Goal: Task Accomplishment & Management: Manage account settings

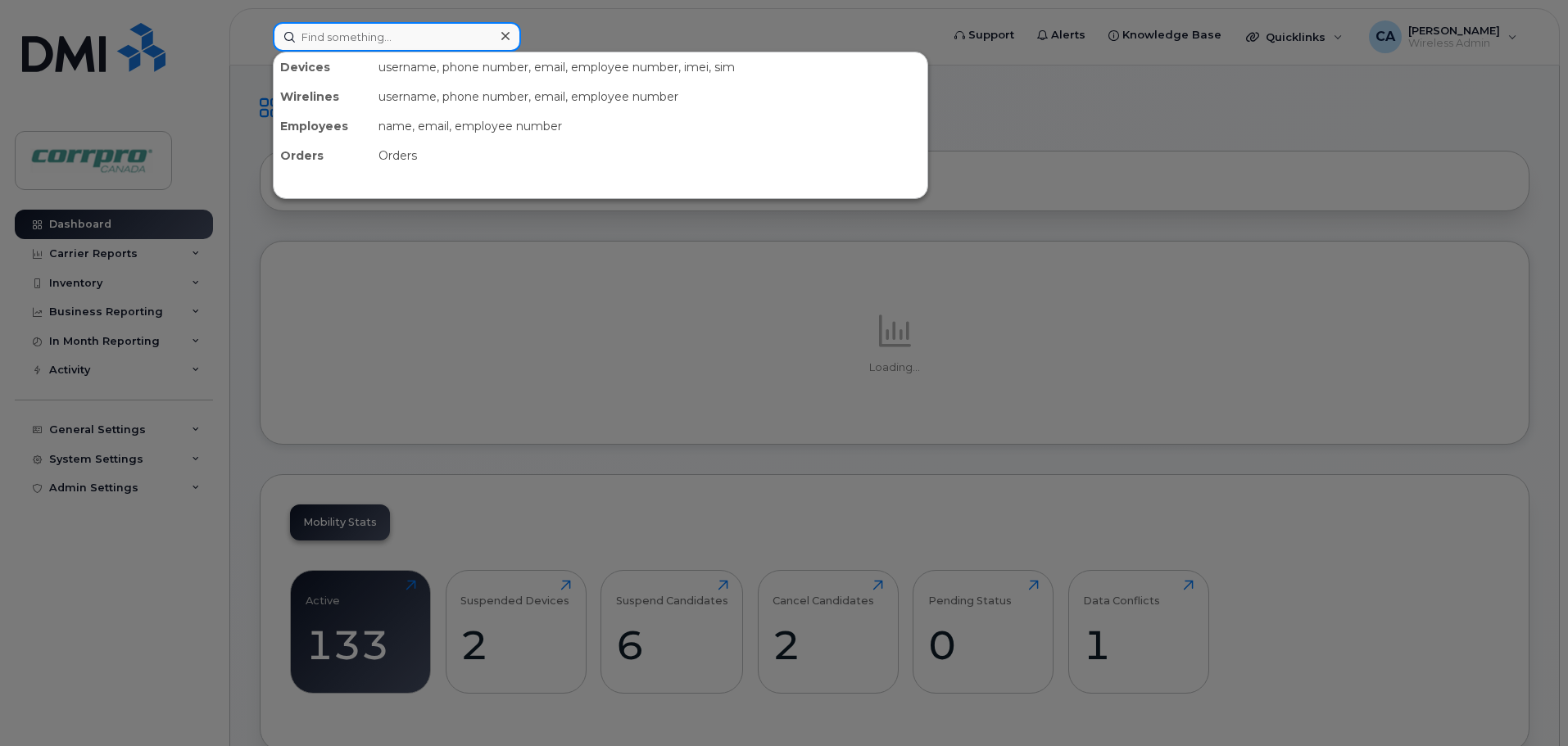
click at [345, 42] on input at bounding box center [396, 36] width 248 height 29
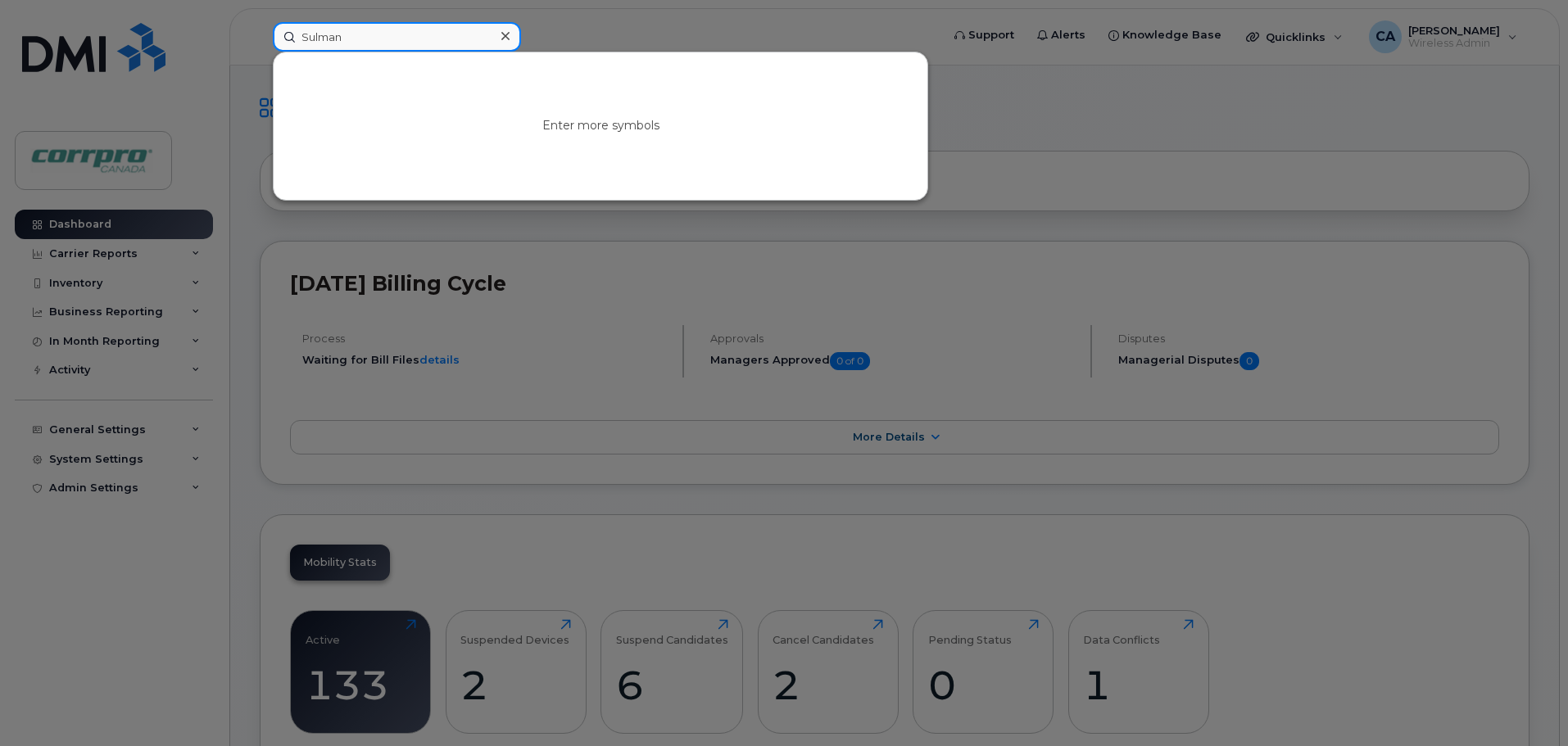
type input "Sulman"
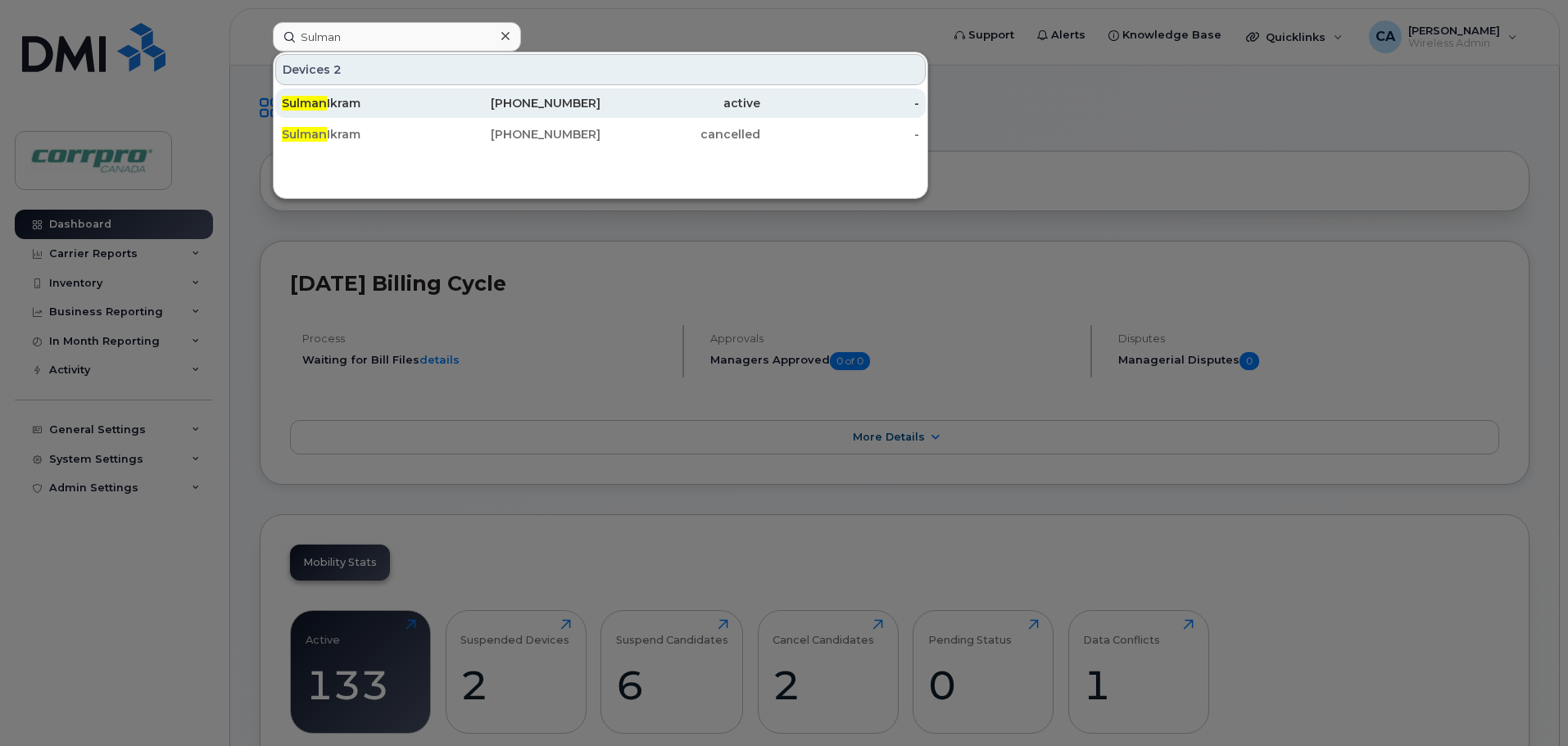
click at [340, 107] on div "Sulman Ikram" at bounding box center [361, 103] width 159 height 16
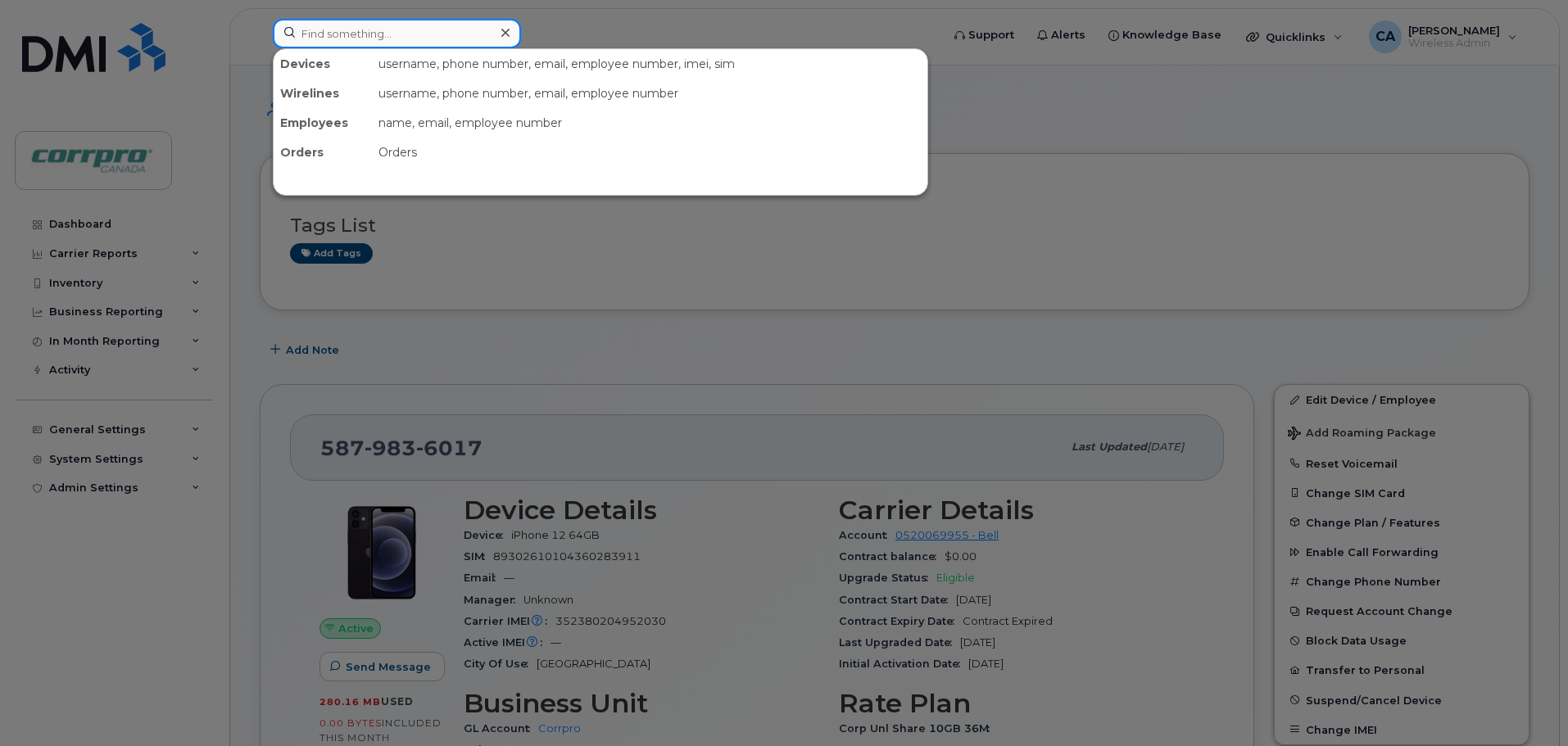
click at [384, 36] on input at bounding box center [396, 34] width 248 height 29
type input "Yasin"
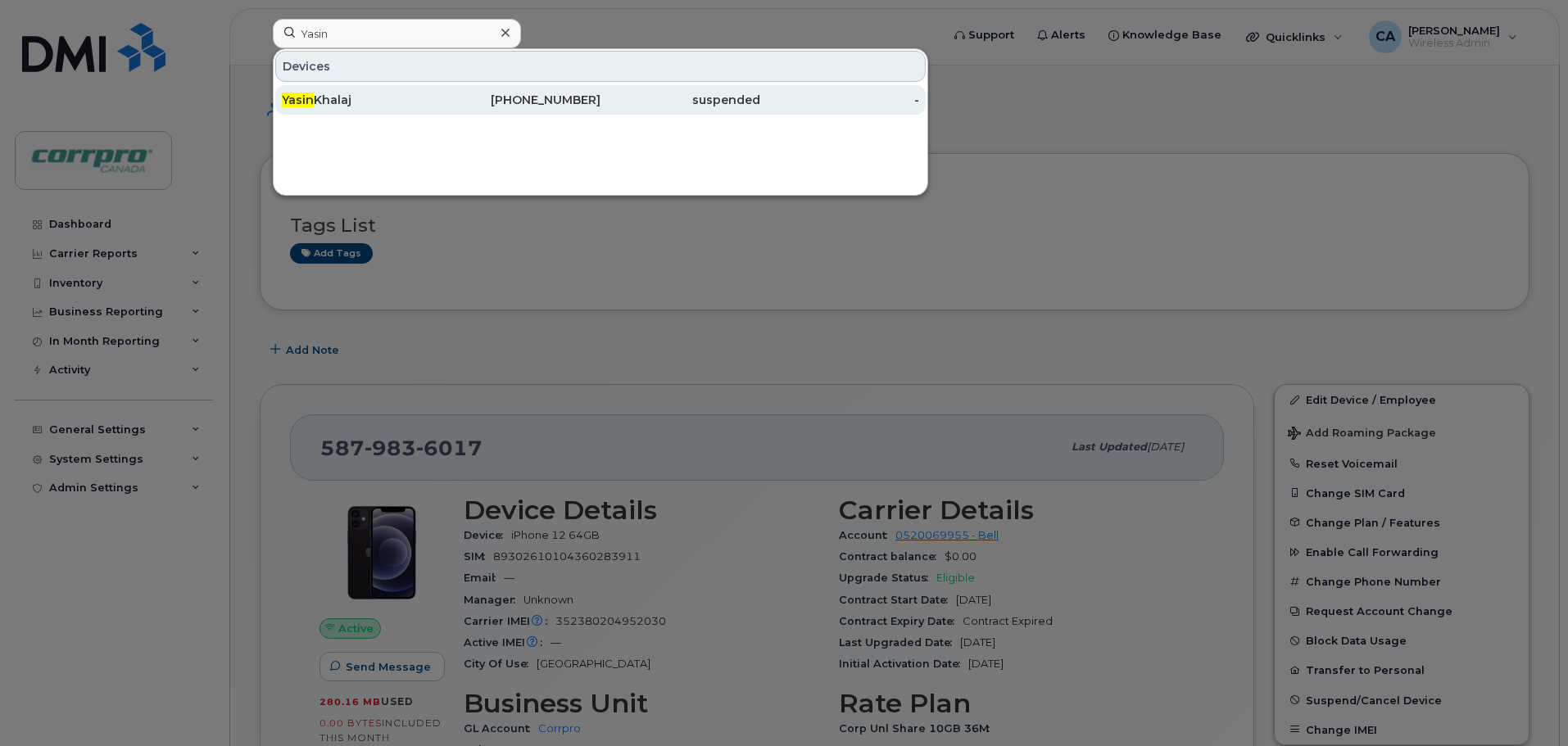
click at [422, 104] on div "Yasin Khalaj" at bounding box center [361, 100] width 159 height 16
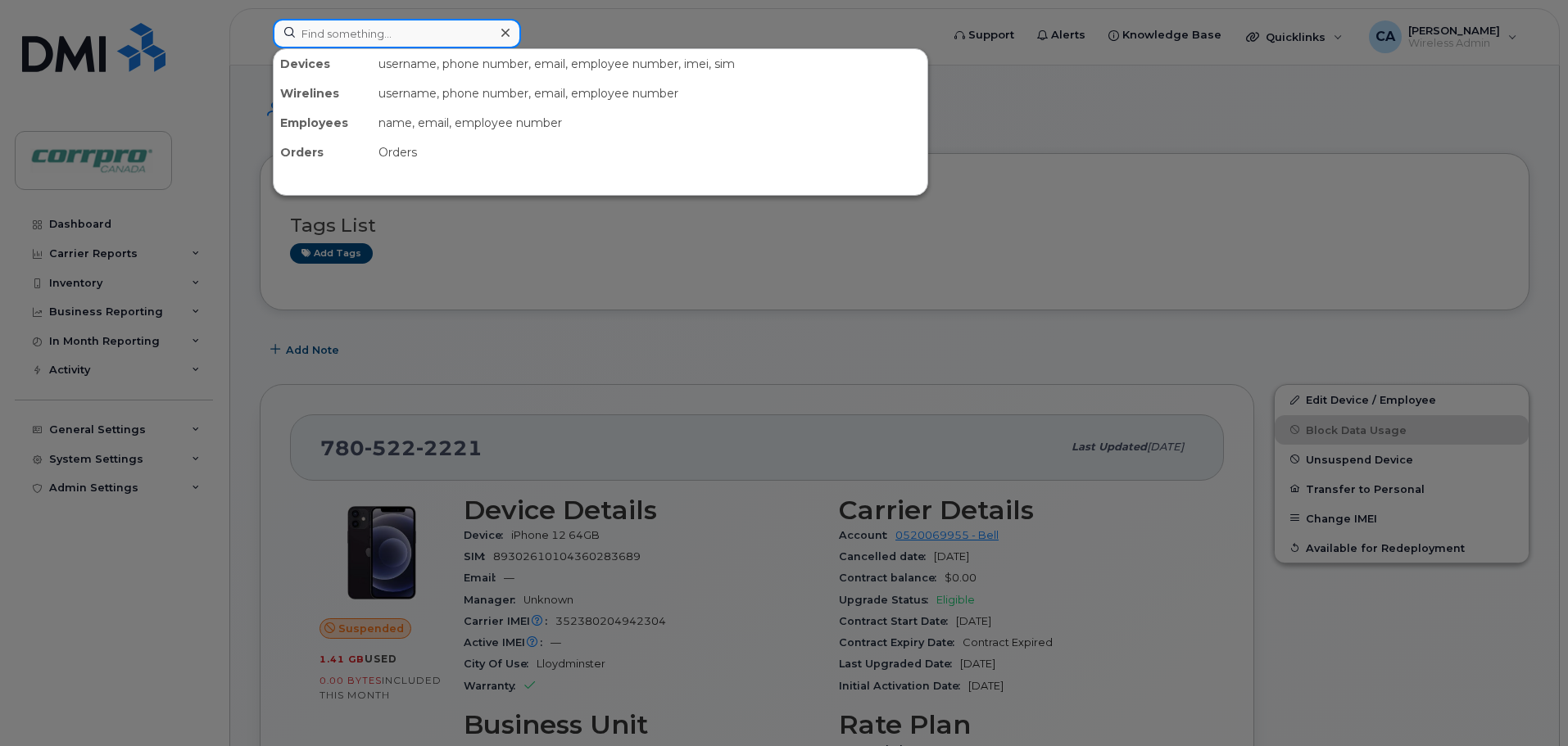
click at [321, 36] on input at bounding box center [396, 34] width 248 height 29
click at [460, 342] on div at bounding box center [784, 373] width 1568 height 746
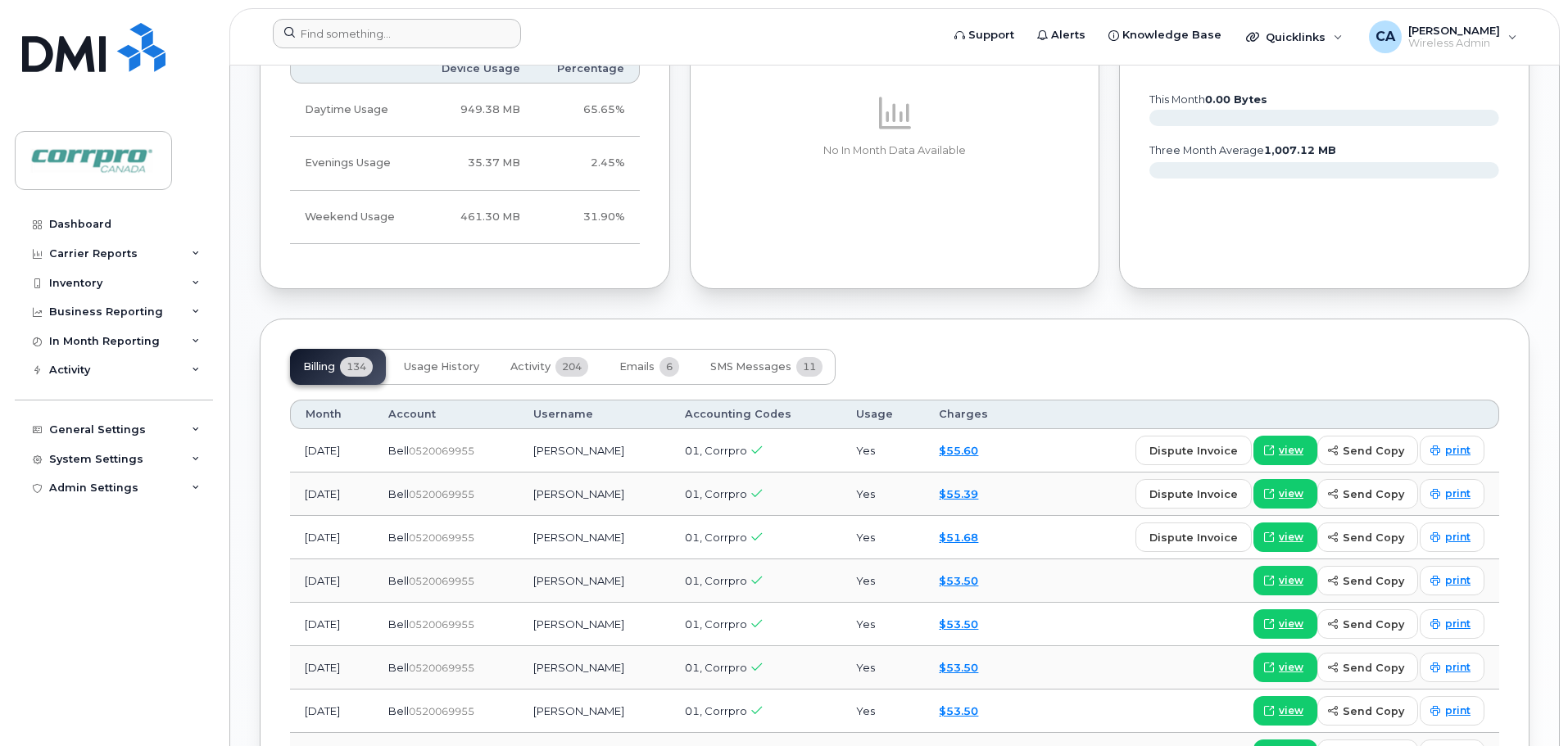
scroll to position [983, 0]
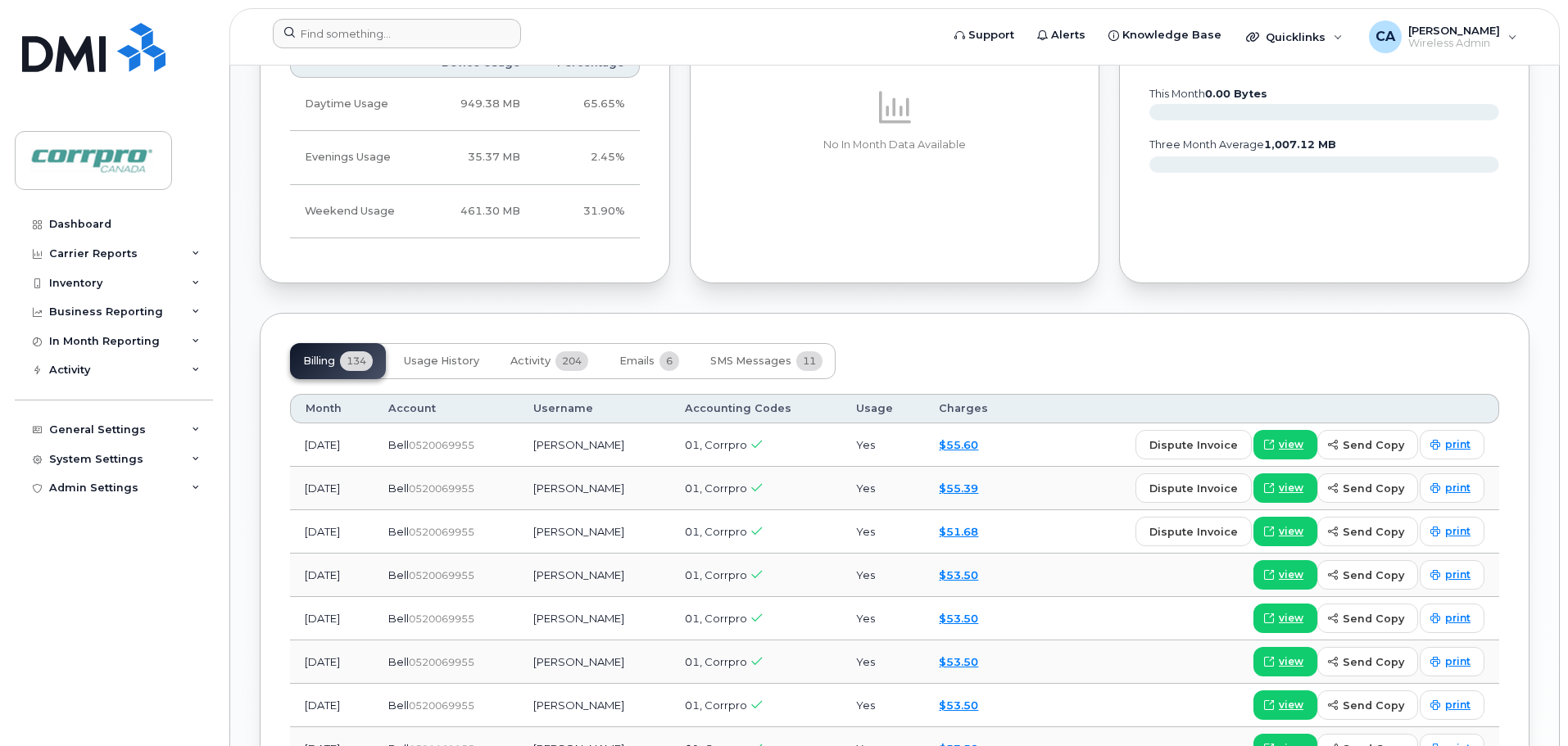
click at [752, 304] on div "Tags List Add tags Add Note 780 522 2221 Last updated Oct 03, 2025 Suspended 1.…" at bounding box center [895, 383] width 1270 height 2426
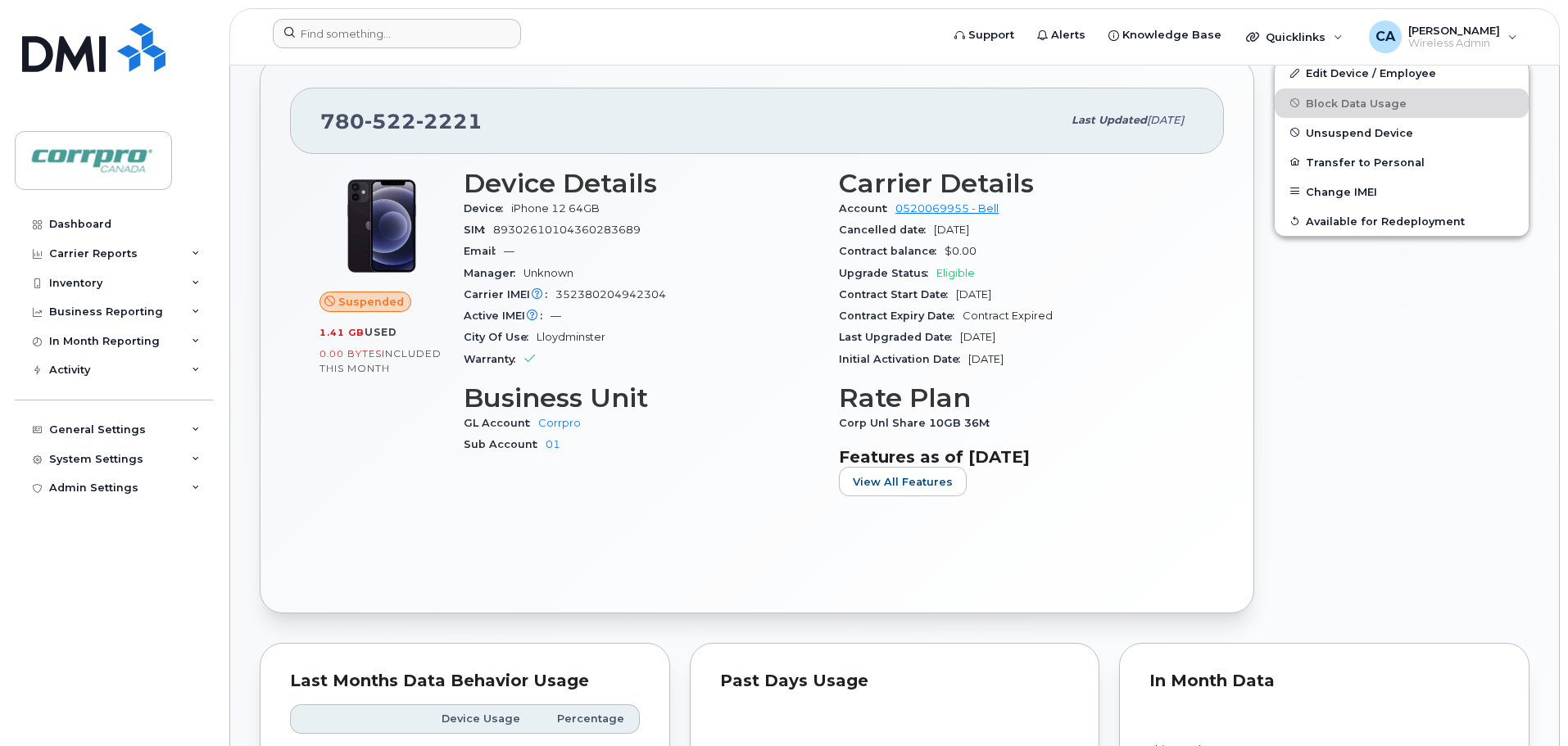
scroll to position [0, 0]
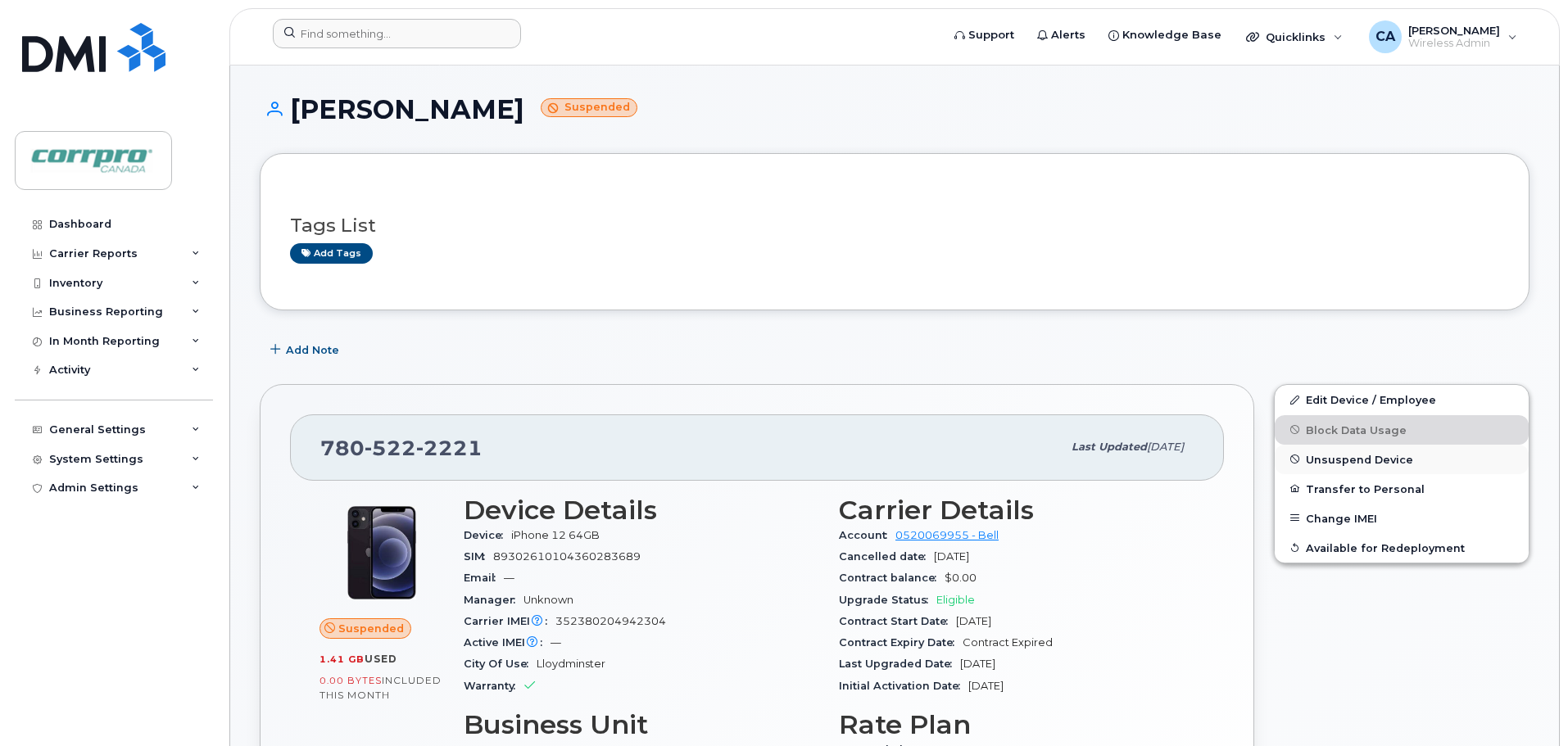
click at [1371, 462] on span "Unsuspend Device" at bounding box center [1359, 458] width 108 height 12
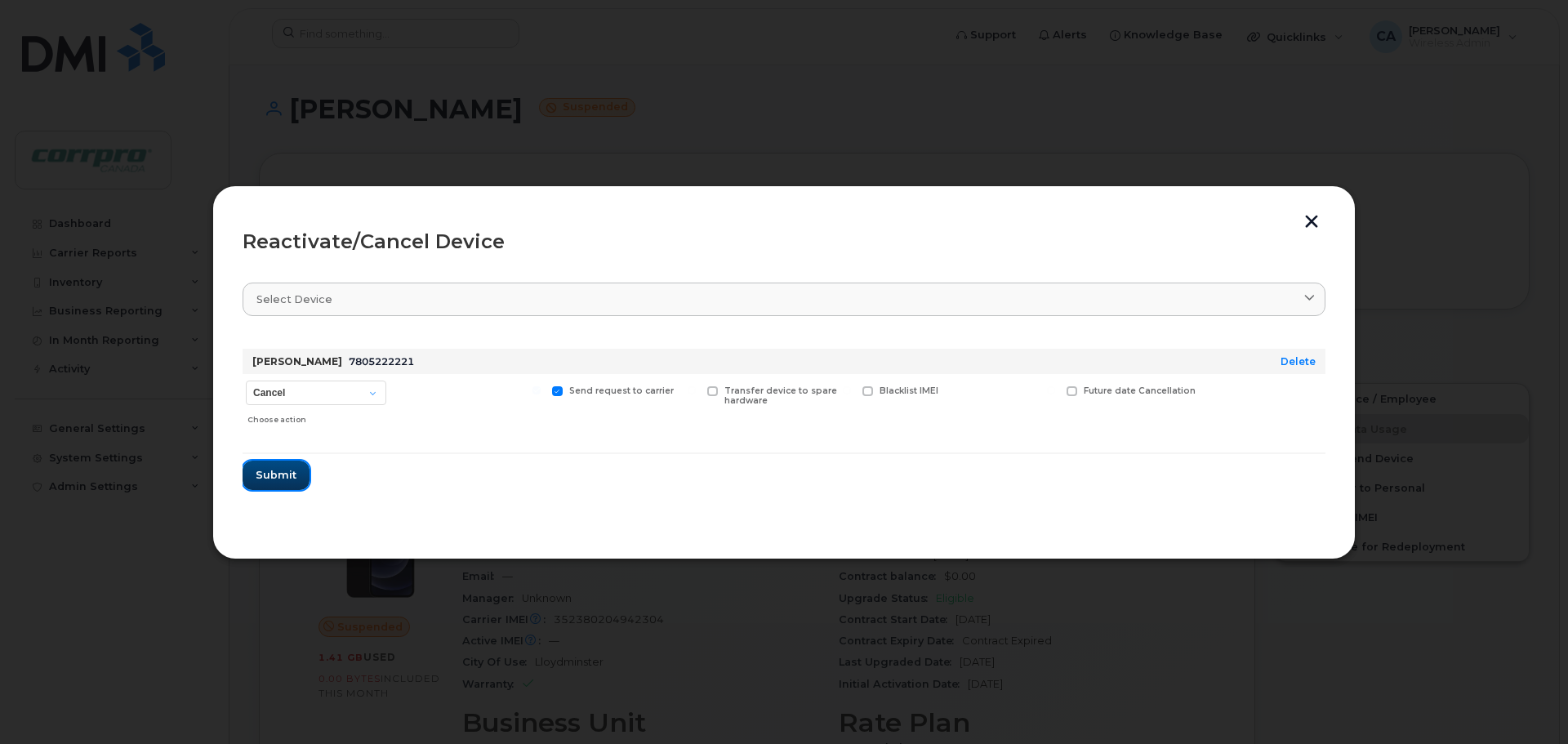
click at [282, 483] on button "Submit" at bounding box center [276, 475] width 67 height 29
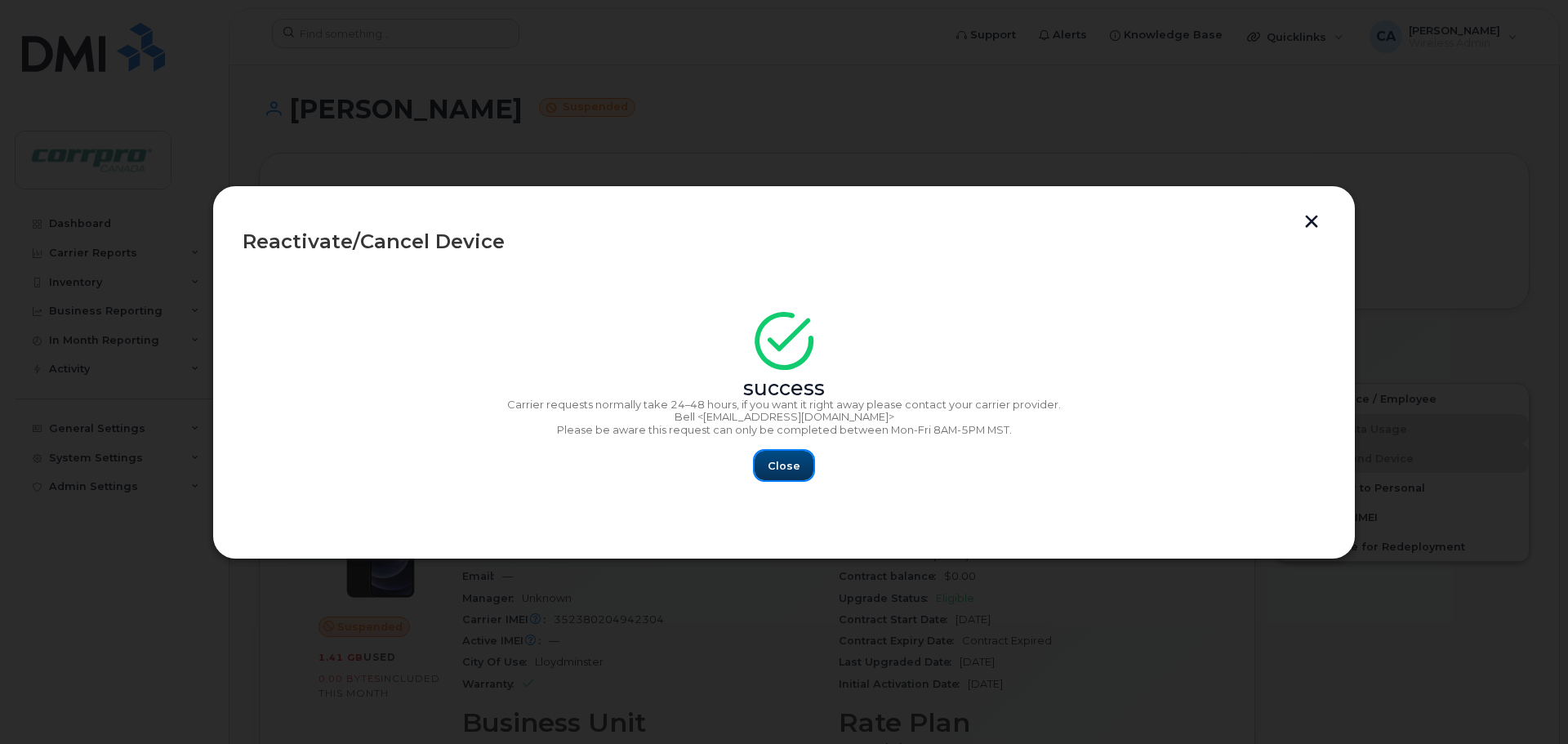
click at [789, 463] on span "Close" at bounding box center [784, 465] width 33 height 15
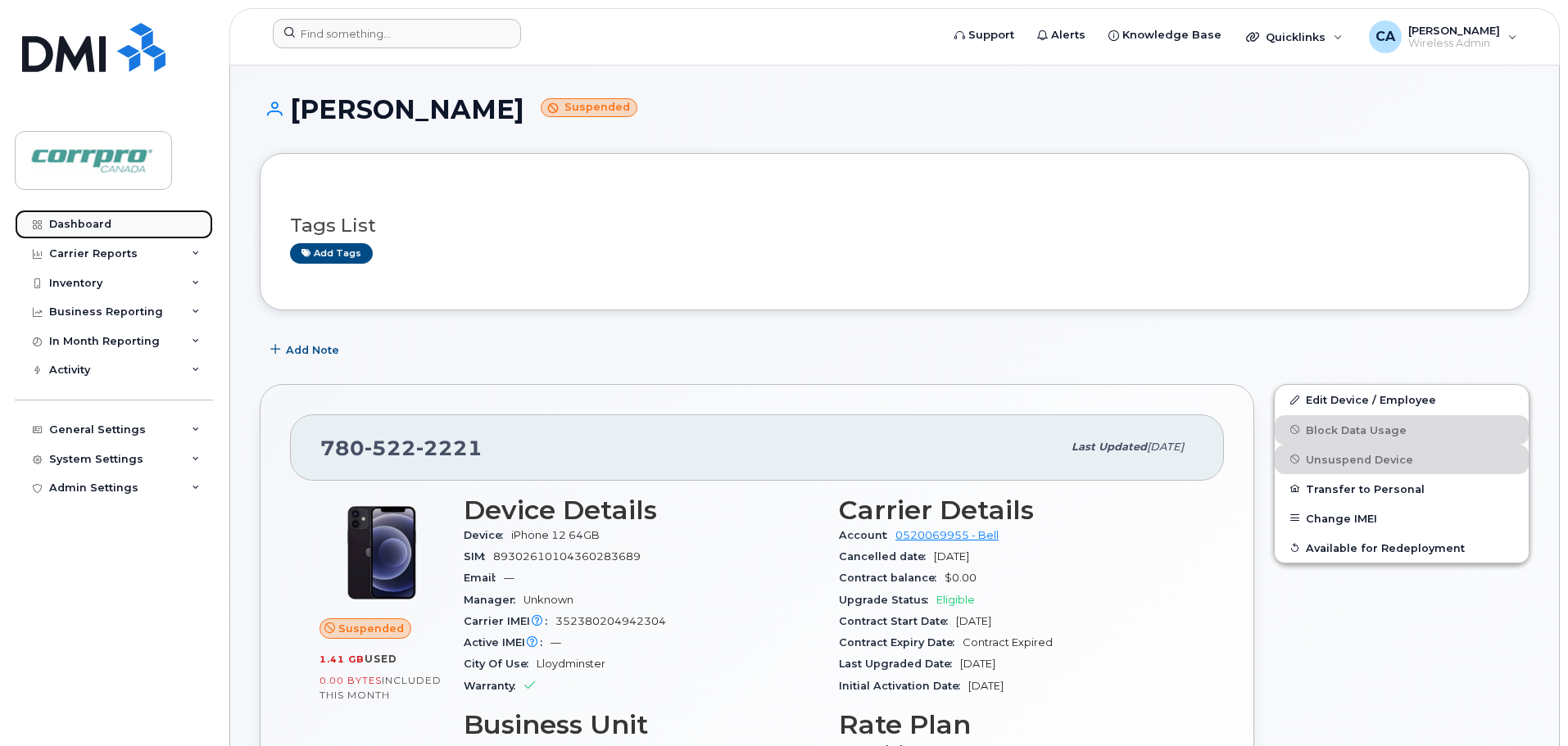
click at [104, 231] on link "Dashboard" at bounding box center [114, 224] width 199 height 29
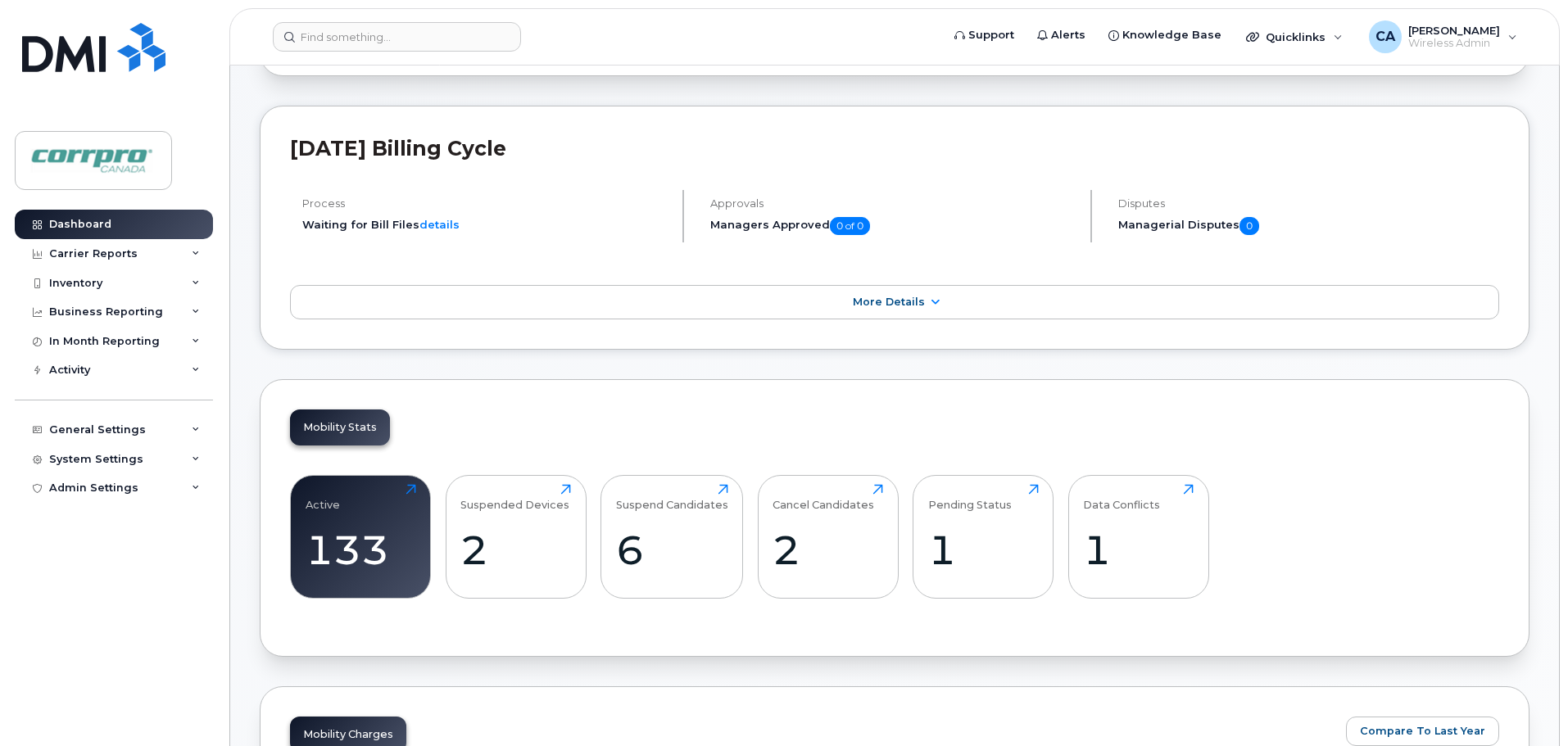
scroll to position [164, 0]
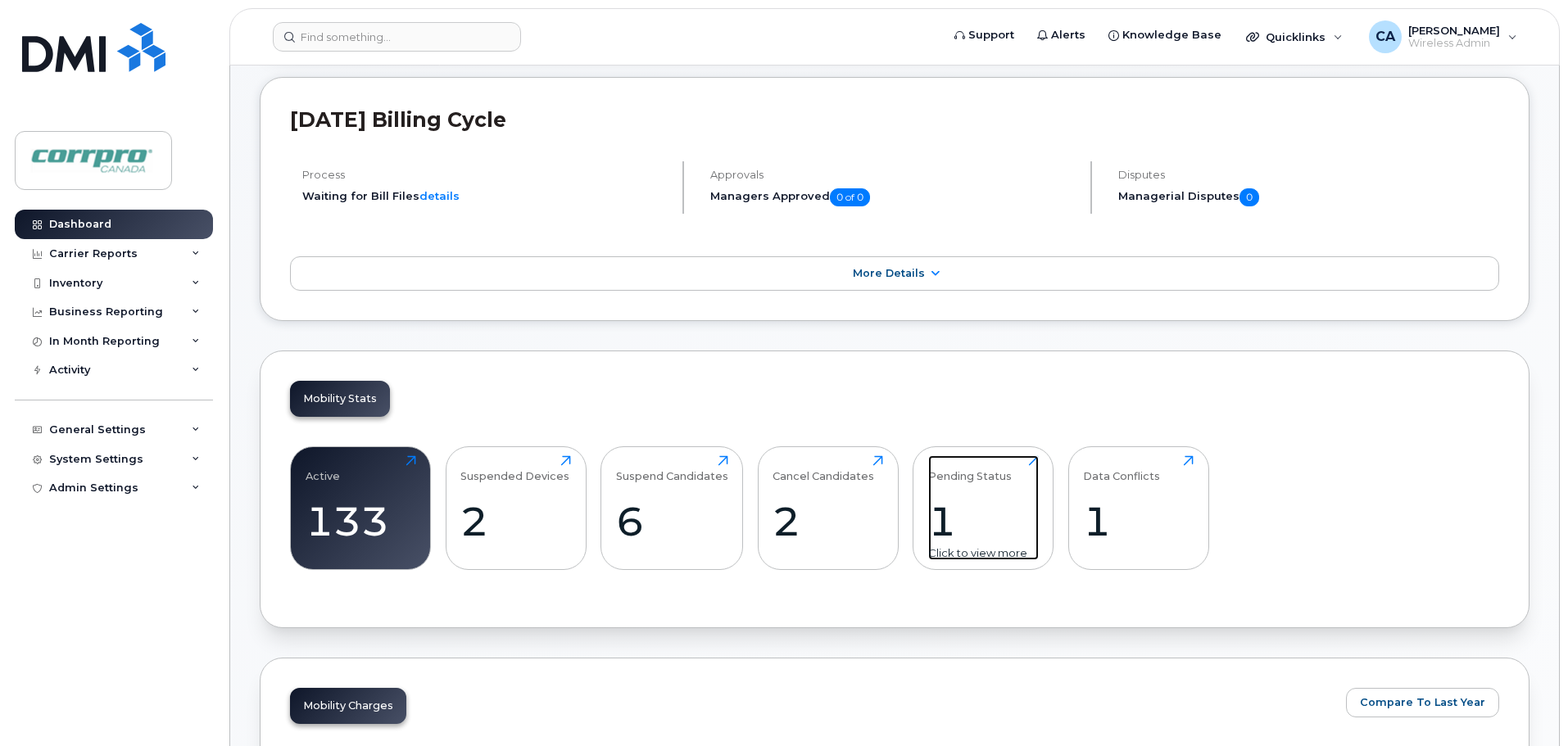
click at [947, 524] on div "1" at bounding box center [983, 521] width 110 height 48
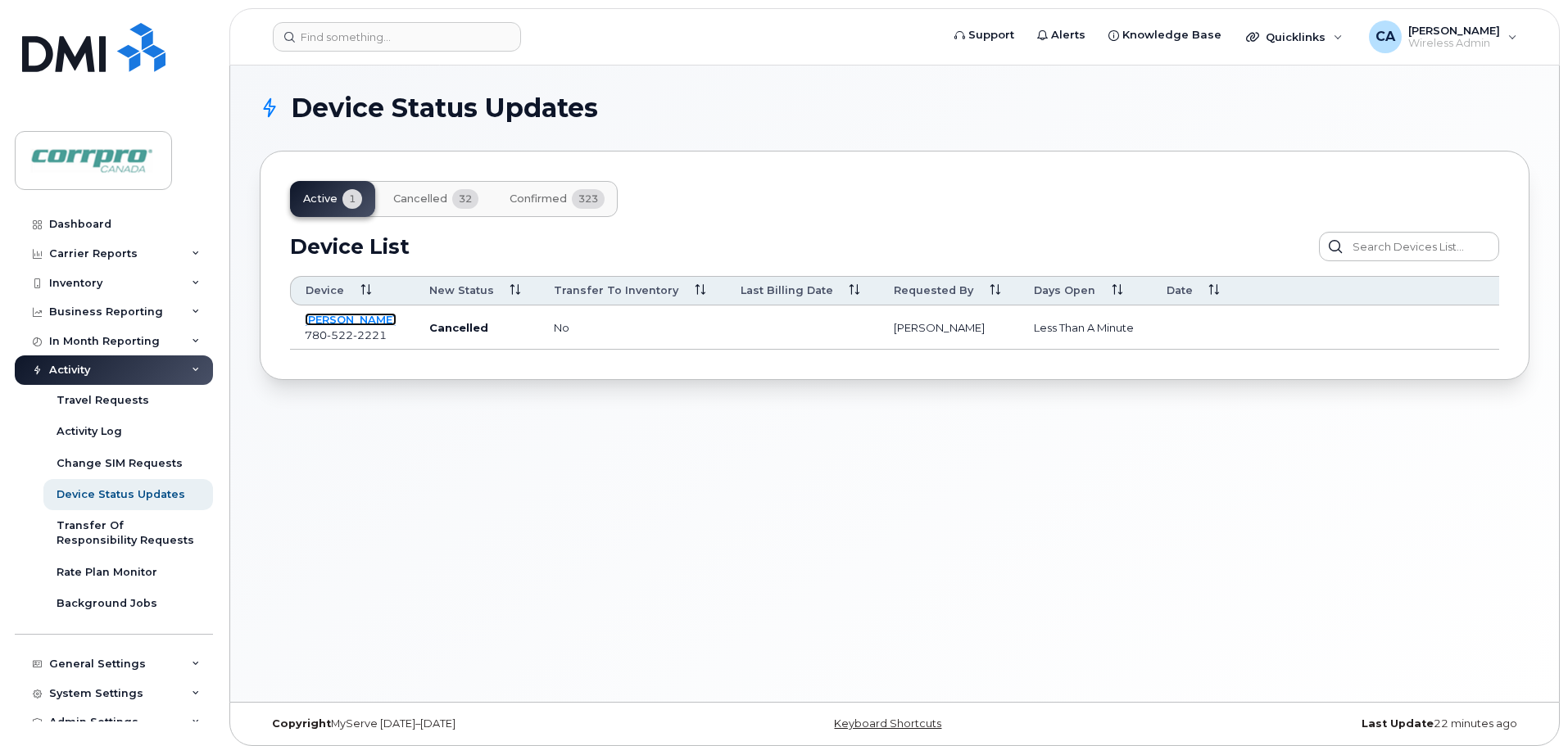
click at [358, 319] on link "[PERSON_NAME]" at bounding box center [350, 319] width 92 height 13
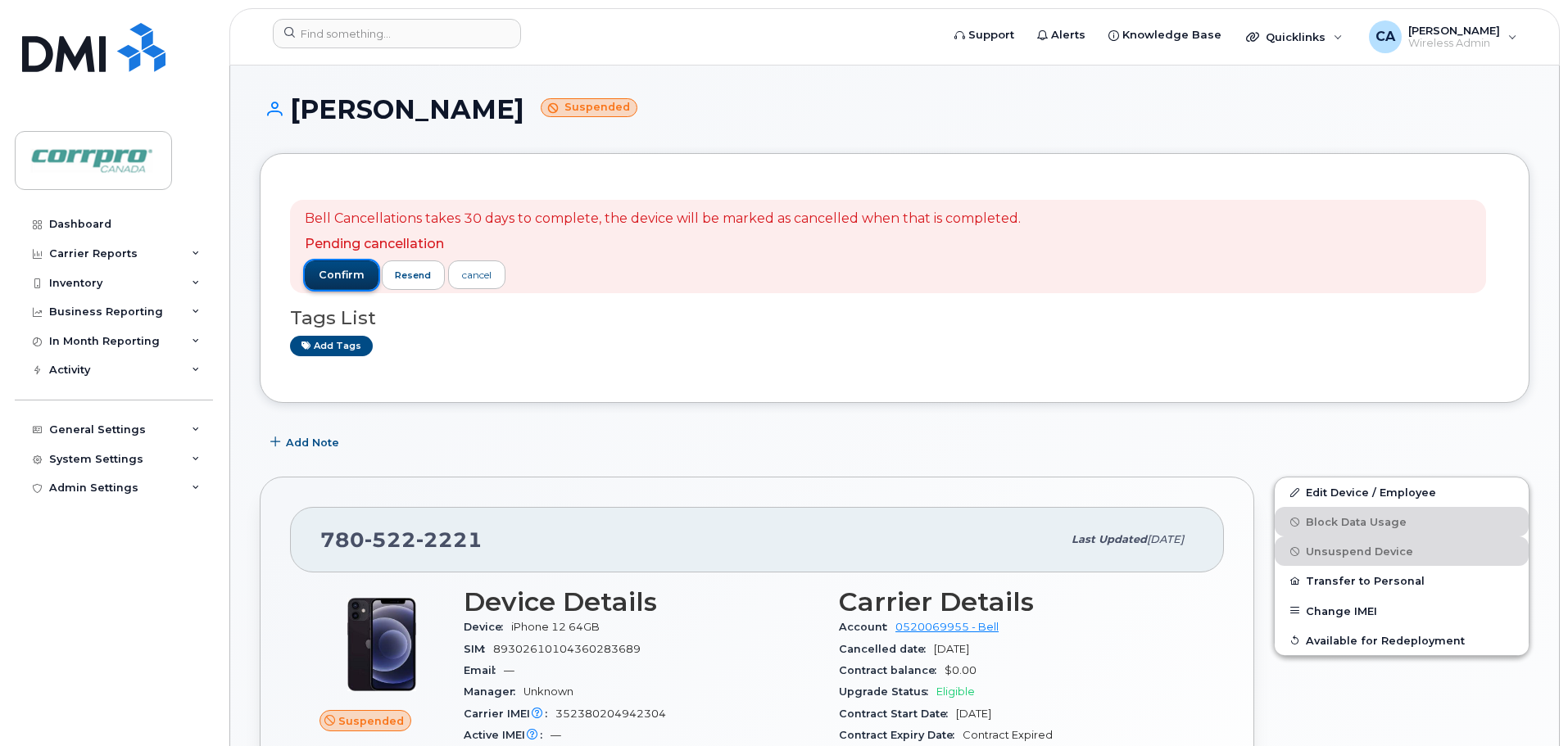
click at [357, 277] on span "confirm" at bounding box center [342, 275] width 46 height 15
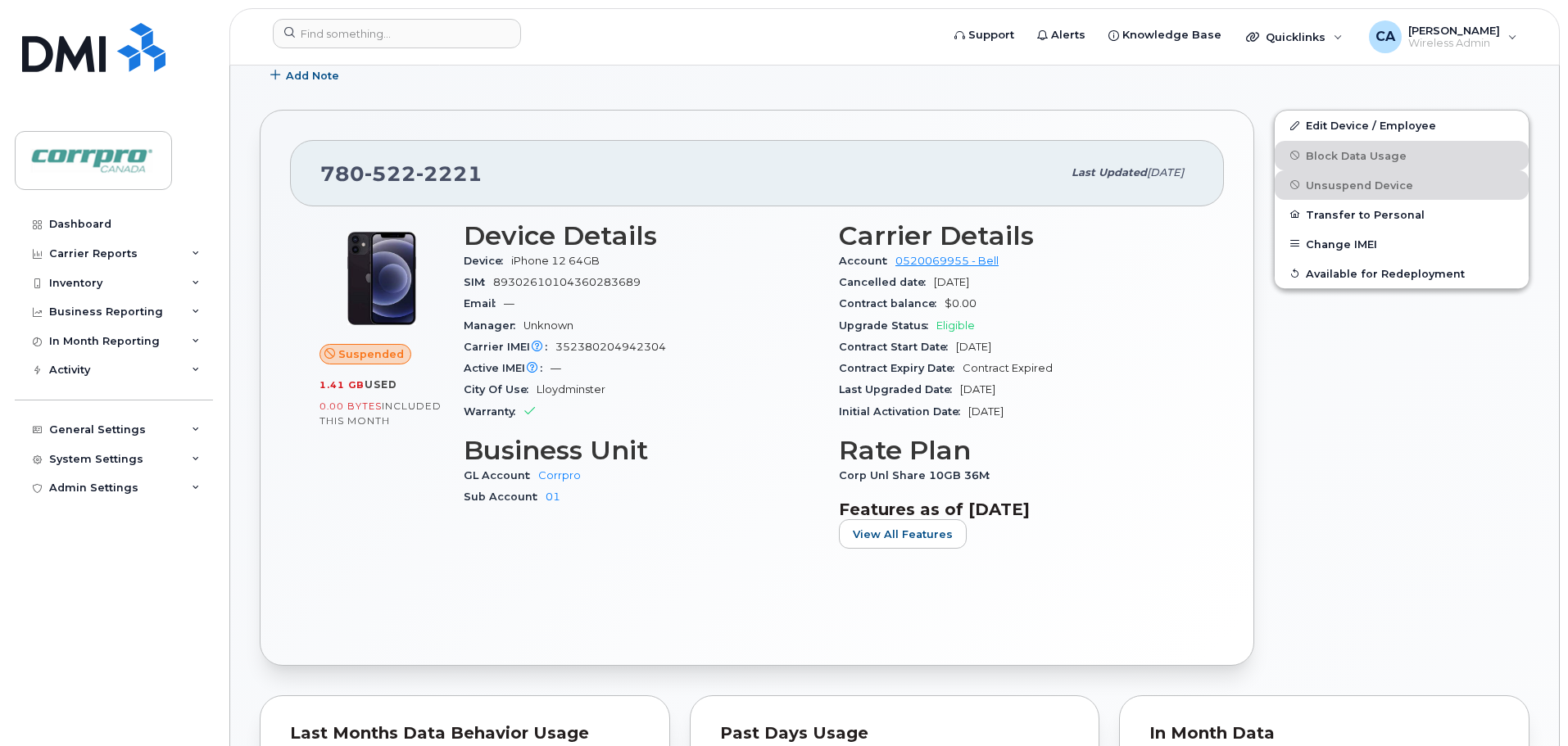
scroll to position [246, 0]
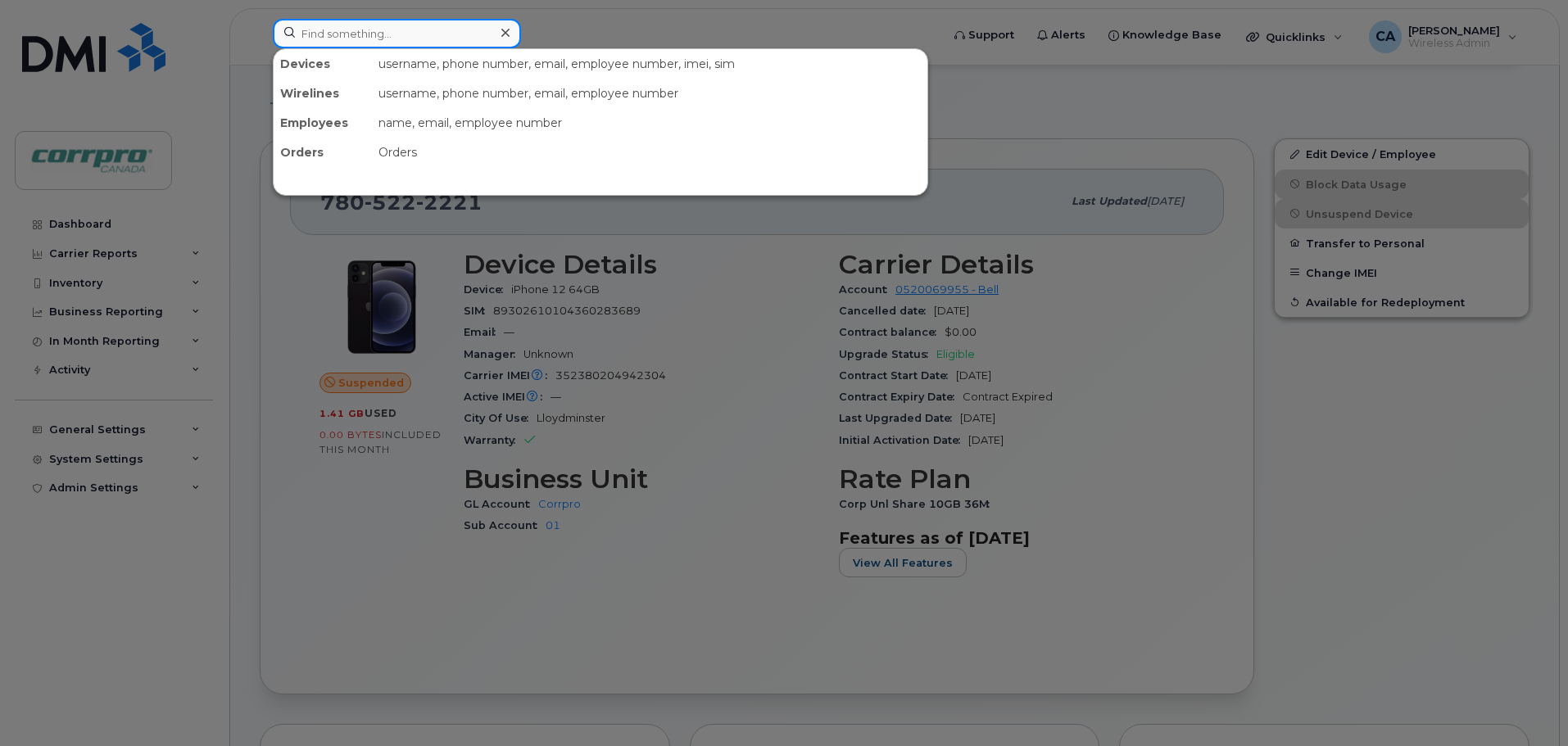
click at [402, 36] on input at bounding box center [396, 34] width 248 height 29
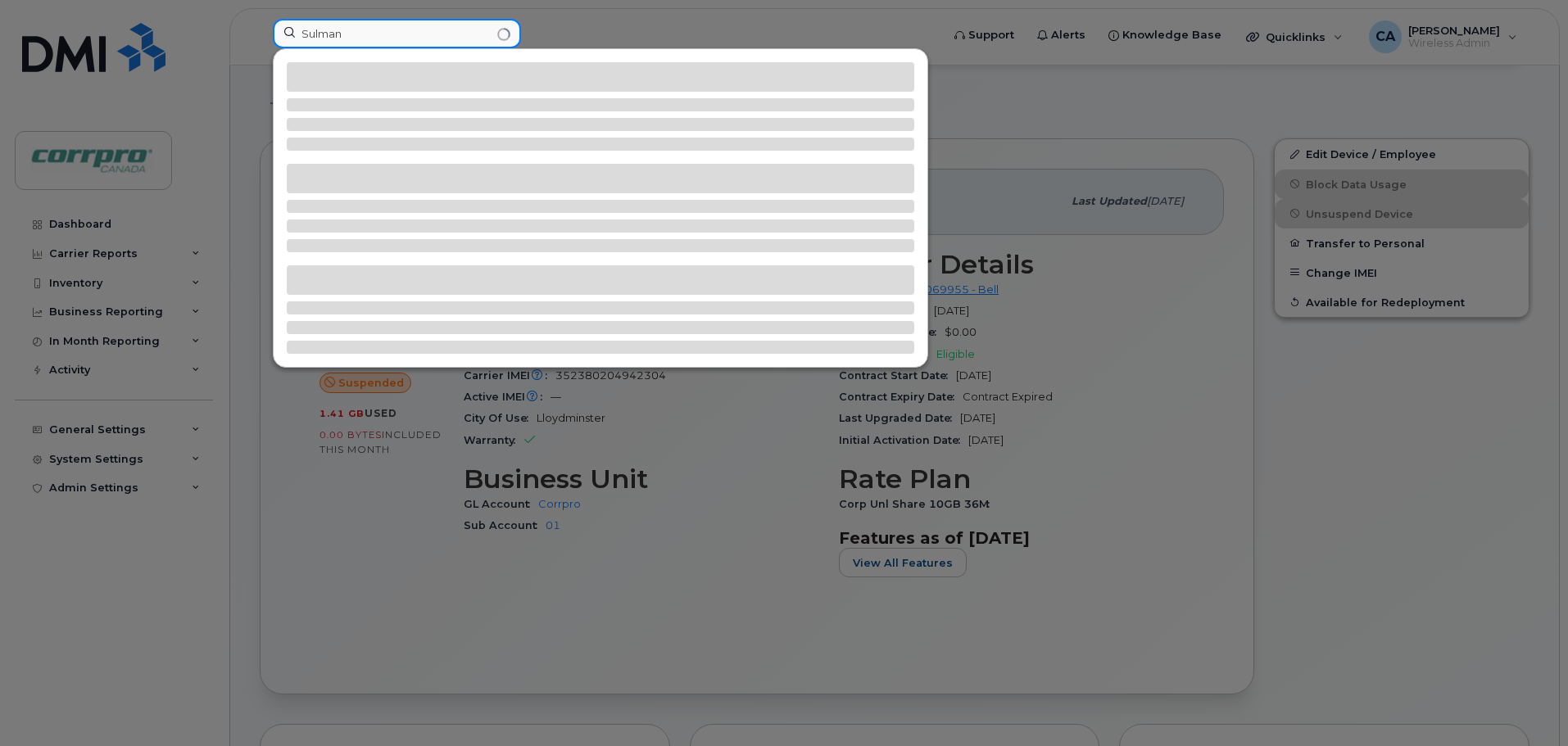
type input "Sulman"
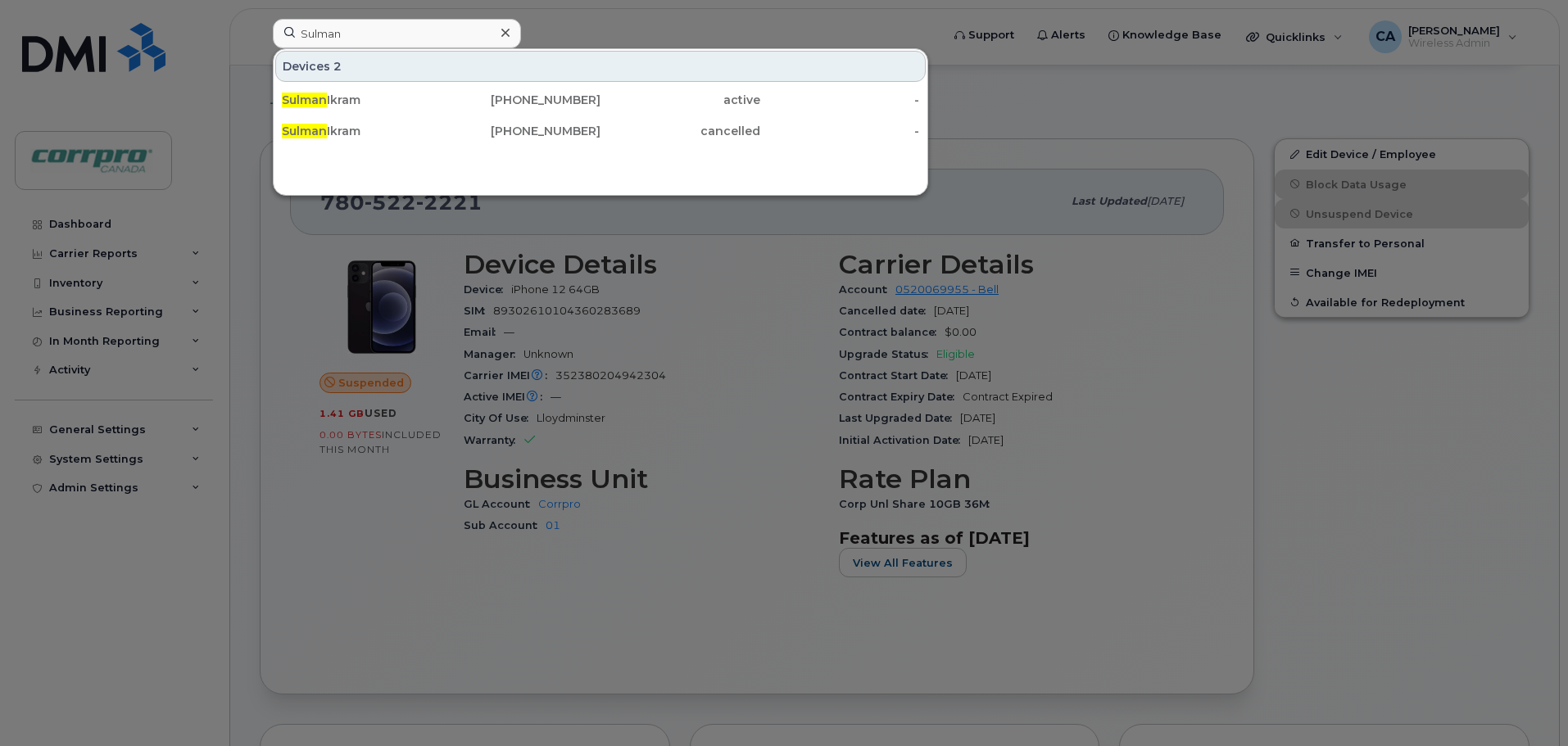
click at [297, 580] on div at bounding box center [784, 373] width 1568 height 746
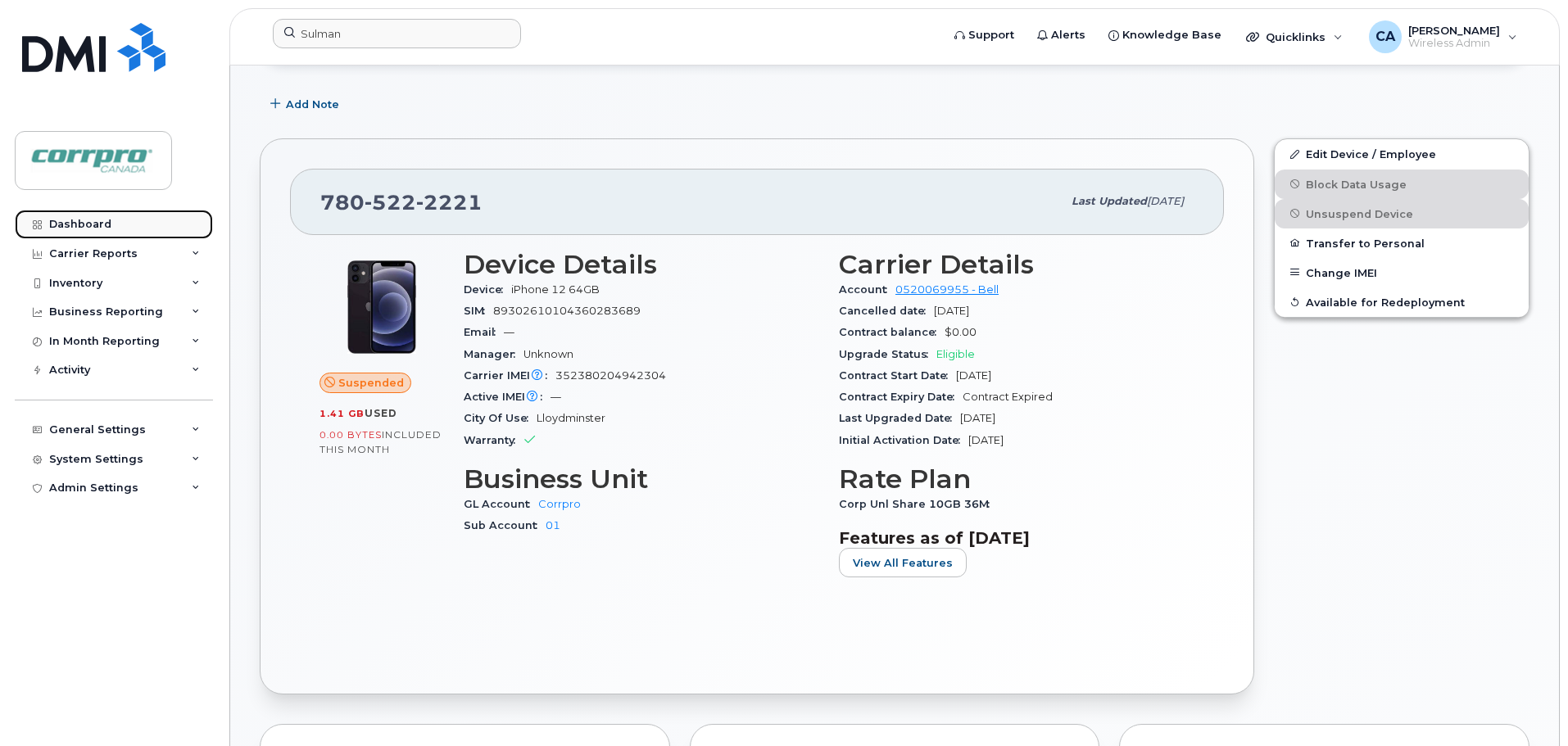
click at [95, 221] on div "Dashboard" at bounding box center [80, 224] width 62 height 13
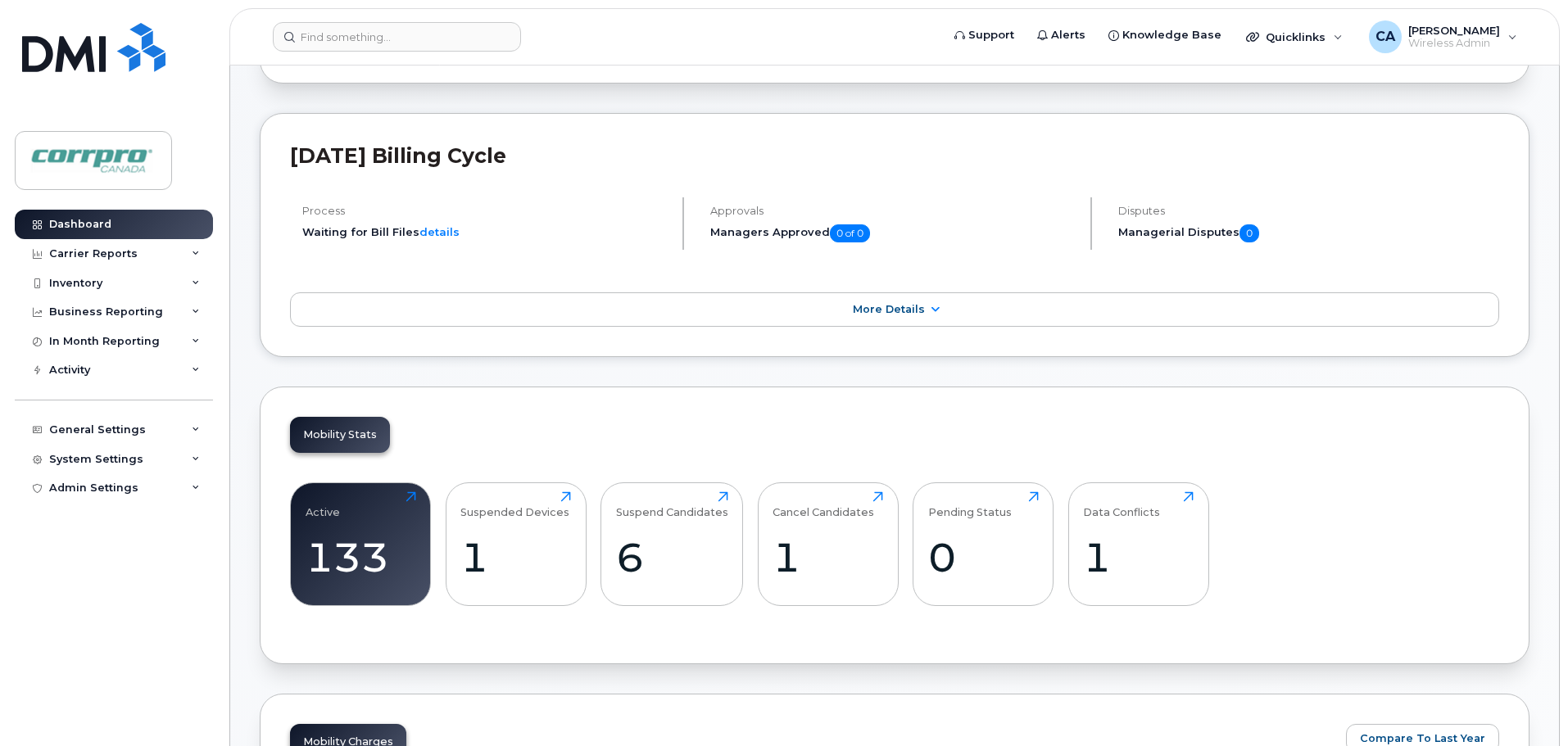
scroll to position [328, 0]
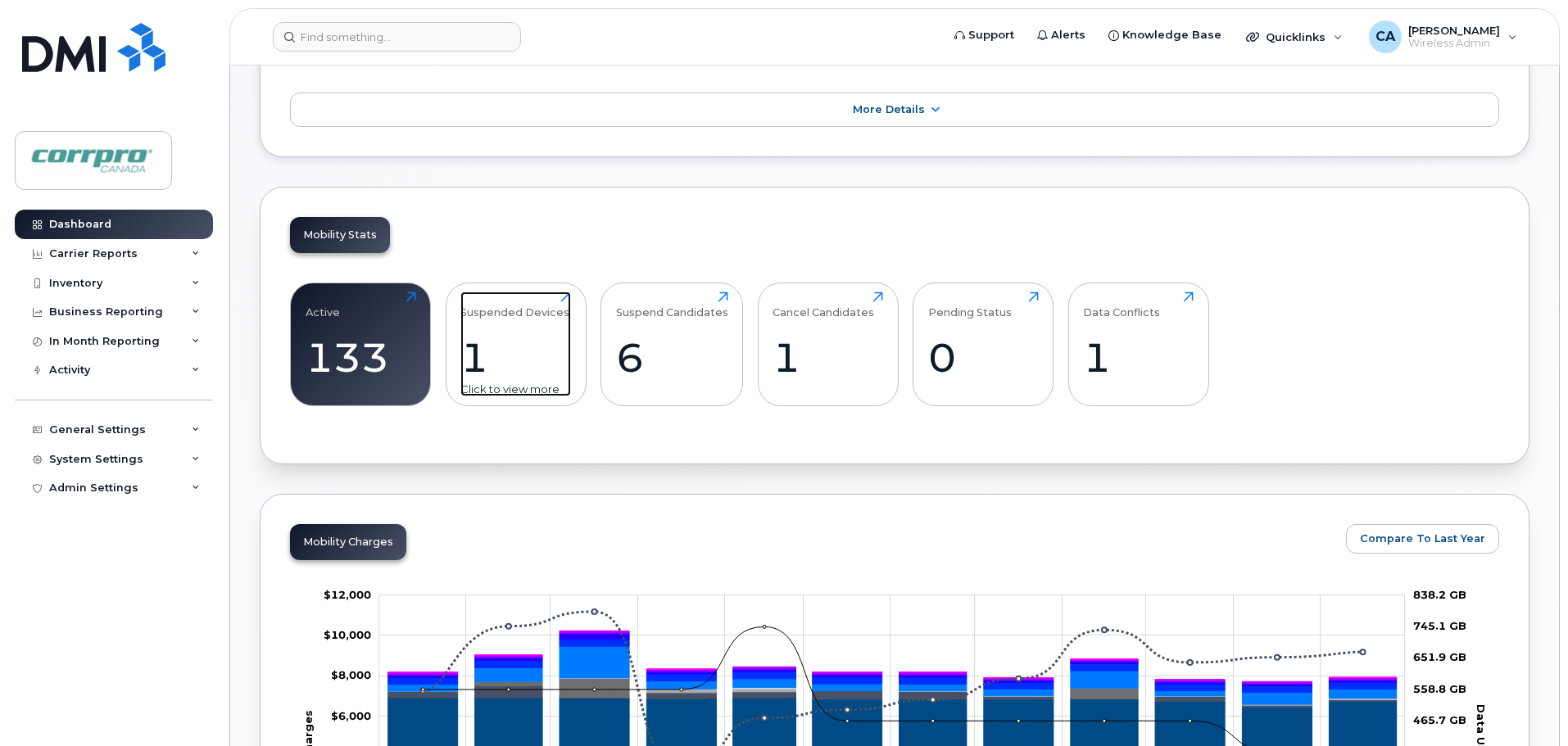
click at [472, 352] on div "1" at bounding box center [515, 357] width 110 height 48
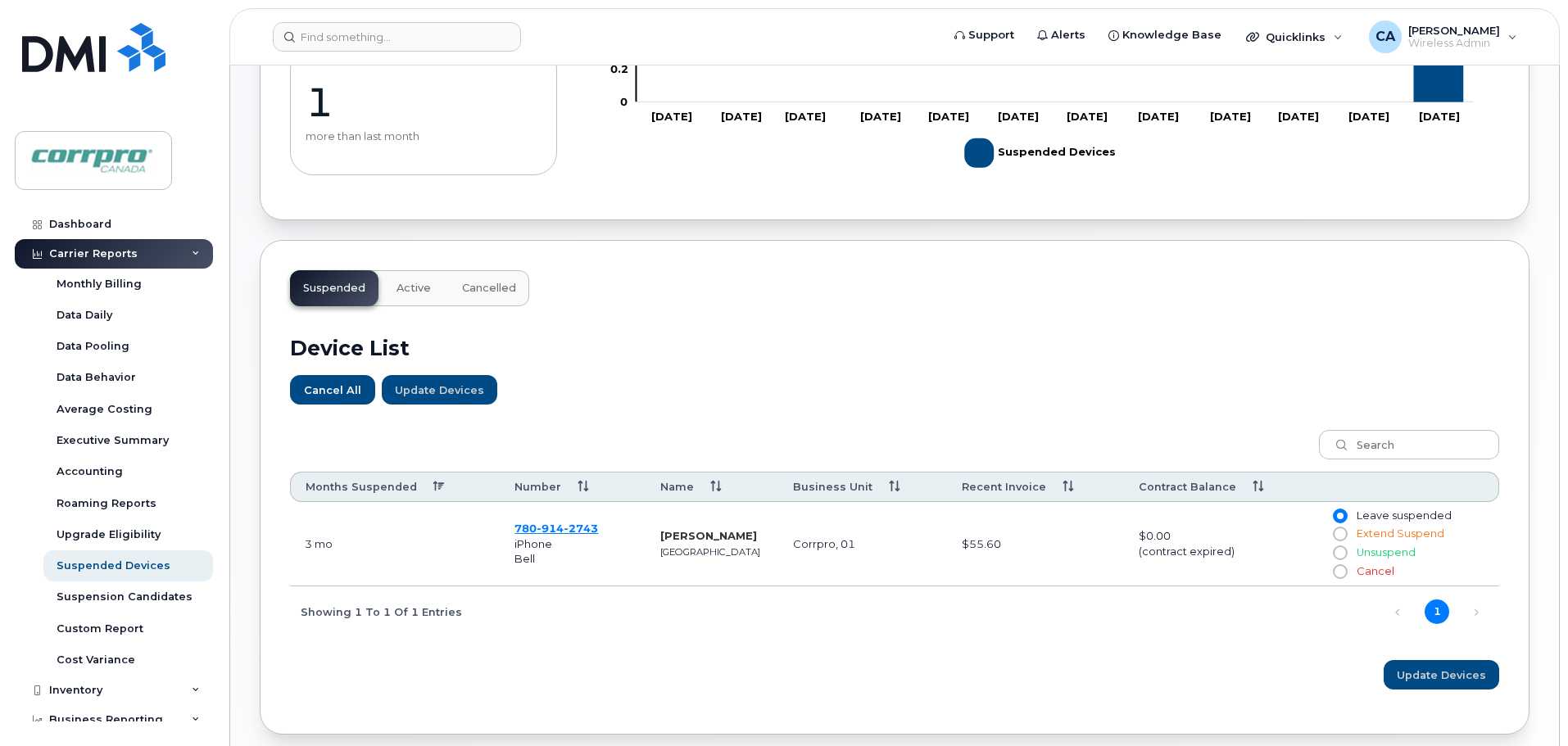
scroll to position [395, 0]
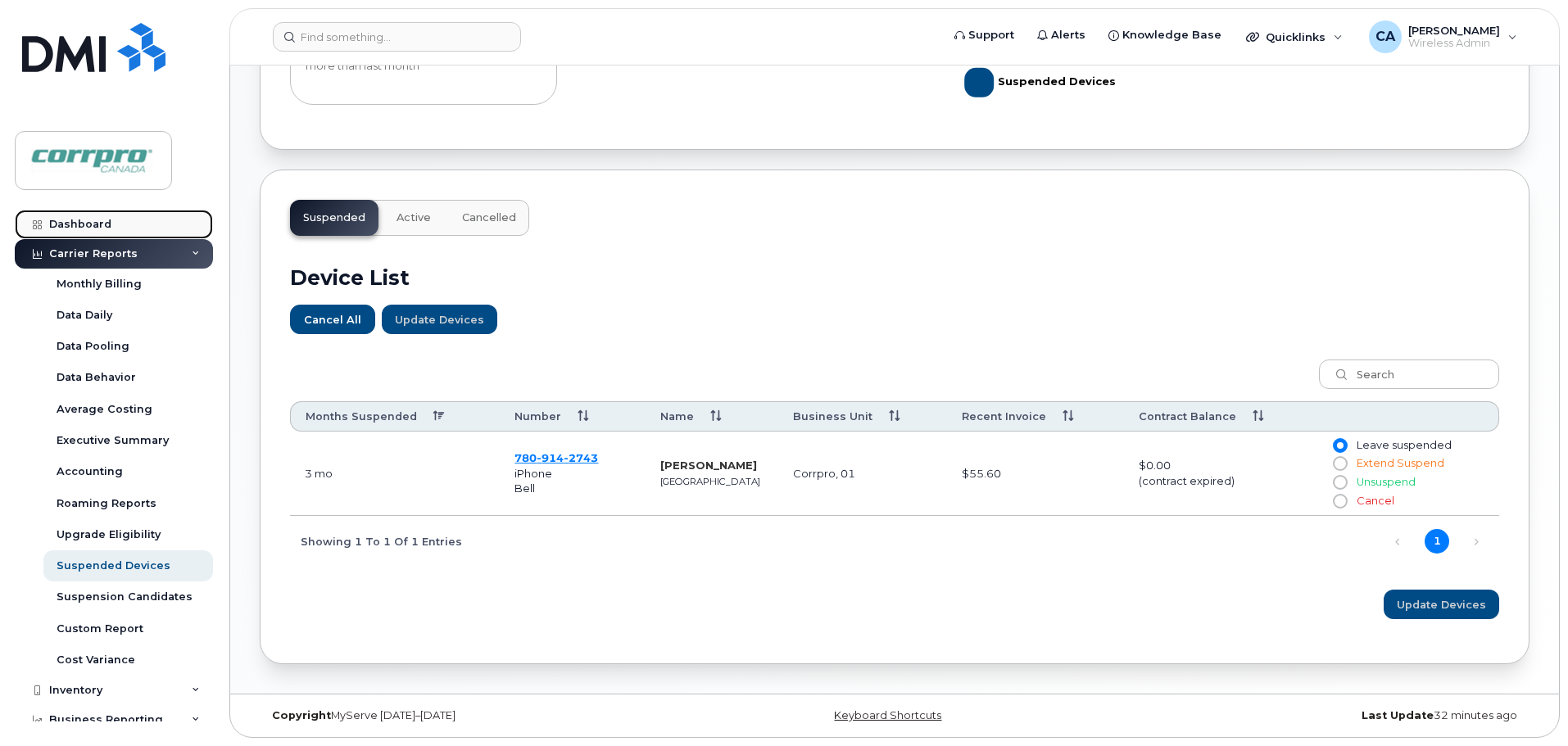
click at [93, 223] on div "Dashboard" at bounding box center [80, 224] width 62 height 13
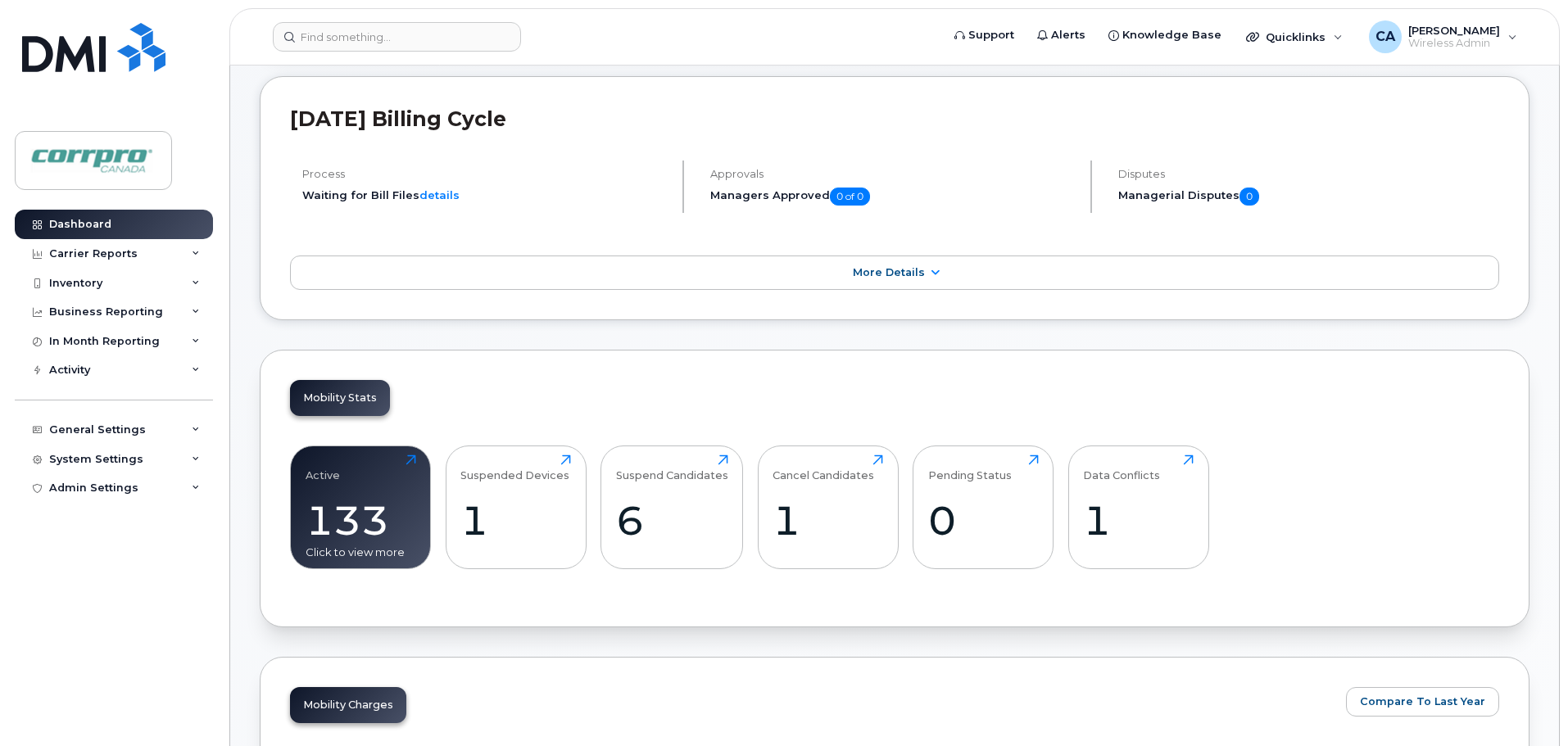
scroll to position [246, 0]
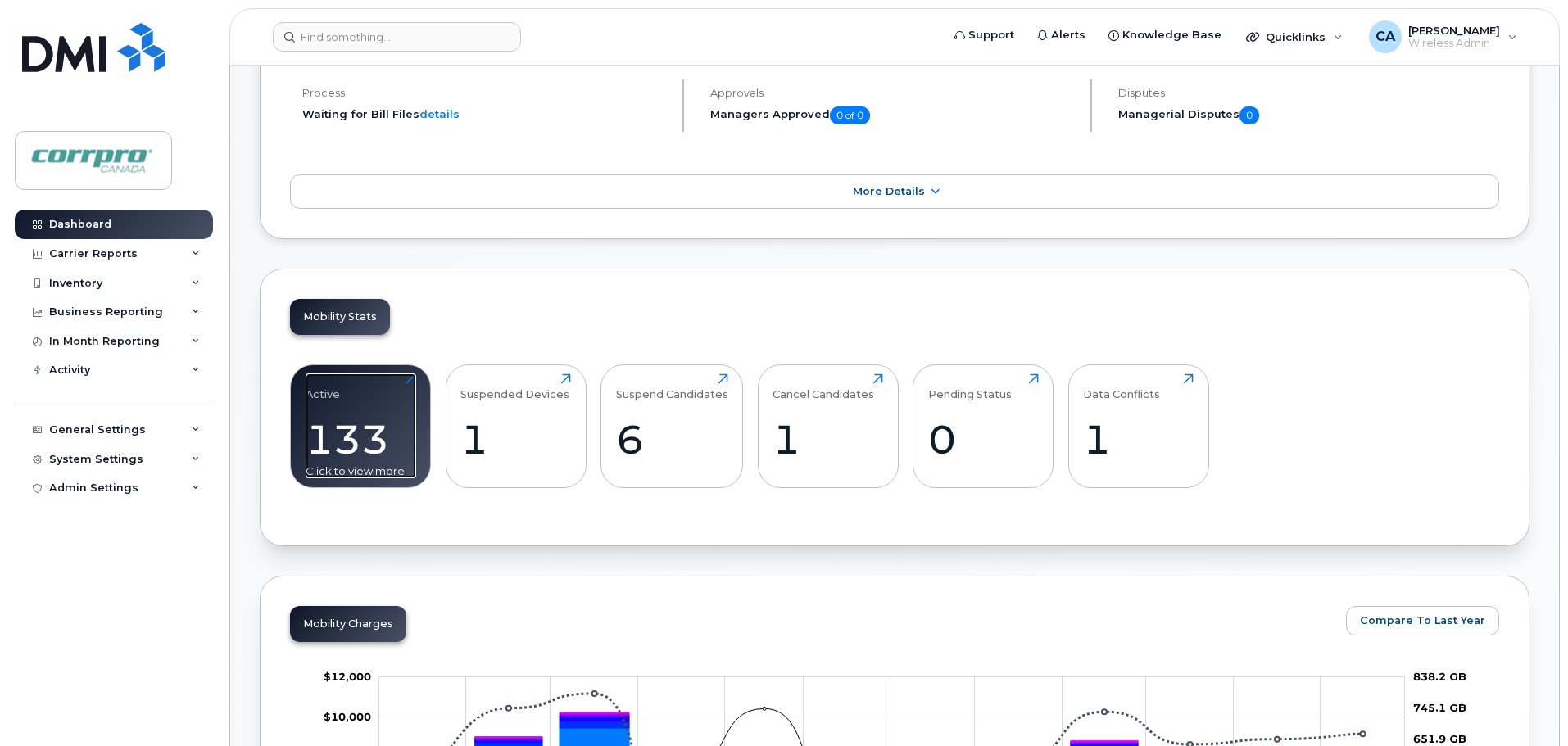
click at [362, 444] on div "133" at bounding box center [360, 439] width 110 height 48
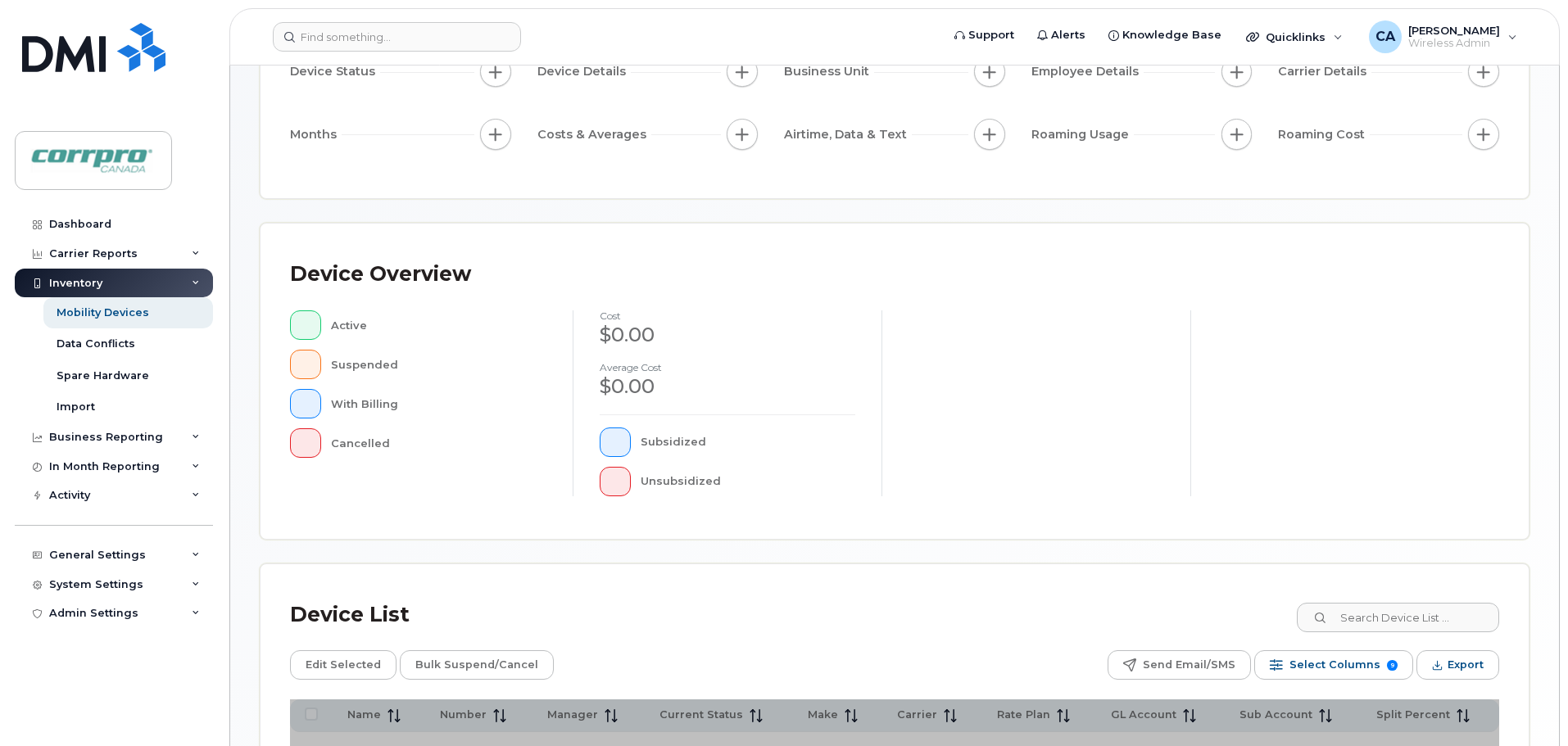
scroll to position [380, 0]
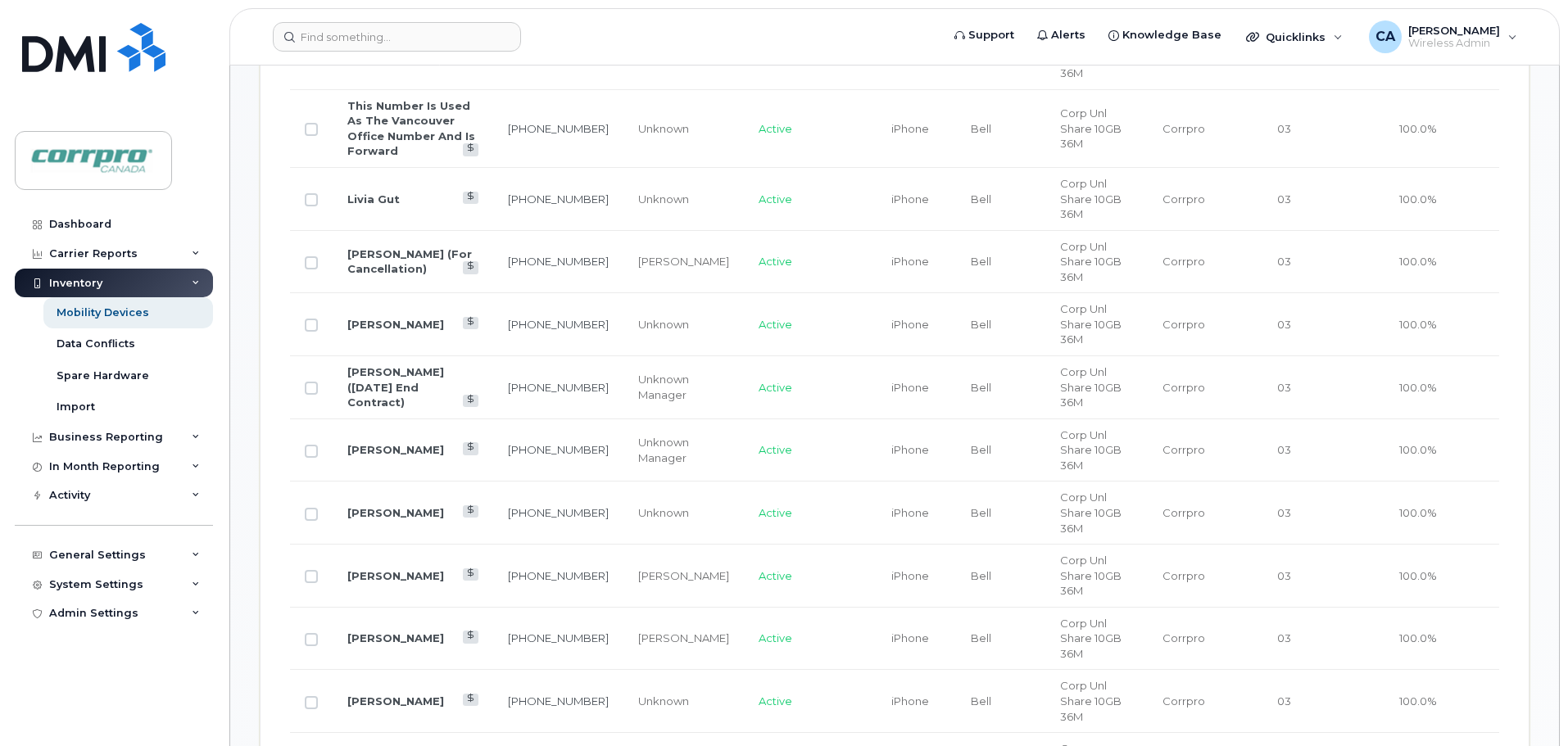
scroll to position [1117, 0]
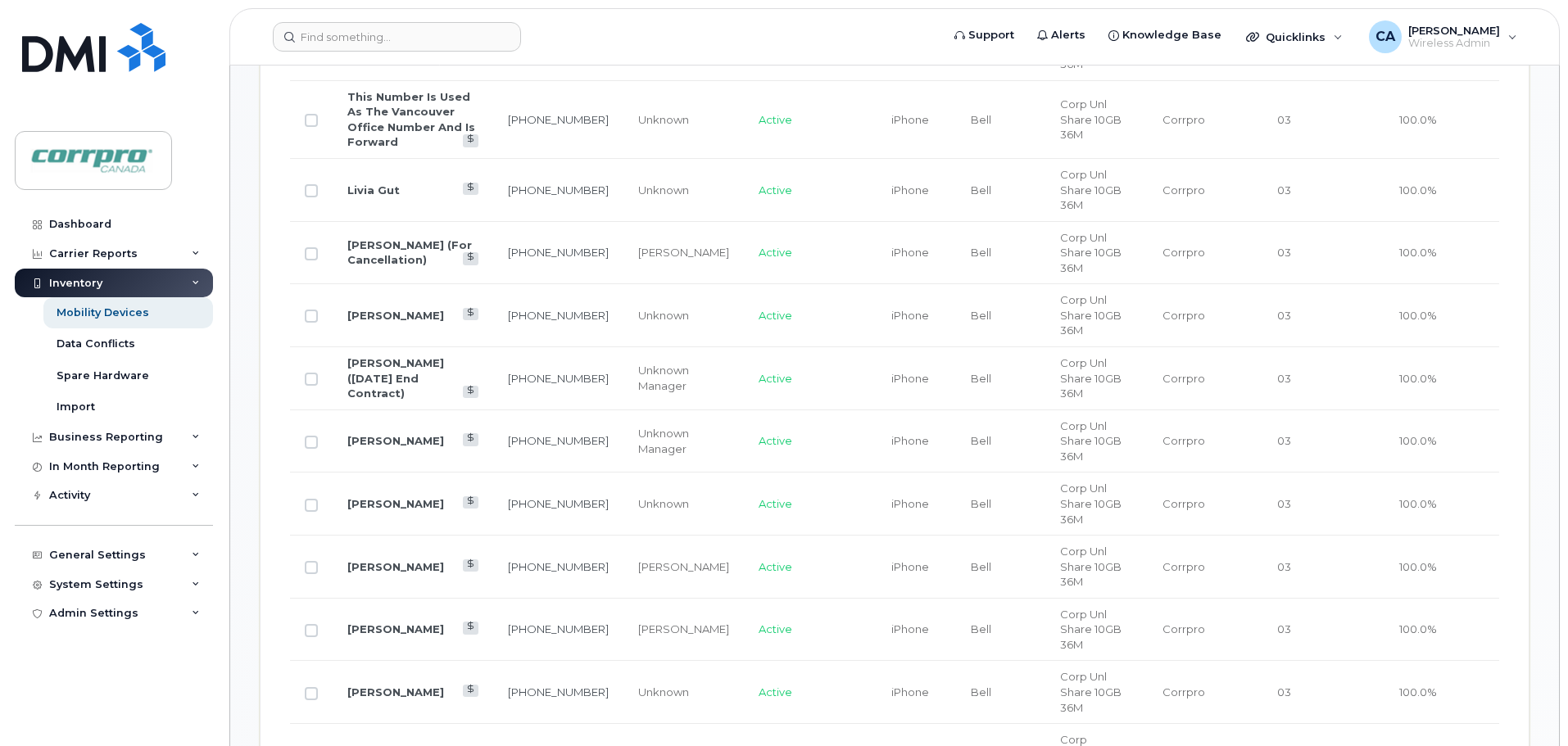
checkbox input "true"
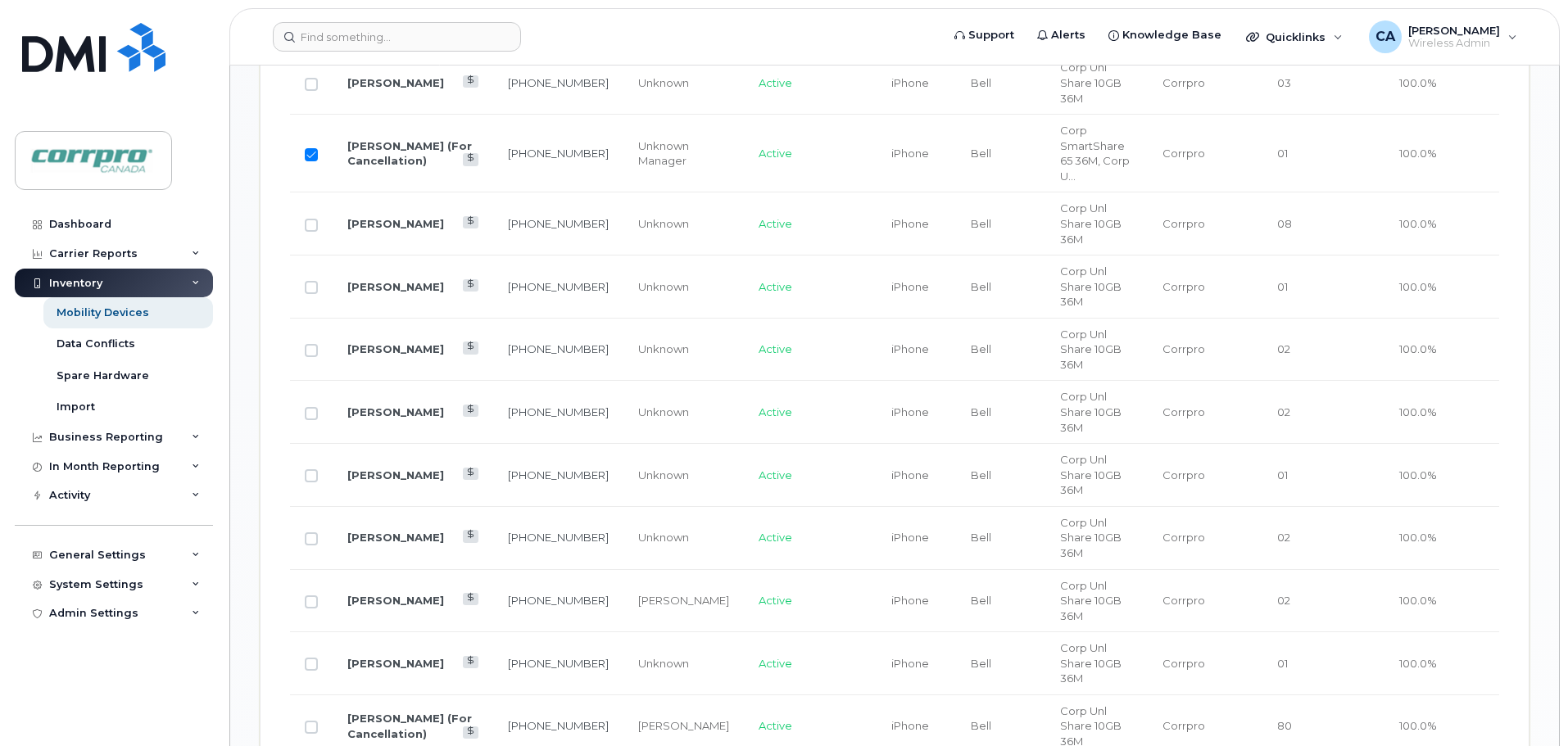
scroll to position [1763, 0]
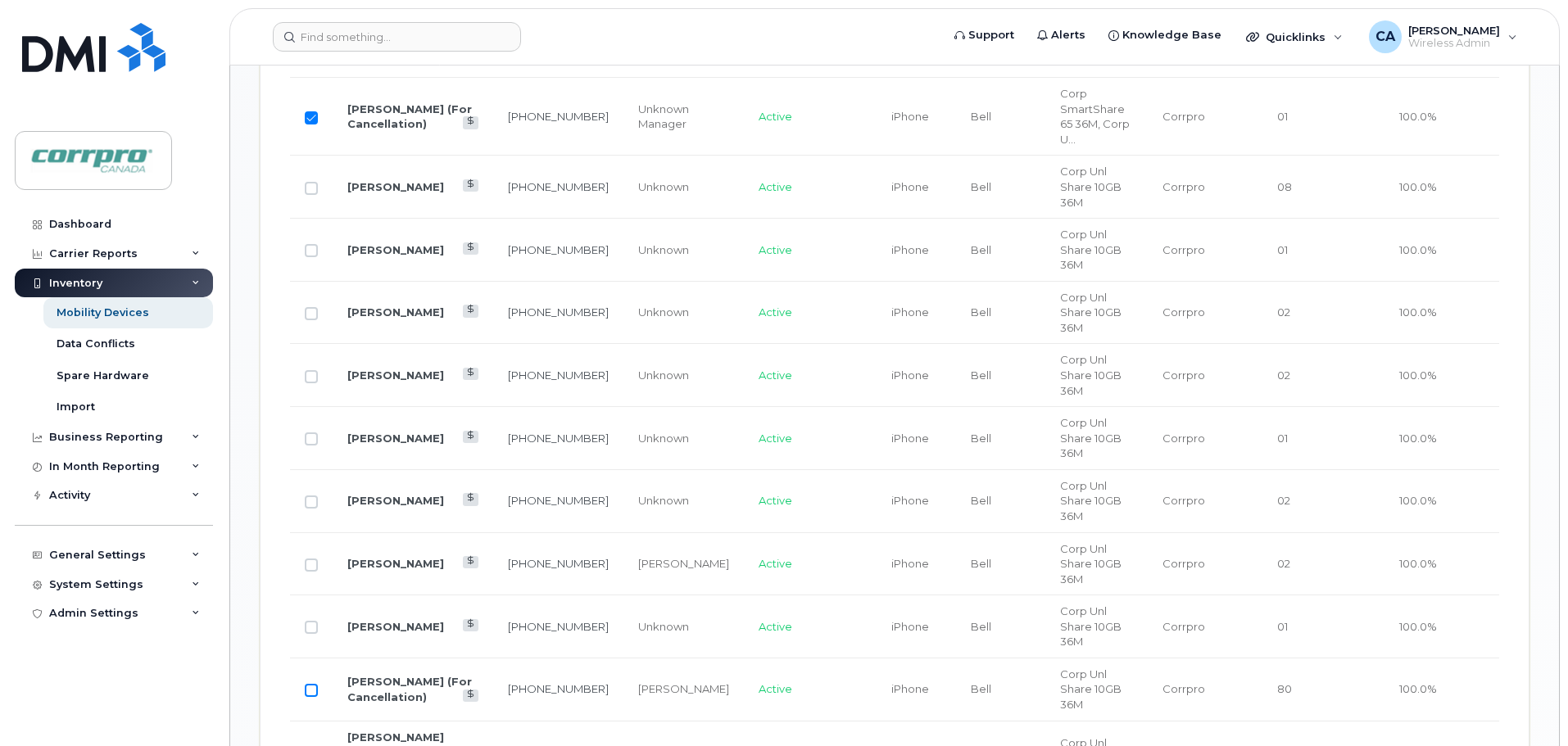
click at [313, 684] on input "Row Unselected" at bounding box center [311, 690] width 13 height 13
checkbox input "true"
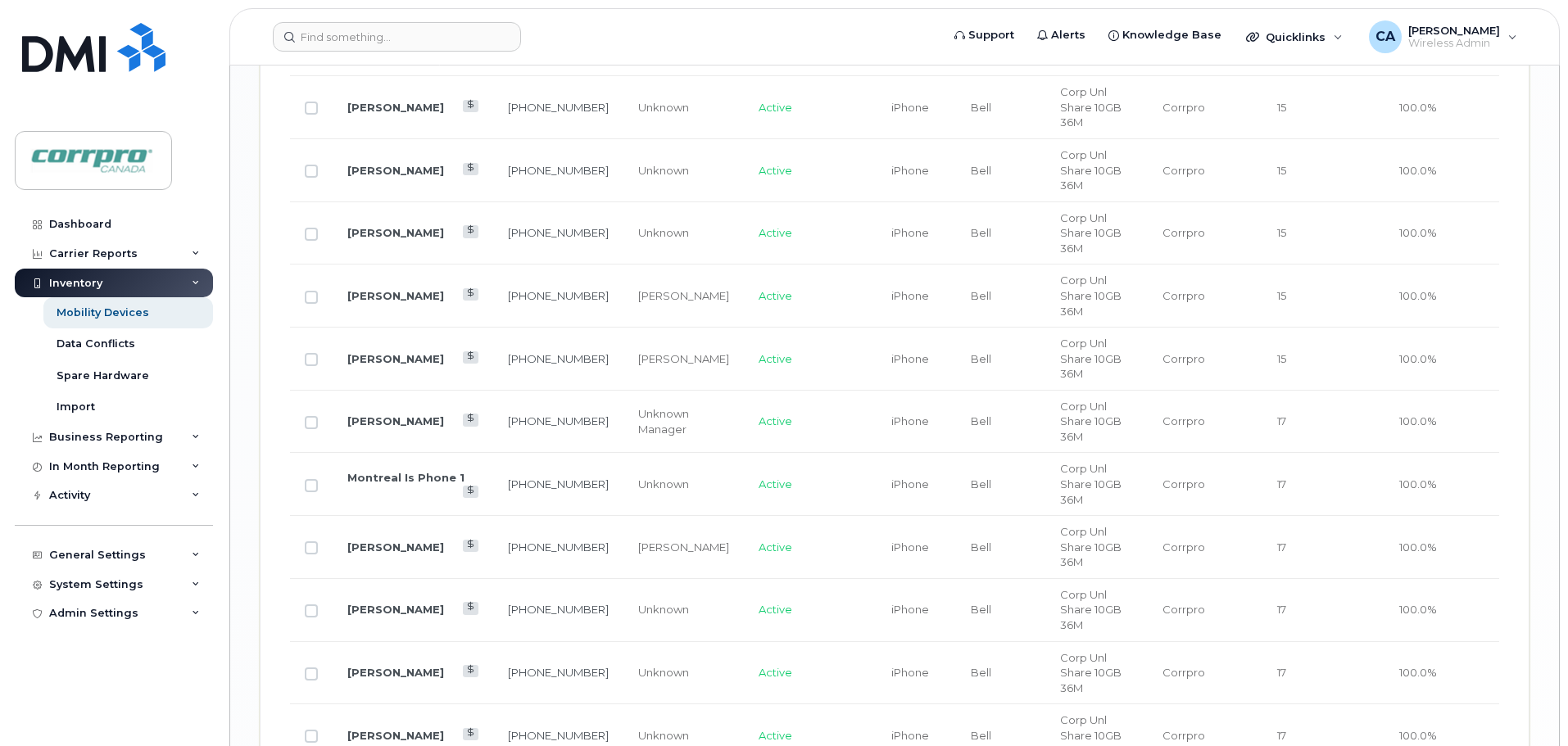
scroll to position [2746, 0]
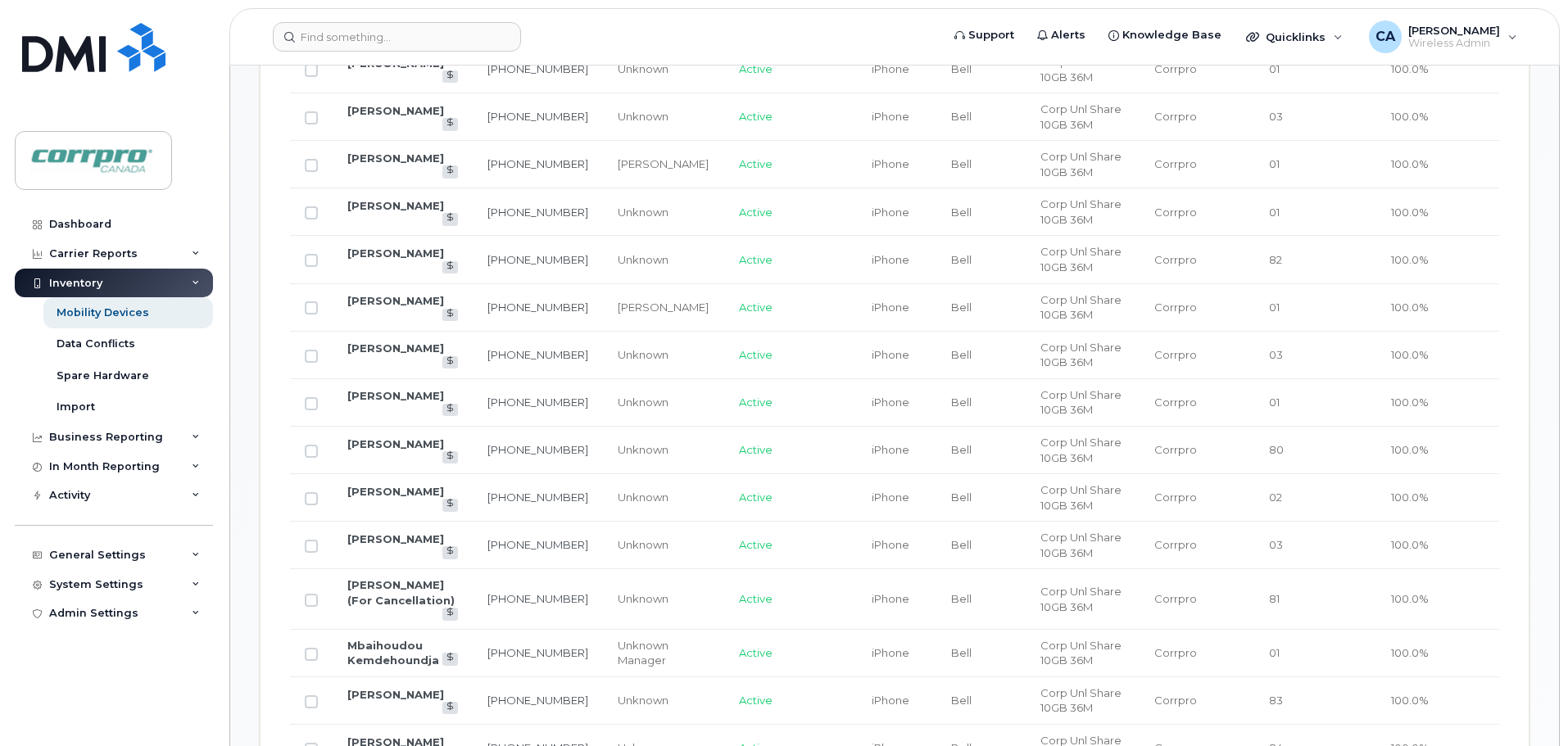
scroll to position [930, 0]
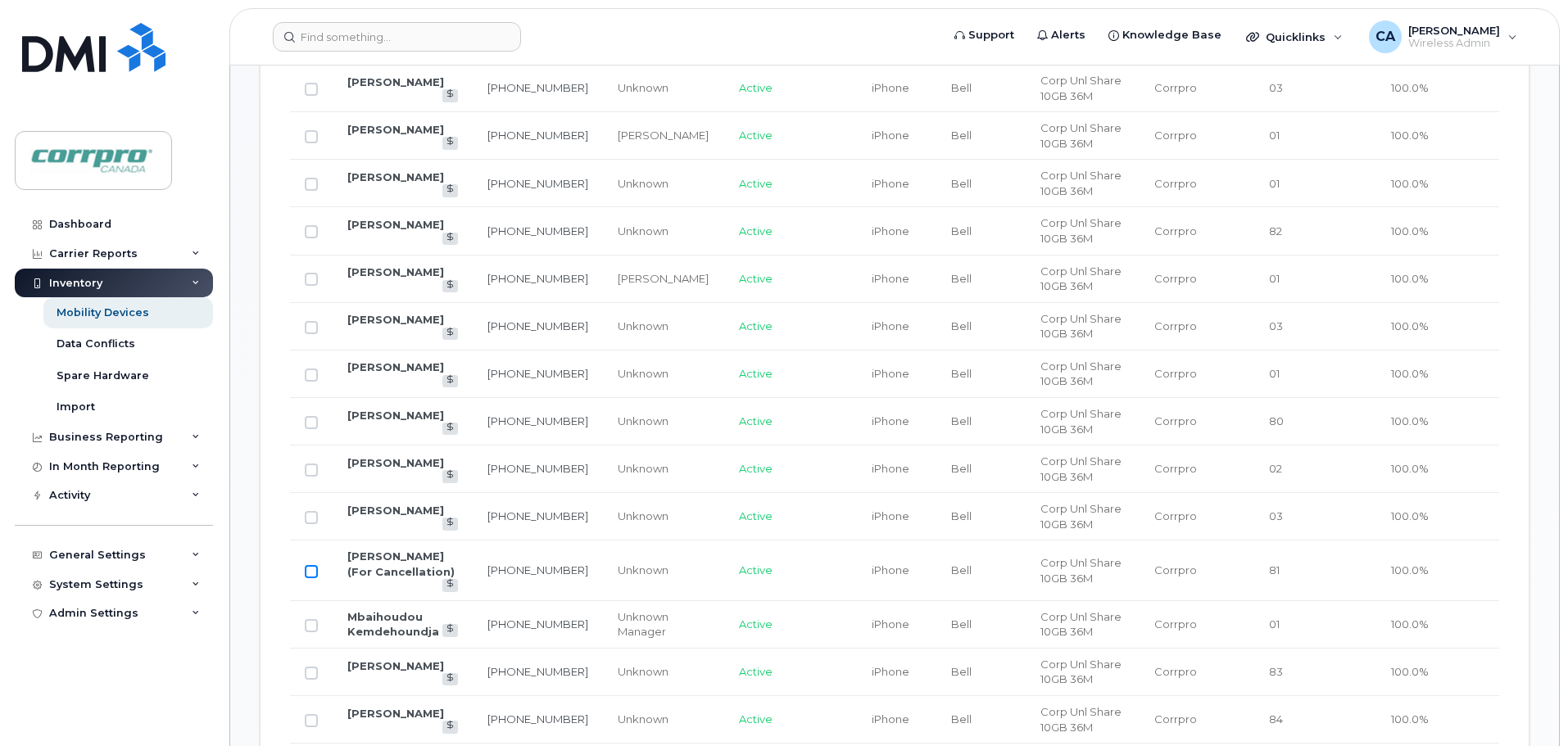
click at [313, 567] on input "Row Unselected" at bounding box center [311, 571] width 13 height 13
checkbox input "true"
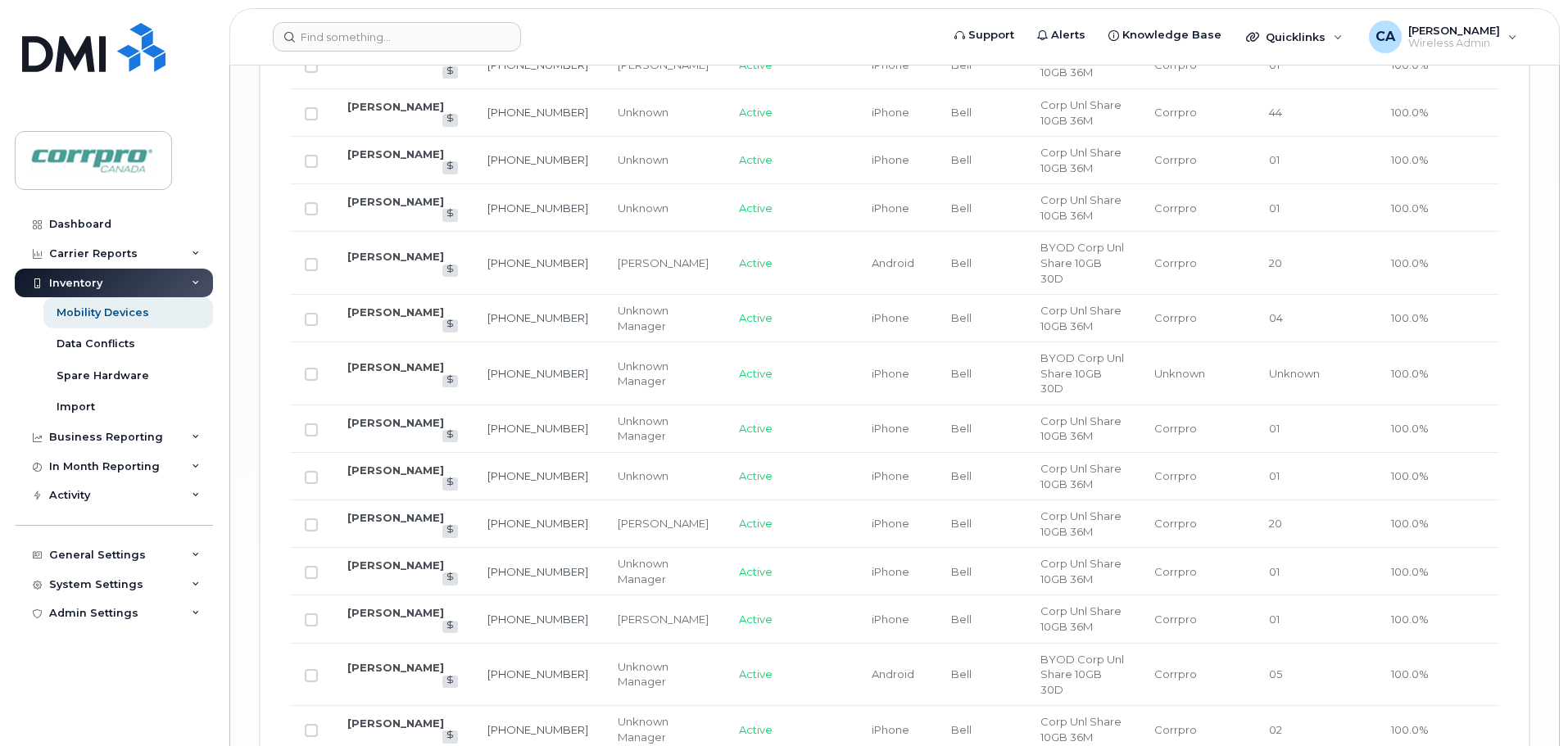
scroll to position [2732, 0]
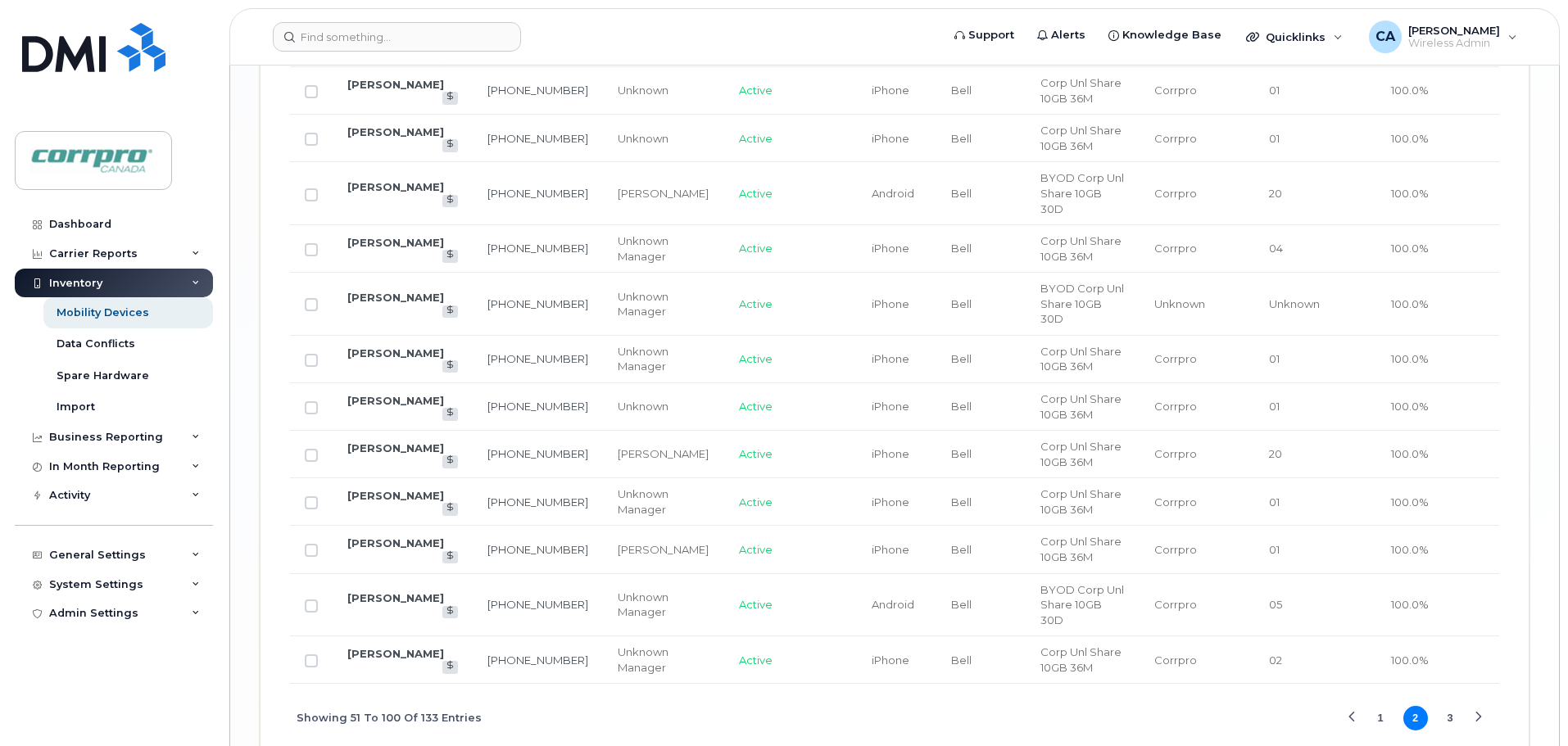
click at [1450, 706] on button "3" at bounding box center [1450, 718] width 25 height 25
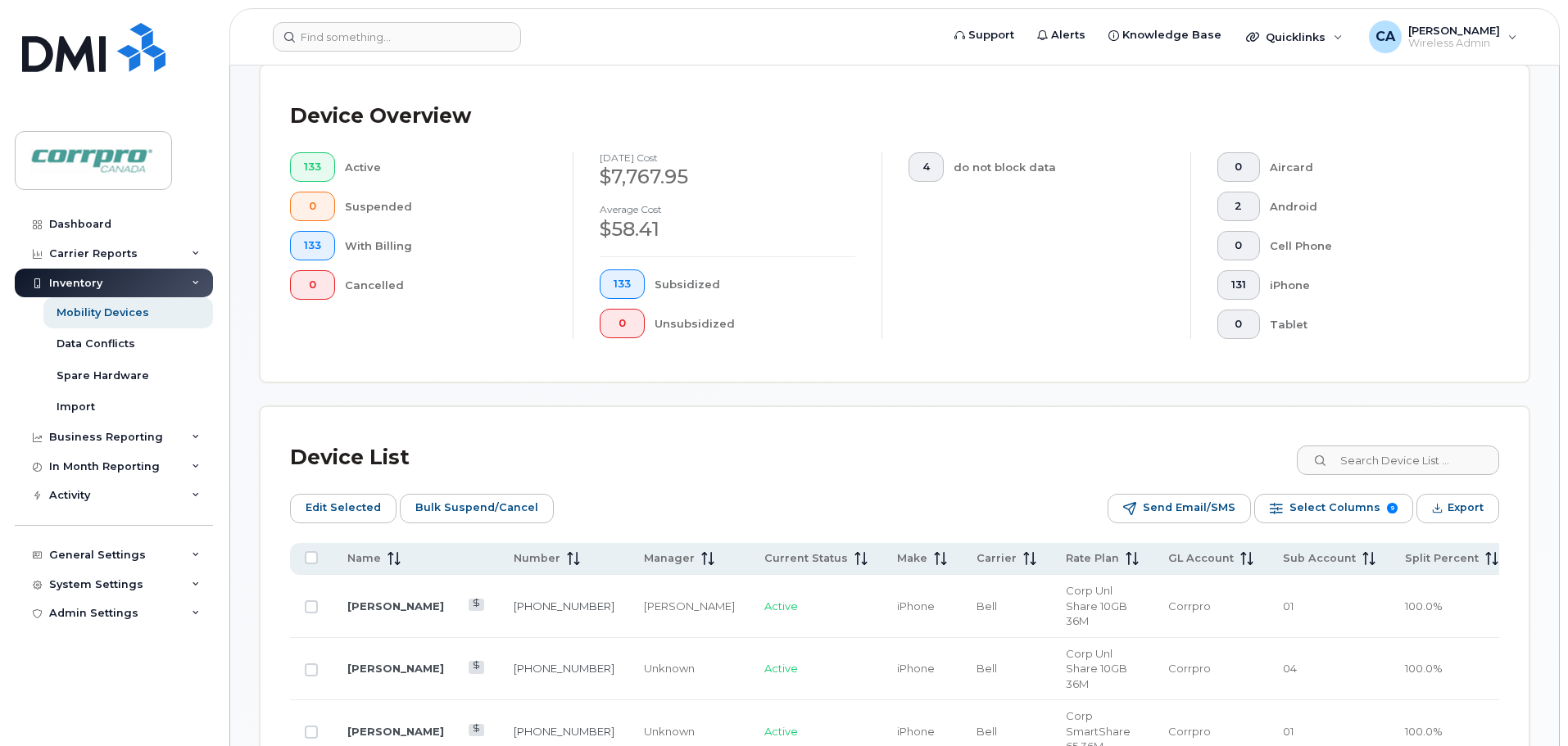
scroll to position [366, 0]
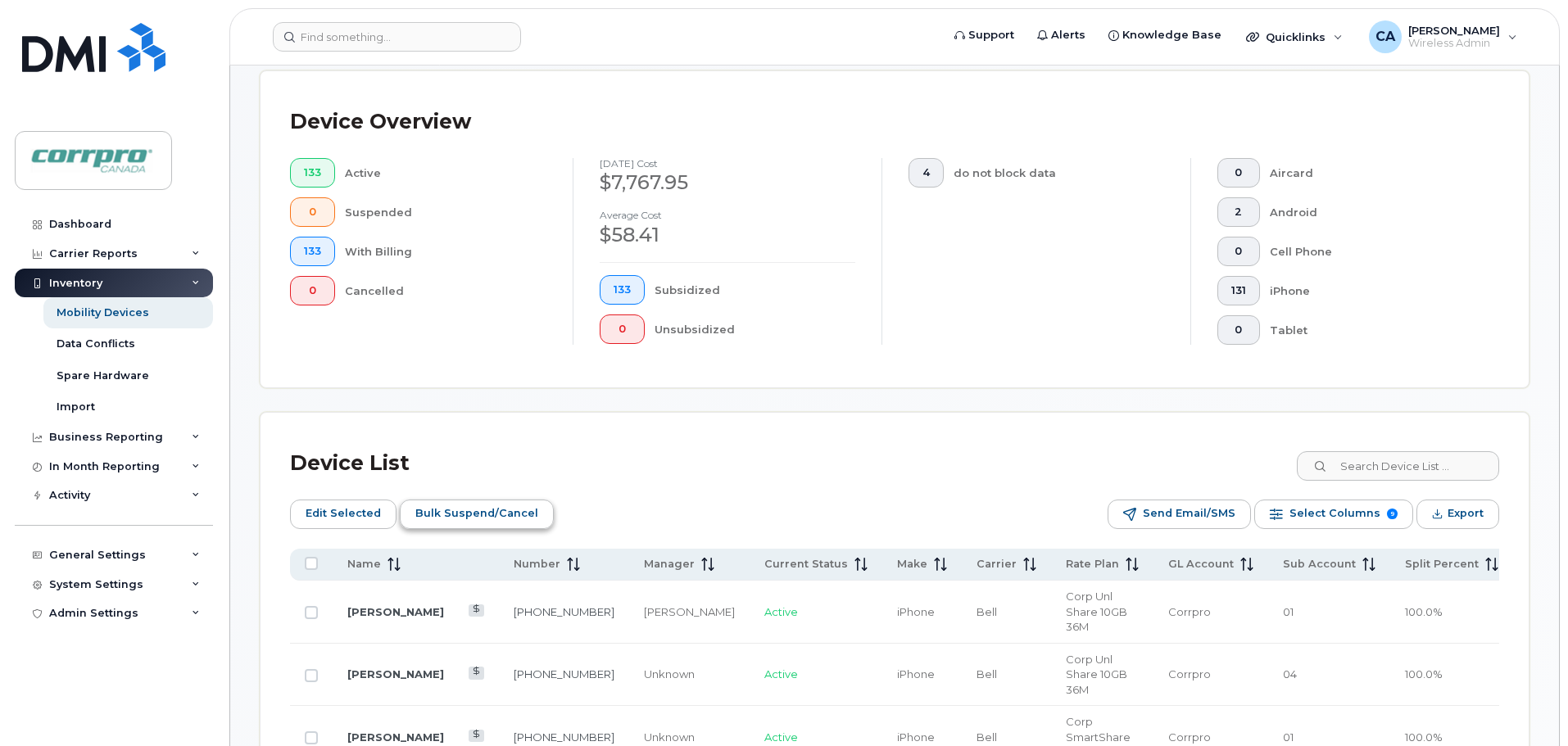
click at [492, 516] on span "Bulk Suspend/Cancel" at bounding box center [477, 513] width 123 height 25
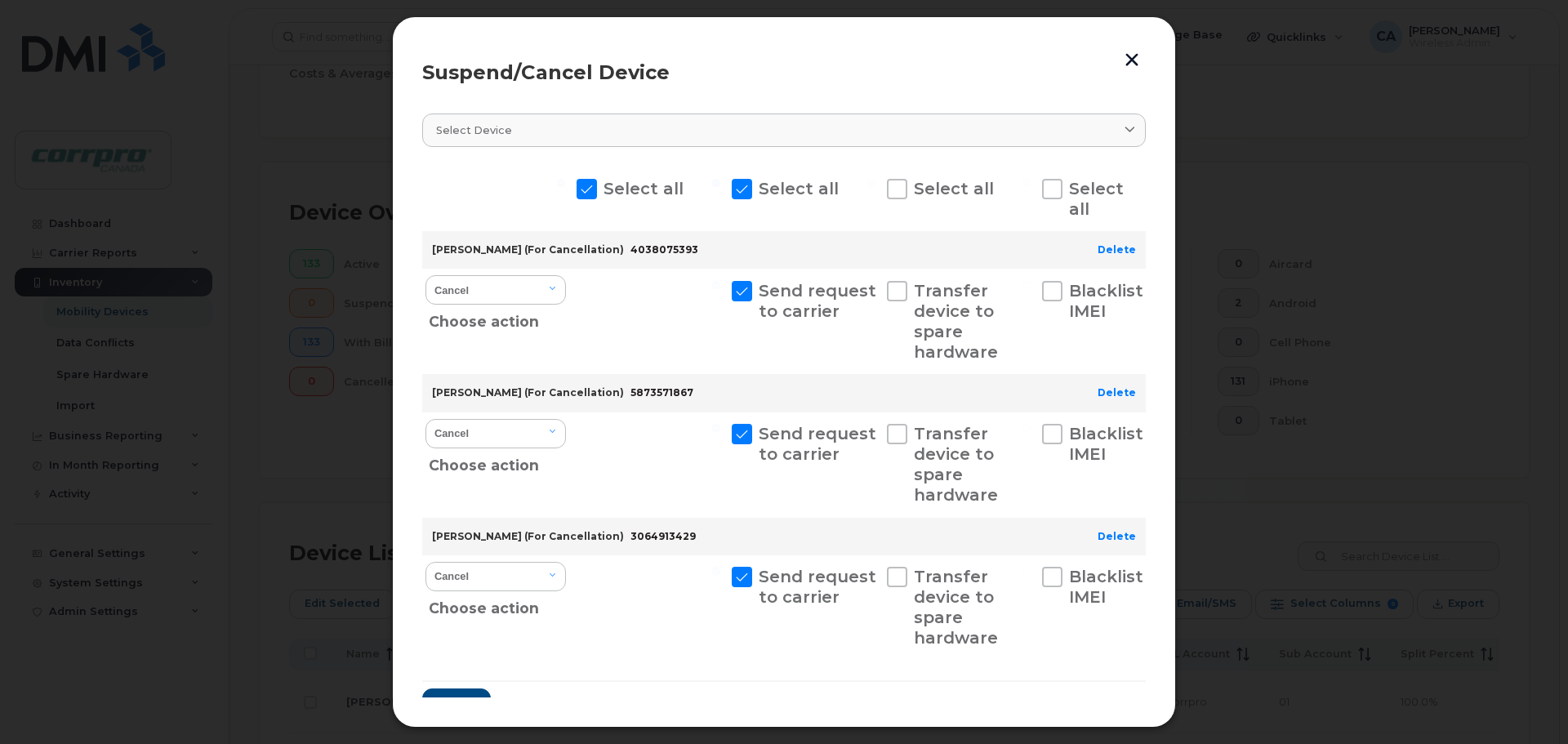
scroll to position [40, 0]
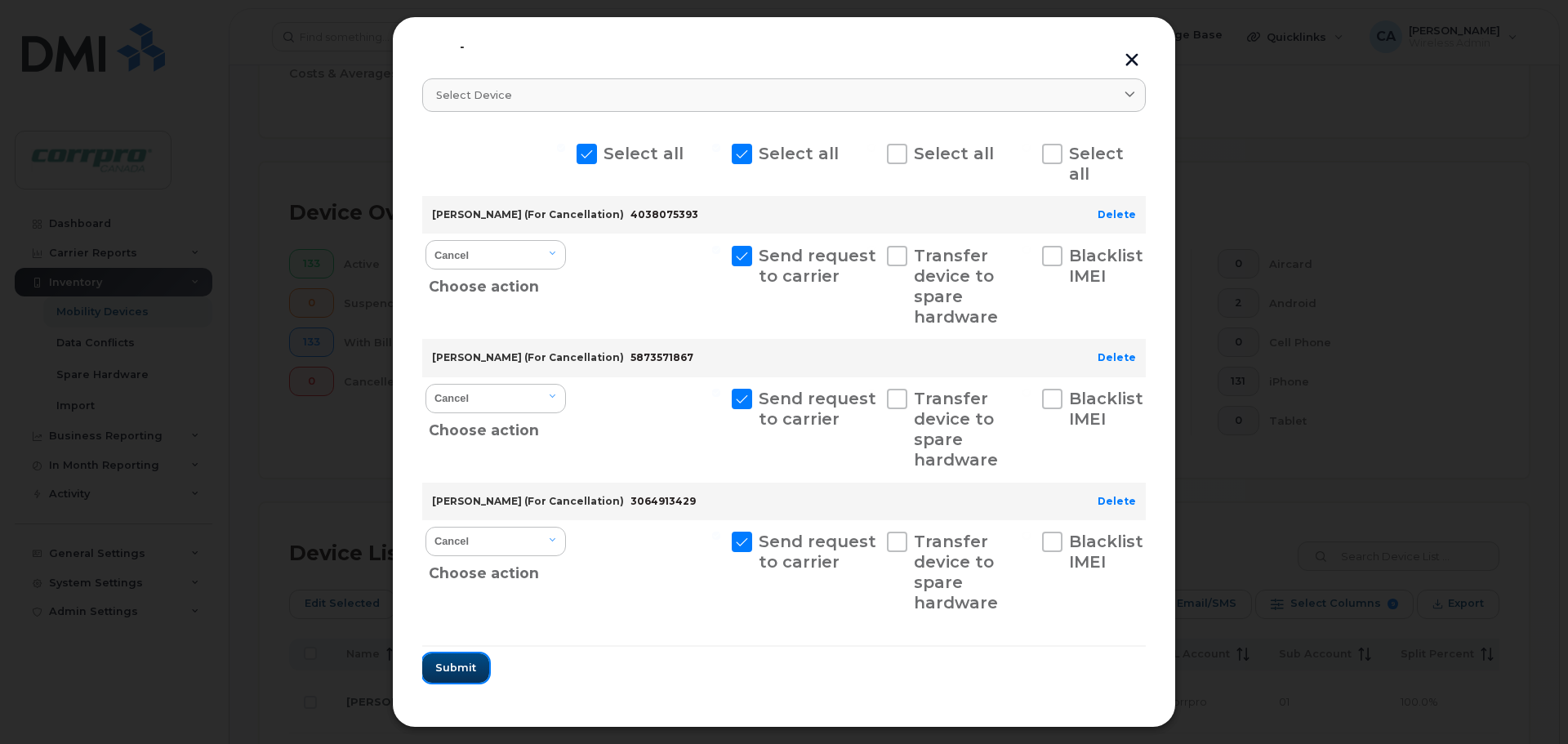
click at [461, 670] on span "Submit" at bounding box center [455, 668] width 41 height 15
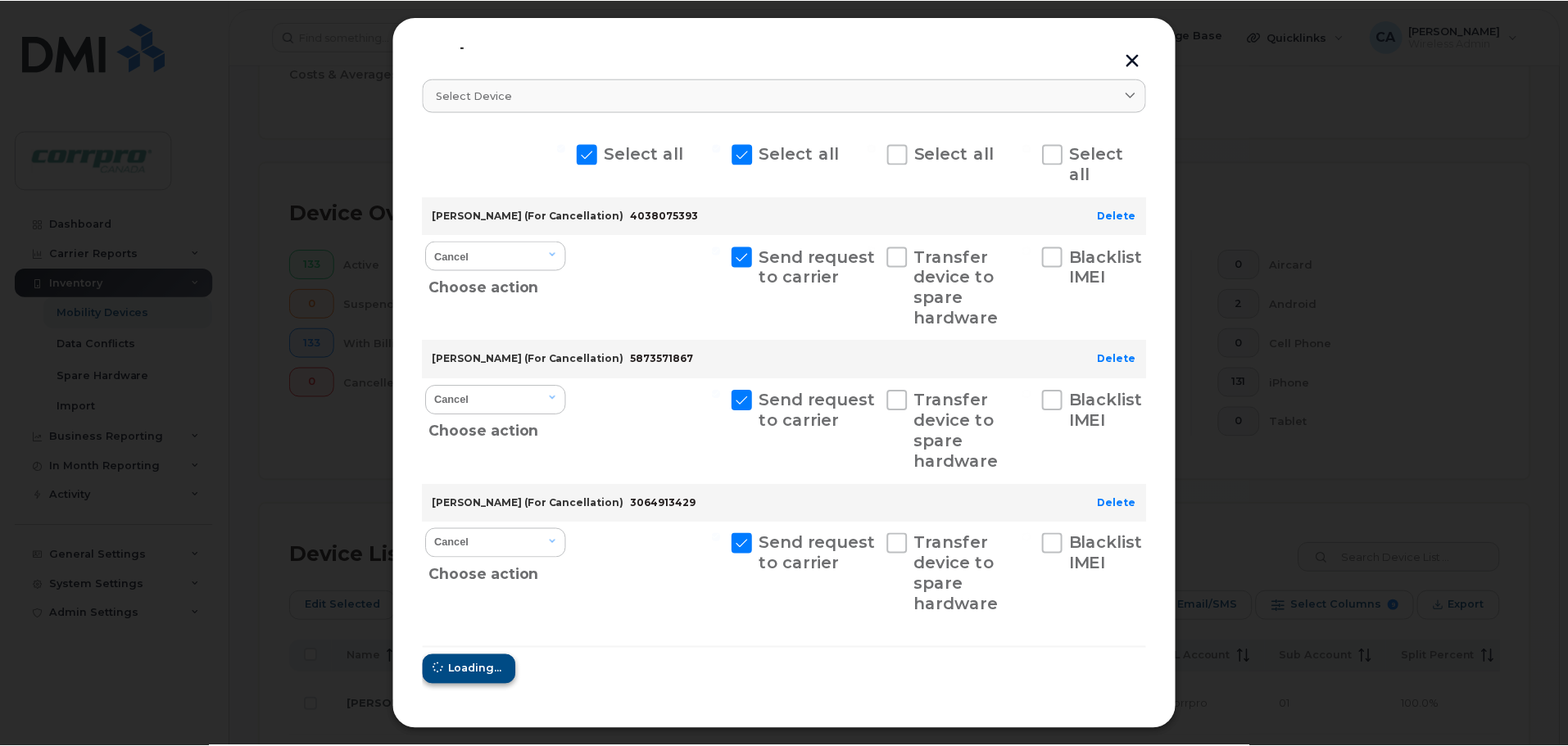
scroll to position [0, 0]
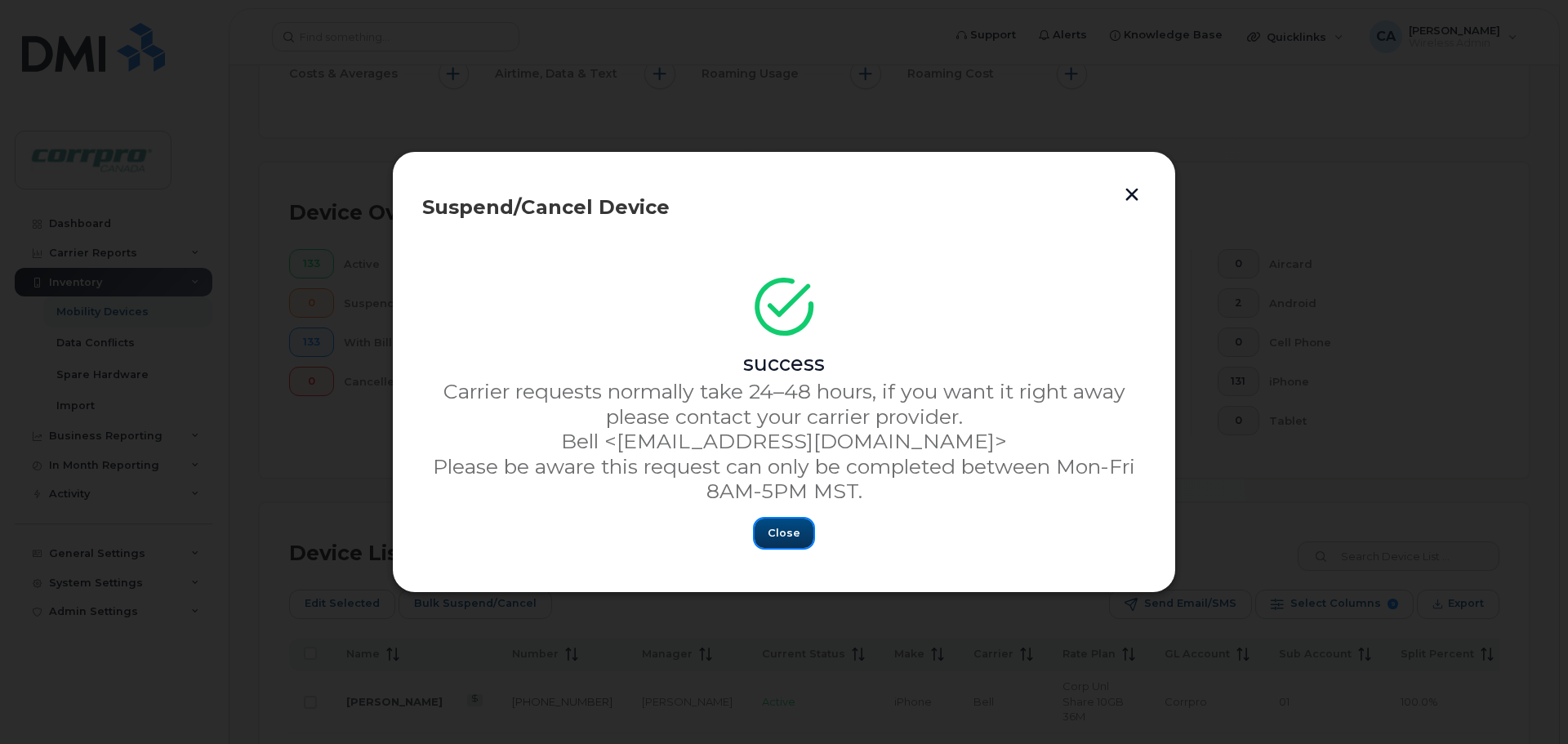
click at [788, 543] on button "Close" at bounding box center [784, 533] width 59 height 29
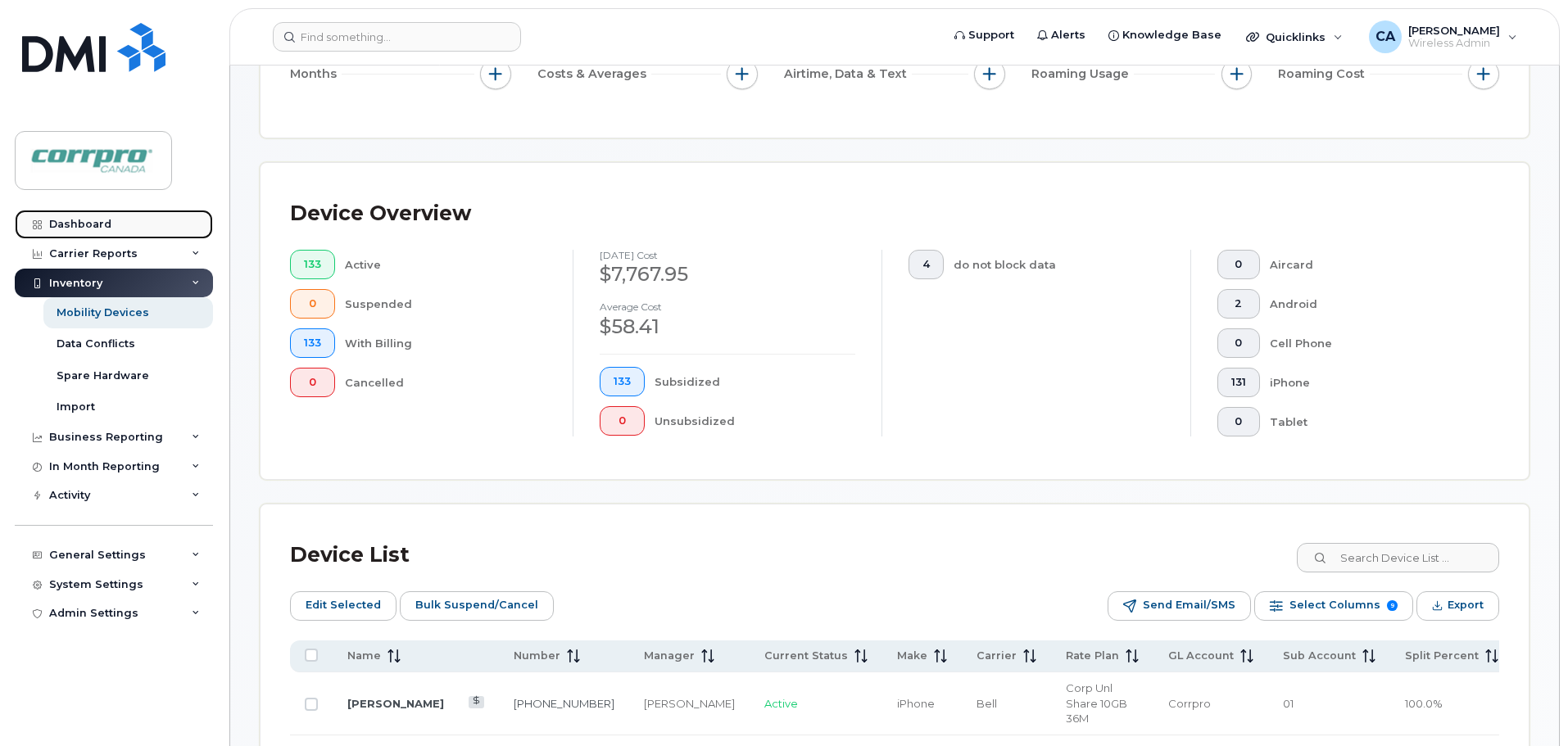
click at [101, 224] on div "Dashboard" at bounding box center [80, 224] width 62 height 13
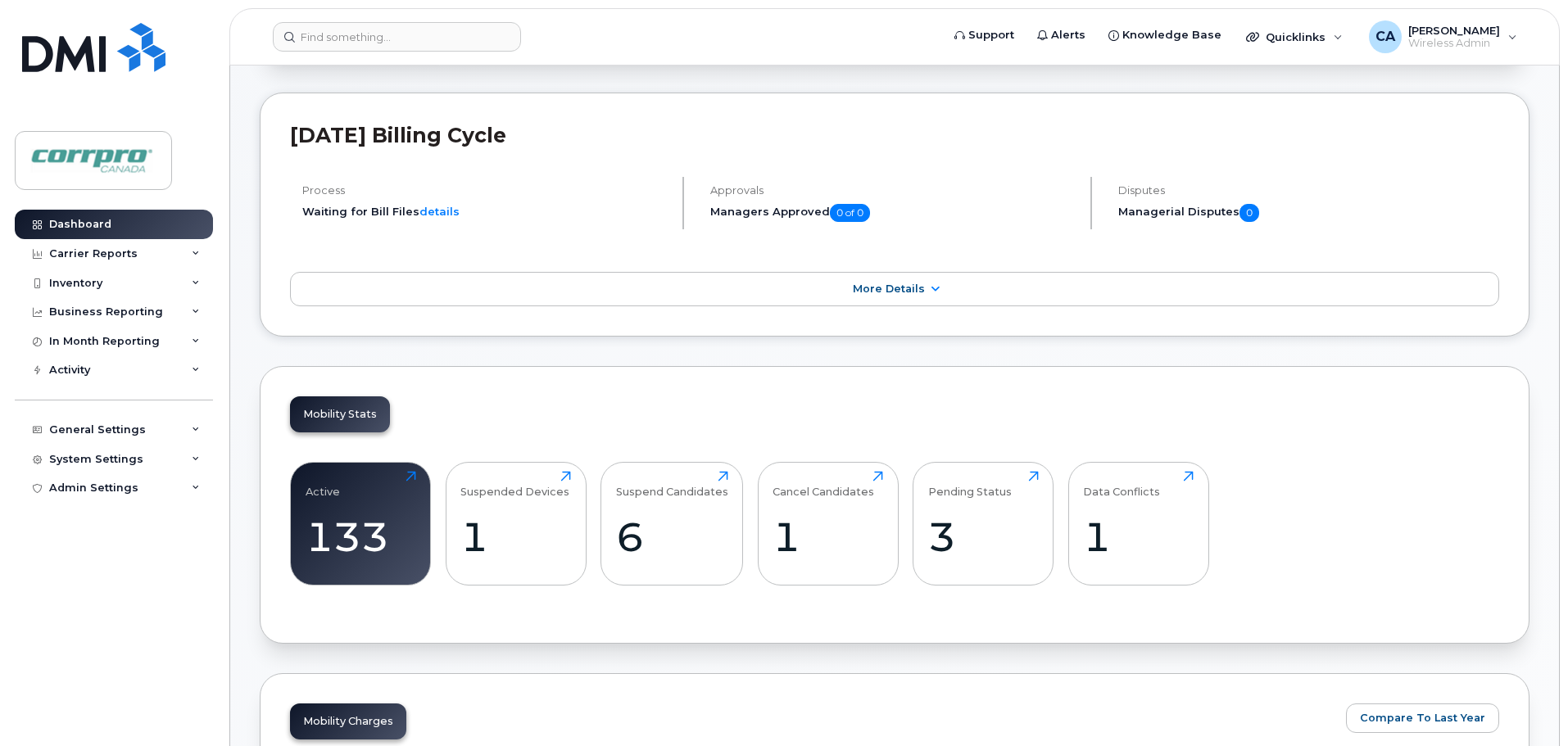
scroll to position [328, 0]
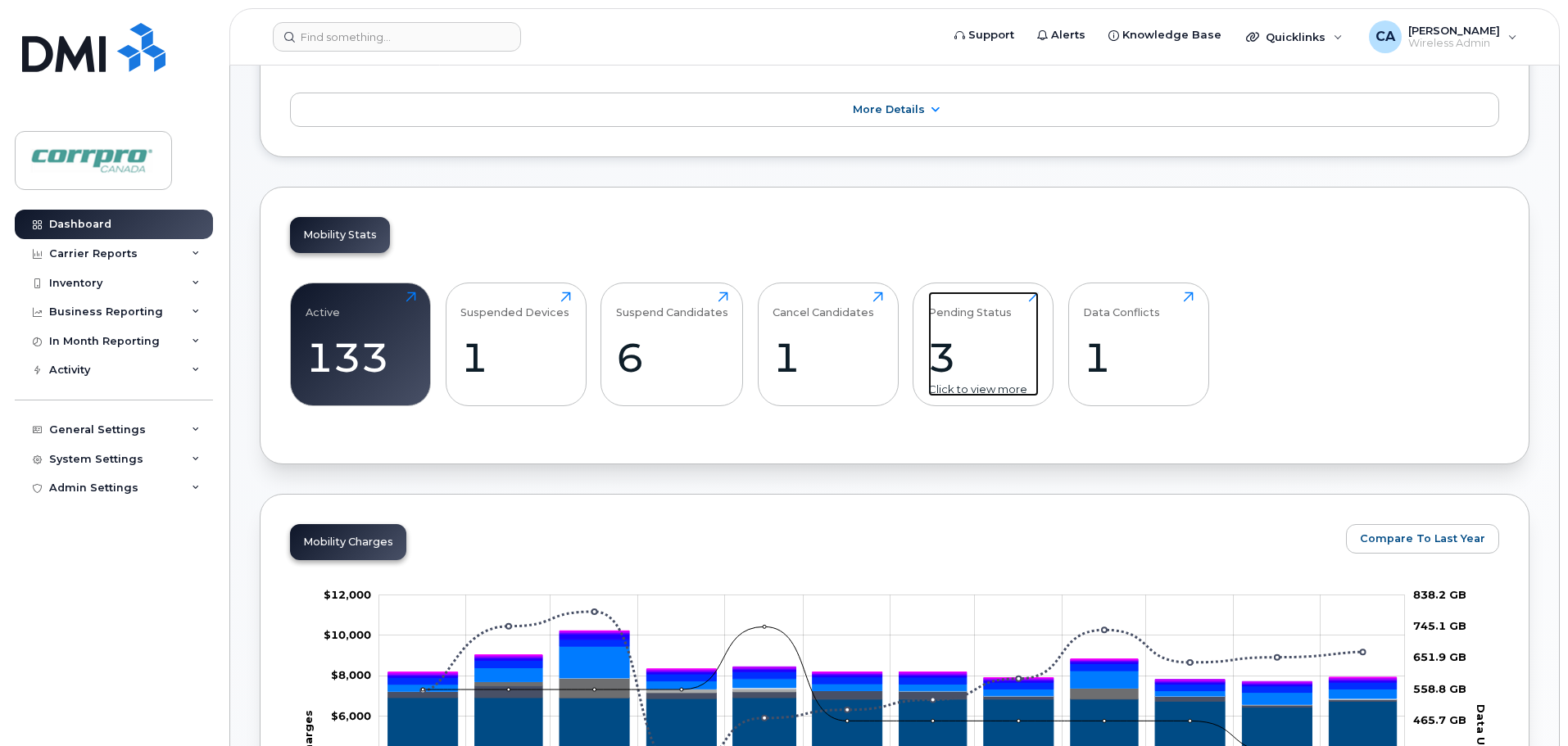
click at [948, 355] on div "3" at bounding box center [983, 357] width 110 height 48
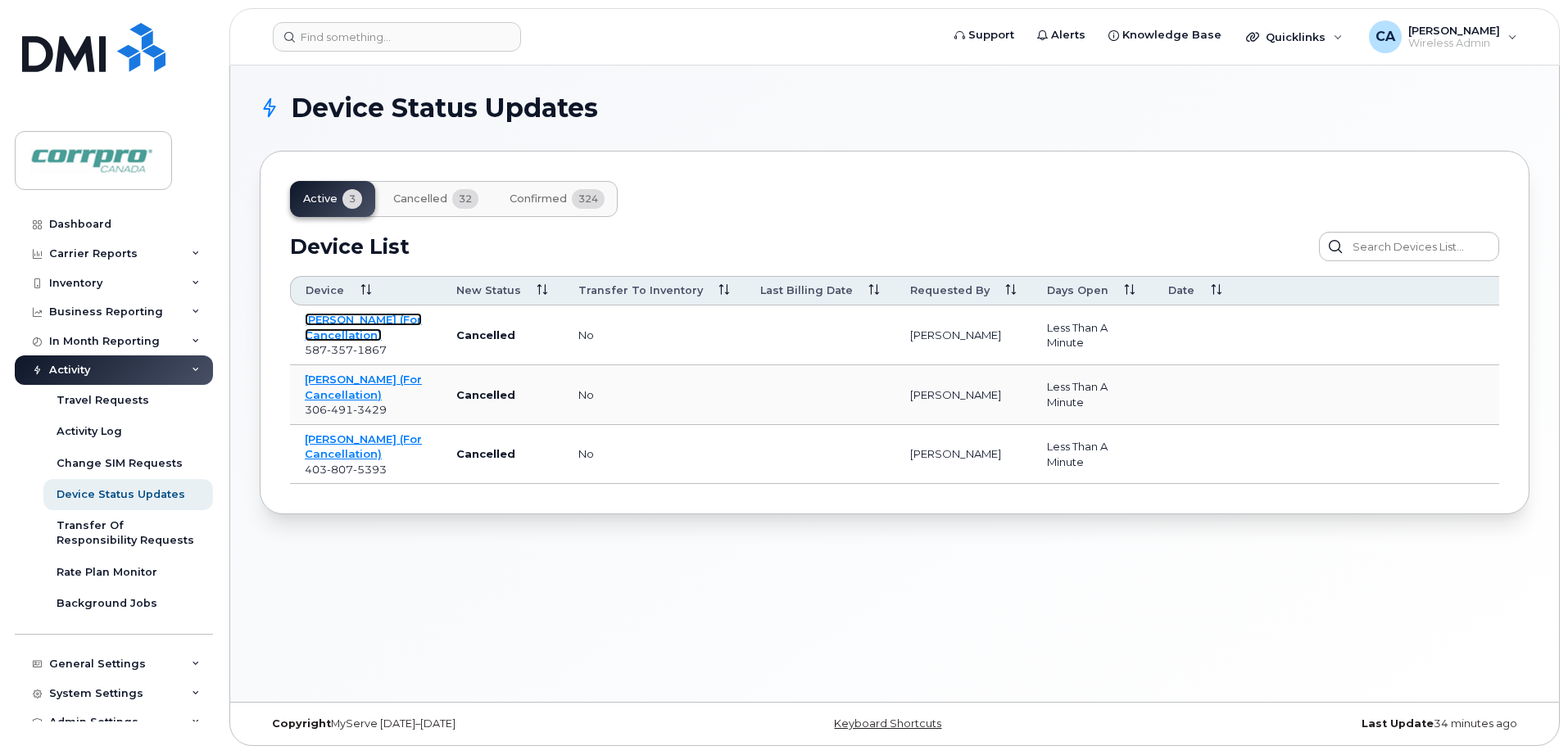
click at [345, 329] on link "Krissy Yakiwchuk (For Cancellation)" at bounding box center [363, 326] width 118 height 28
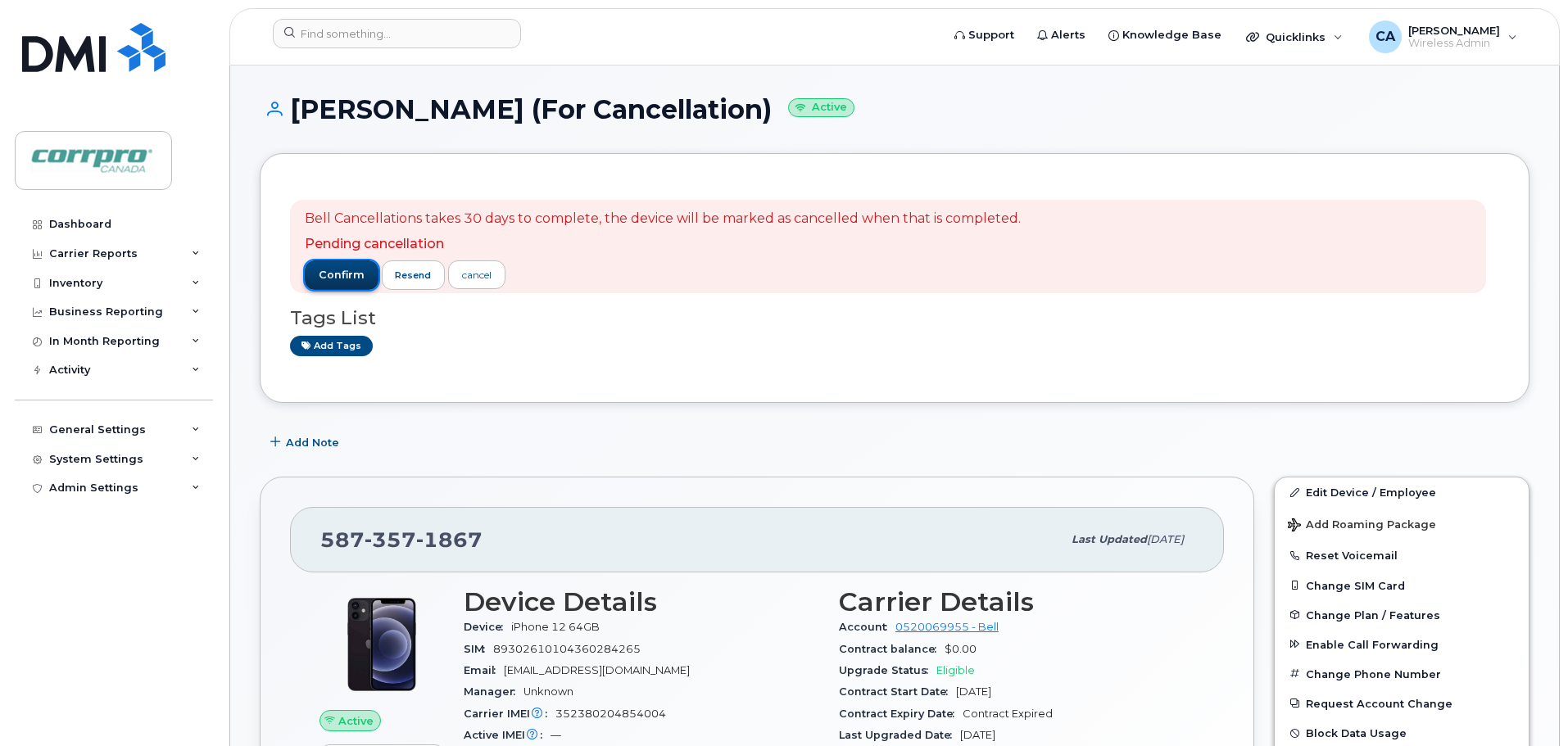
click at [349, 280] on span "confirm" at bounding box center [342, 275] width 46 height 15
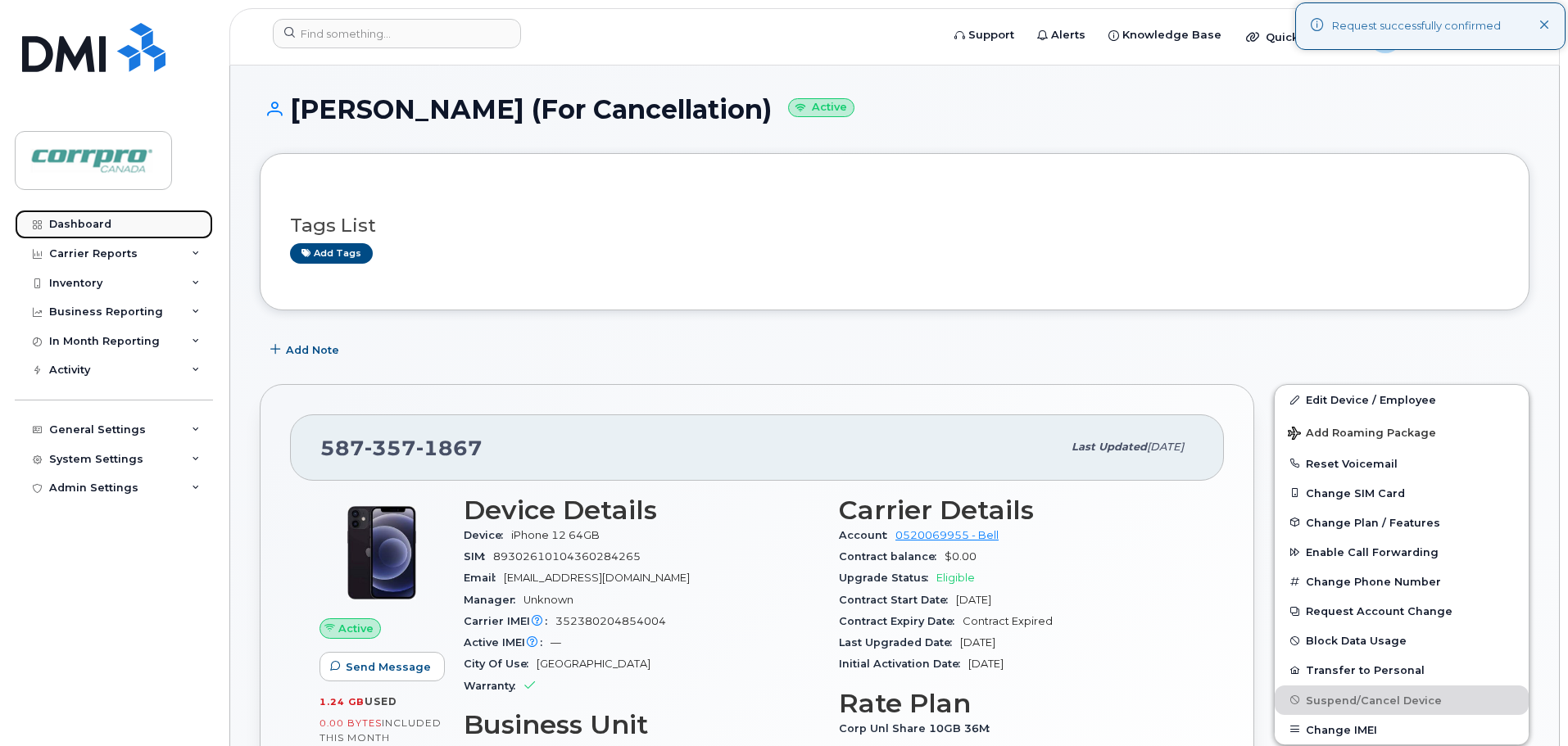
click at [85, 234] on link "Dashboard" at bounding box center [114, 224] width 199 height 29
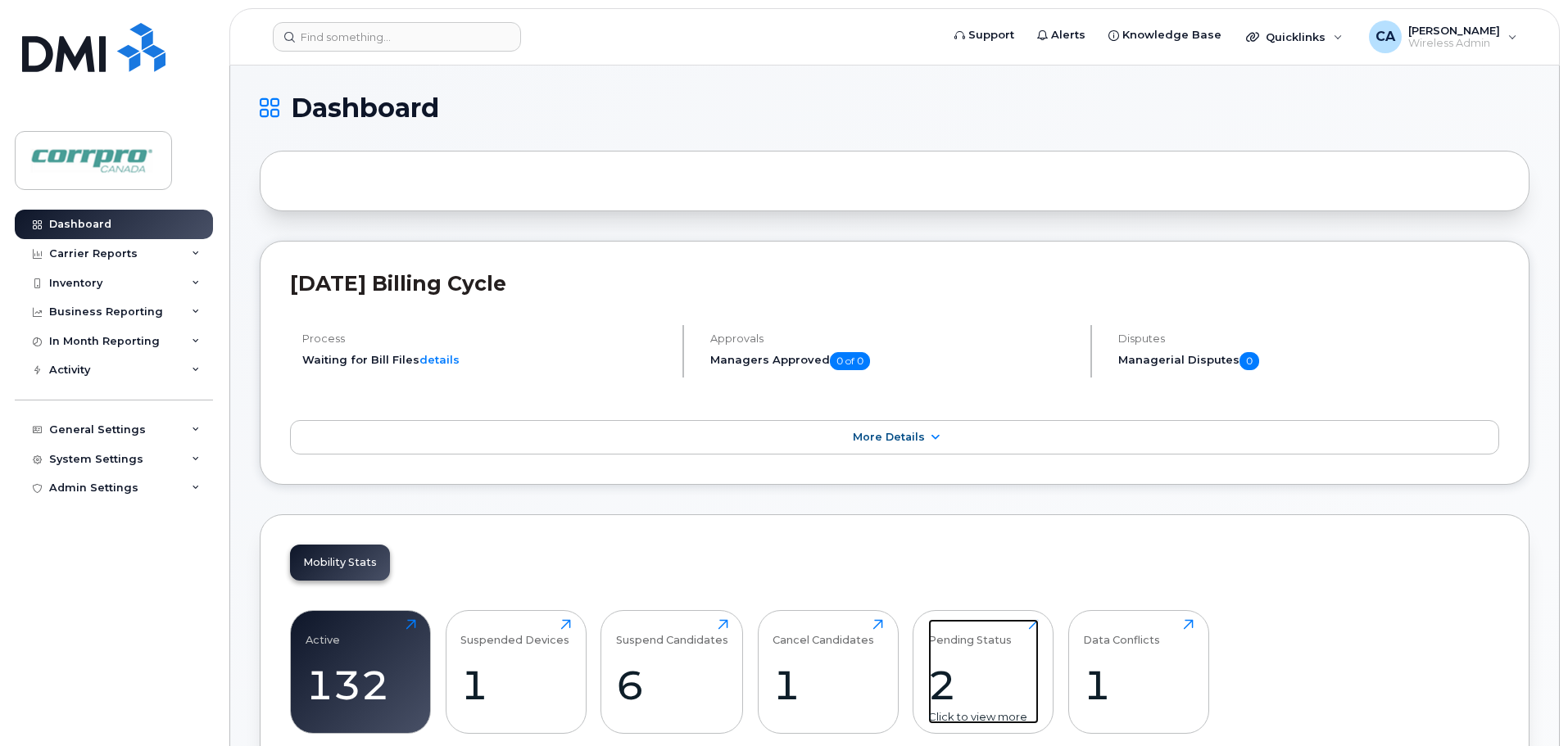
click at [950, 688] on div "2" at bounding box center [983, 685] width 110 height 48
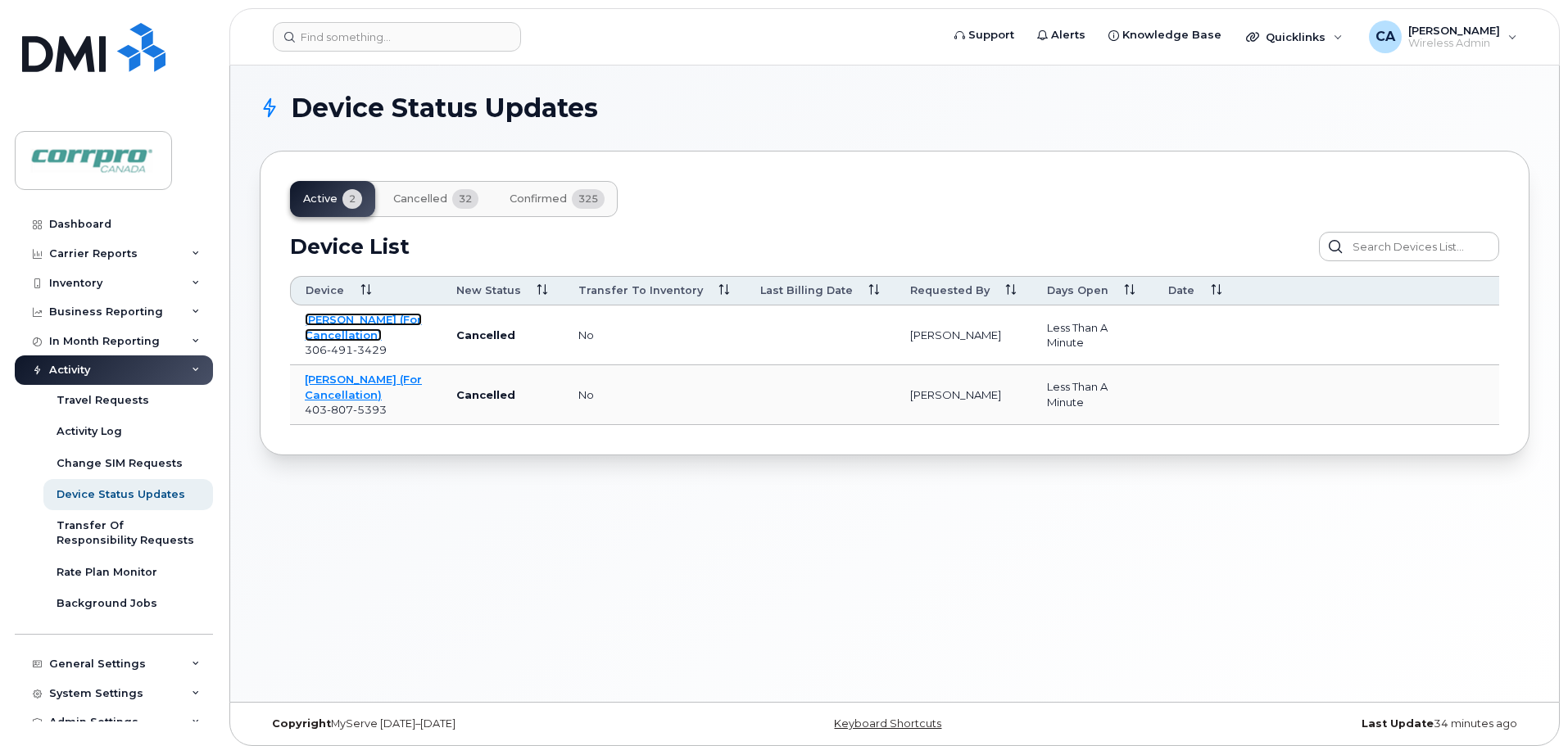
click at [337, 324] on link "[PERSON_NAME] (For Cancellation)" at bounding box center [363, 326] width 118 height 28
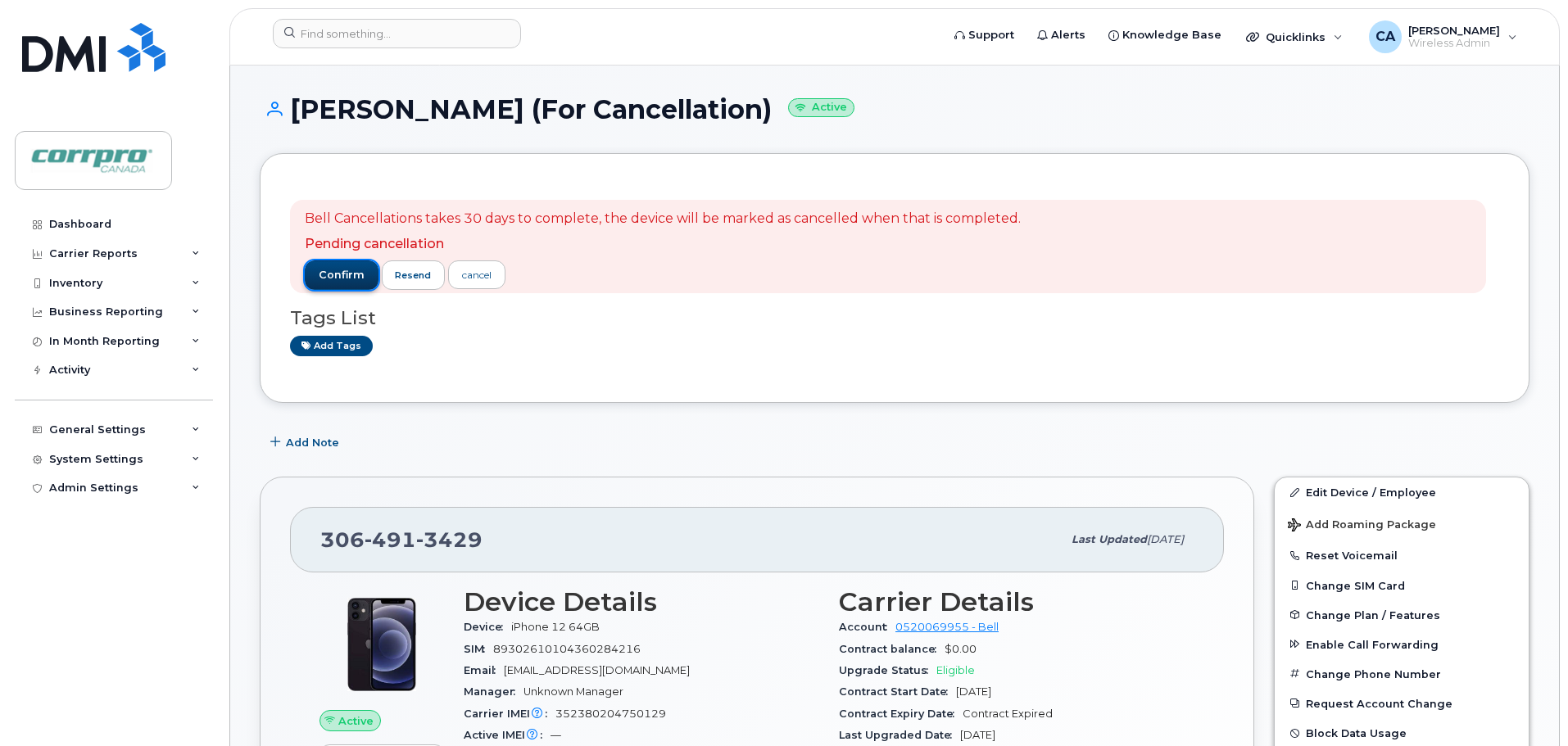
click at [322, 271] on span "confirm" at bounding box center [342, 275] width 46 height 15
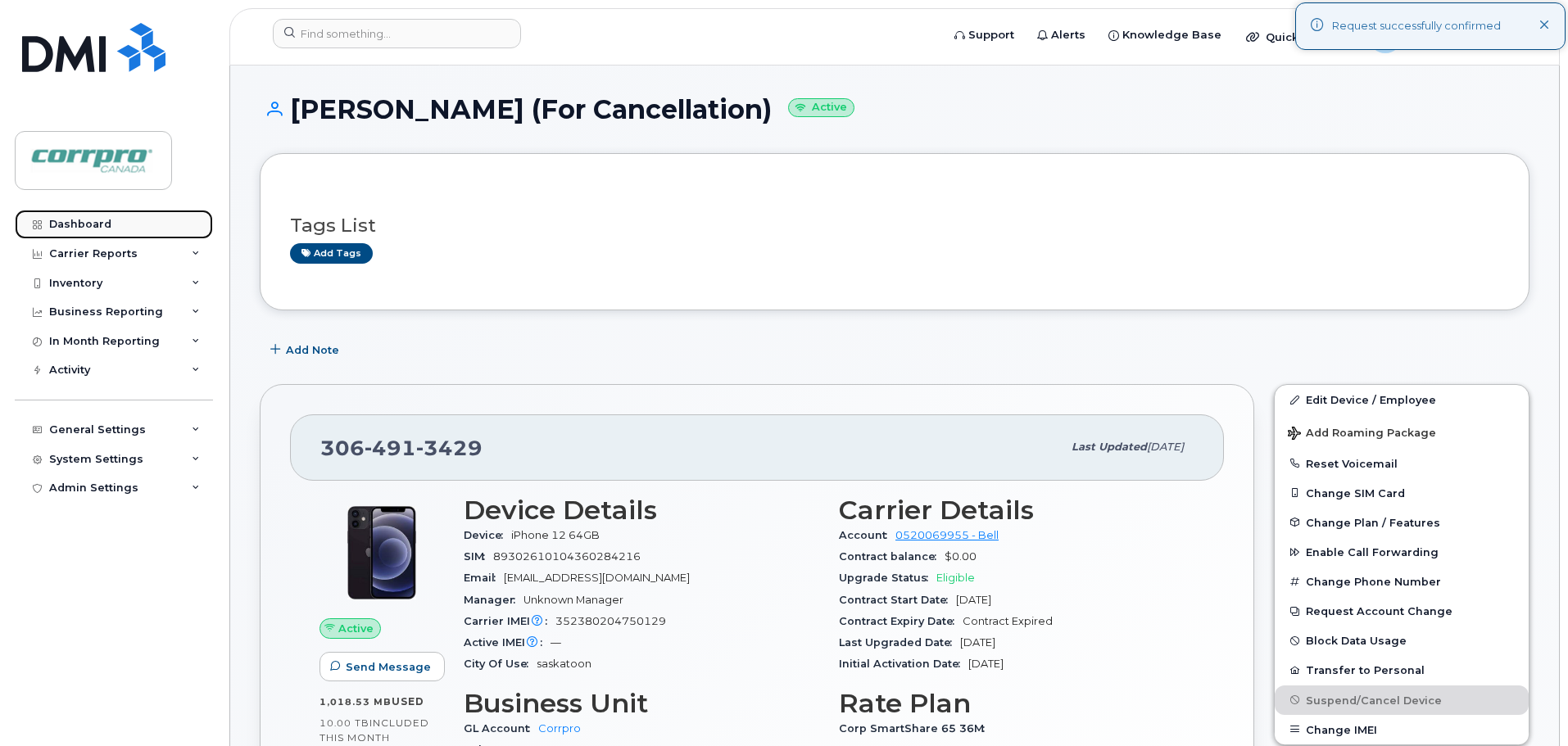
click at [67, 227] on div "Dashboard" at bounding box center [80, 224] width 62 height 13
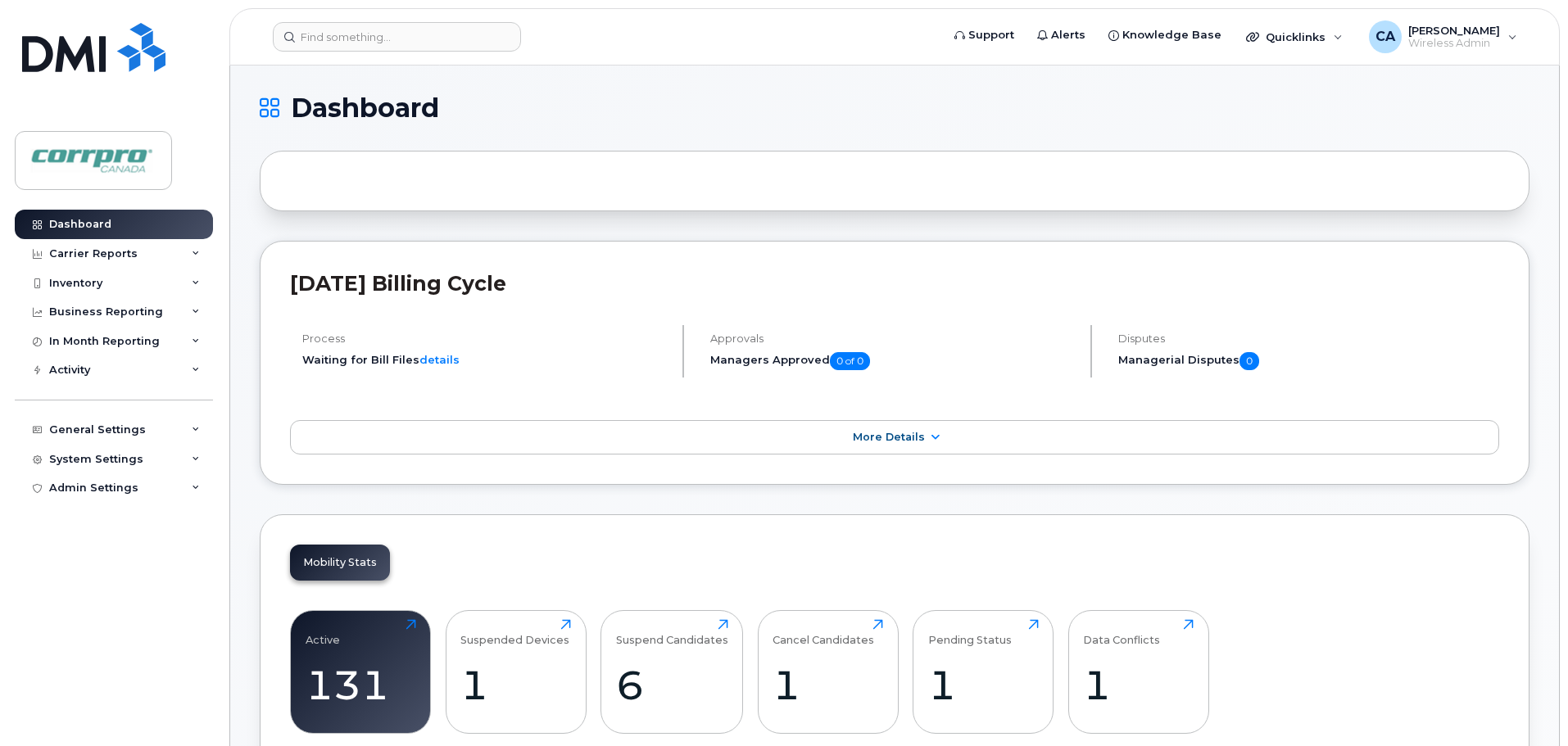
scroll to position [328, 0]
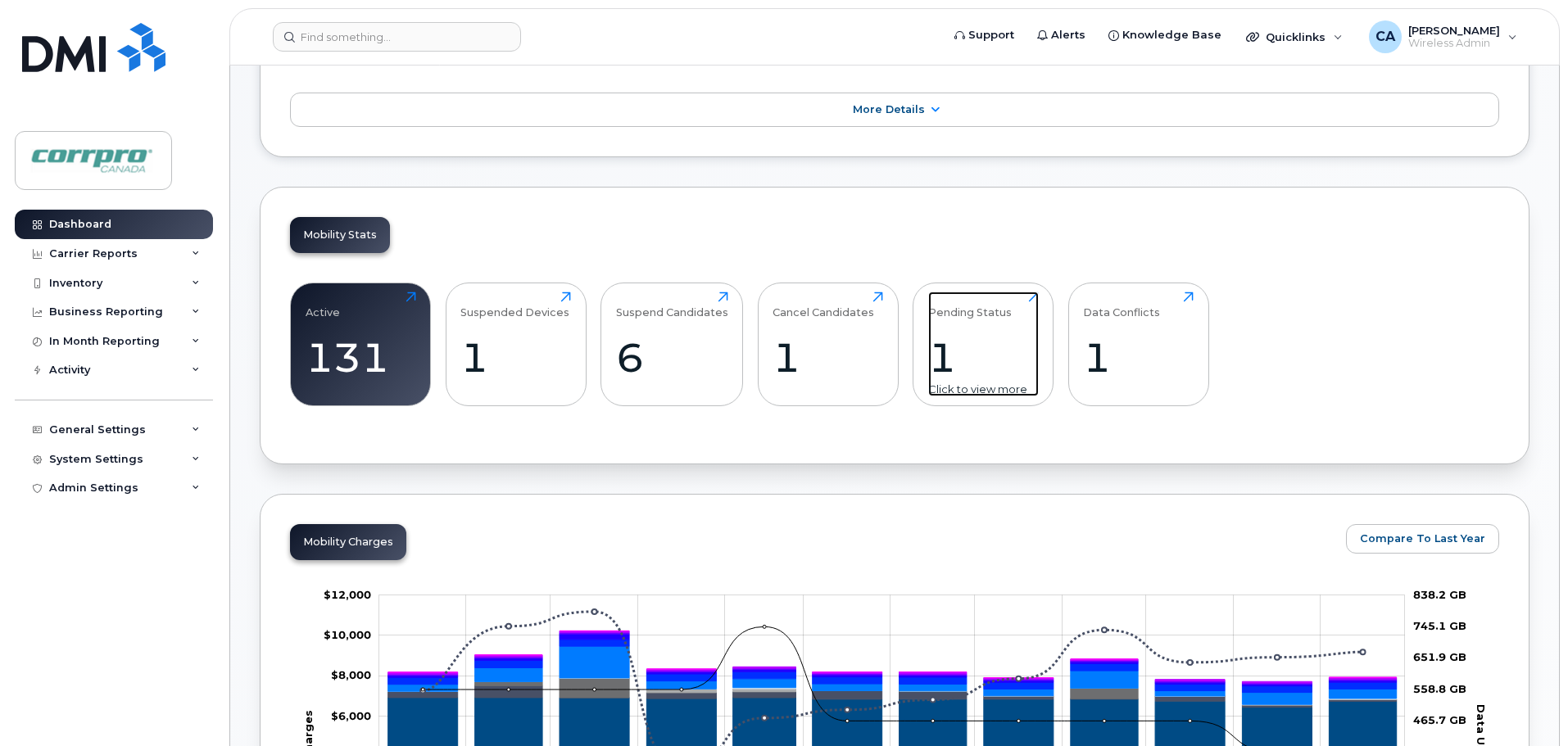
click at [947, 369] on div "1" at bounding box center [983, 357] width 110 height 48
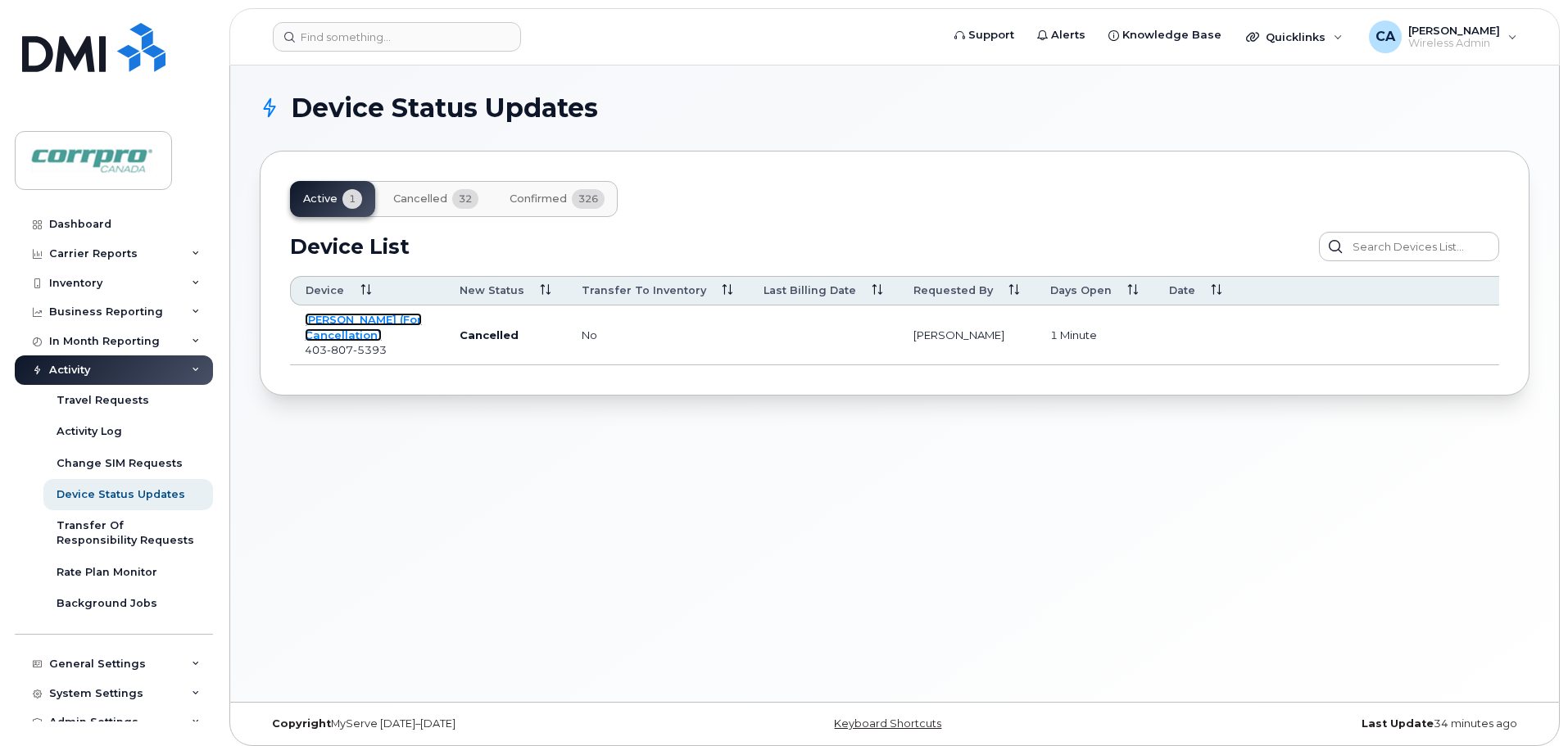
click at [364, 337] on link "John O'Hearn (For Cancellation)" at bounding box center [363, 326] width 118 height 28
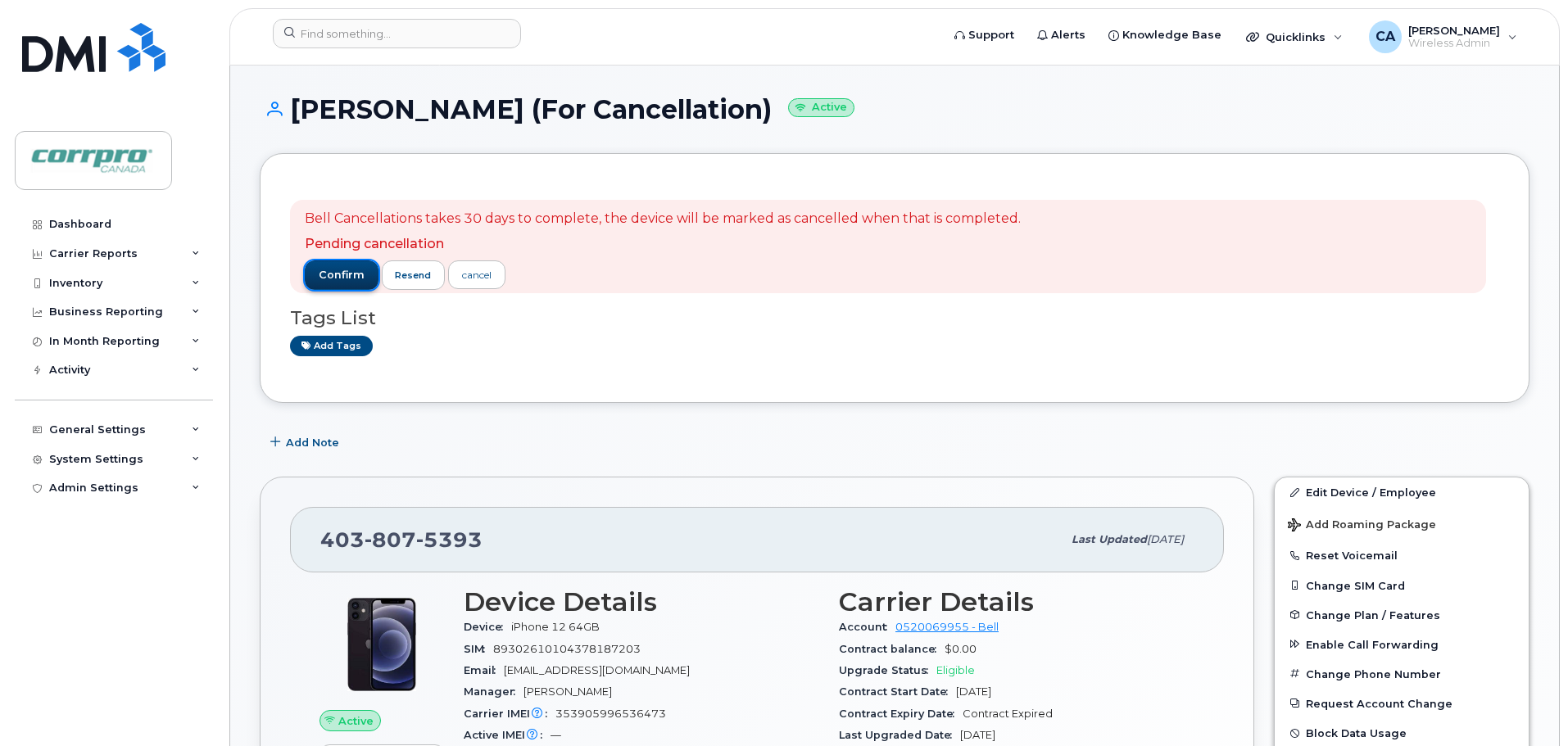
click at [349, 278] on span "confirm" at bounding box center [342, 275] width 46 height 15
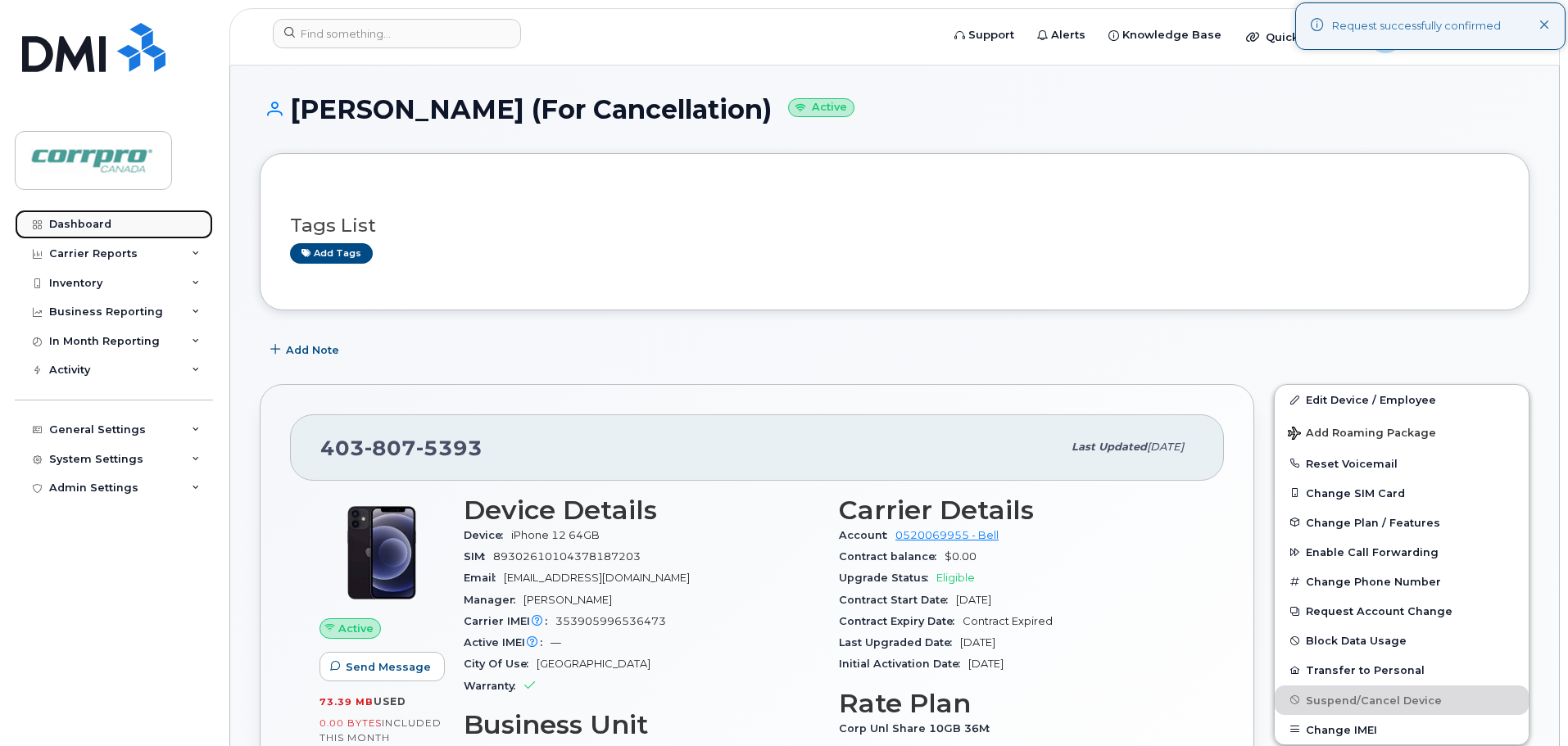
click at [81, 227] on div "Dashboard" at bounding box center [80, 224] width 62 height 13
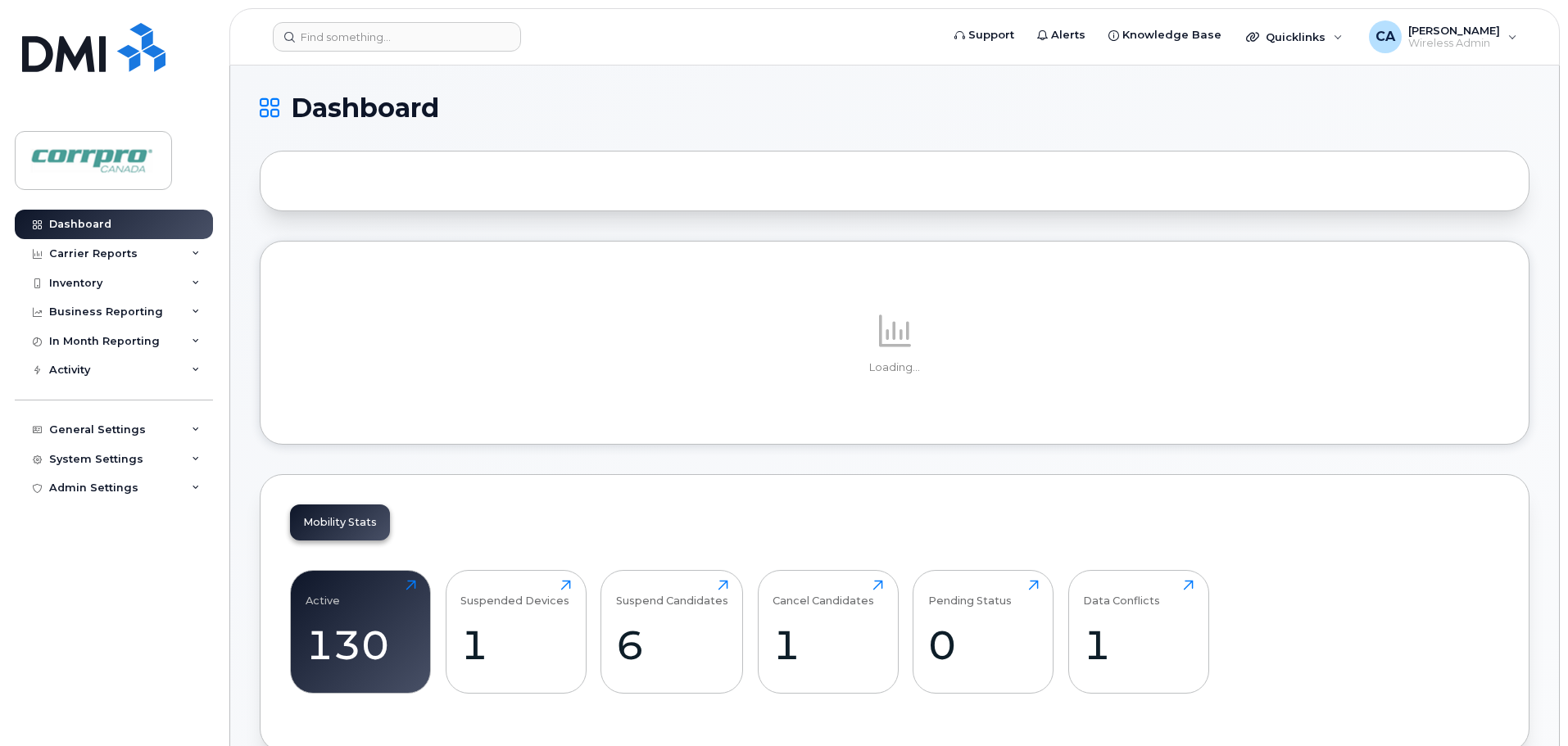
scroll to position [328, 0]
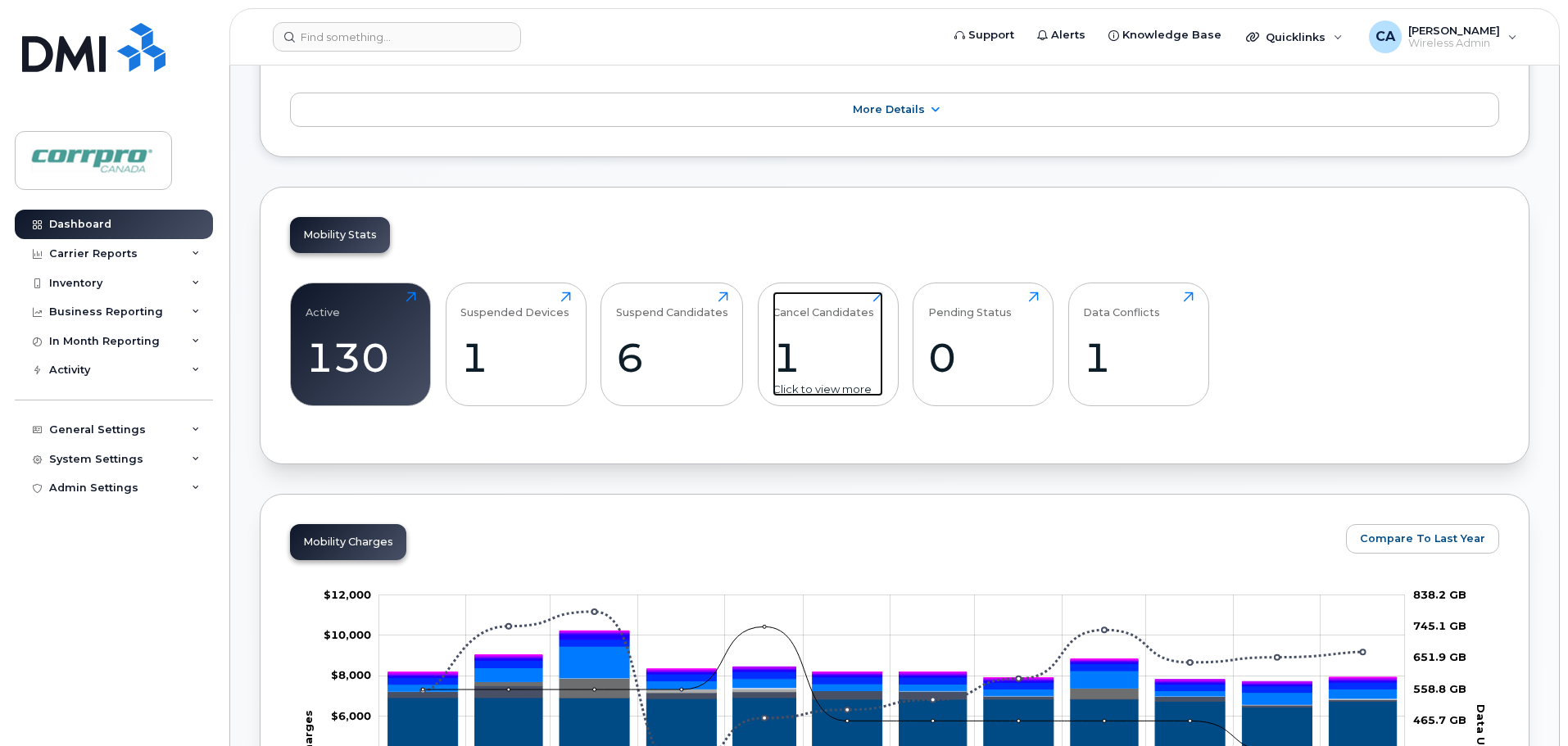
click at [782, 366] on div "1" at bounding box center [827, 357] width 110 height 48
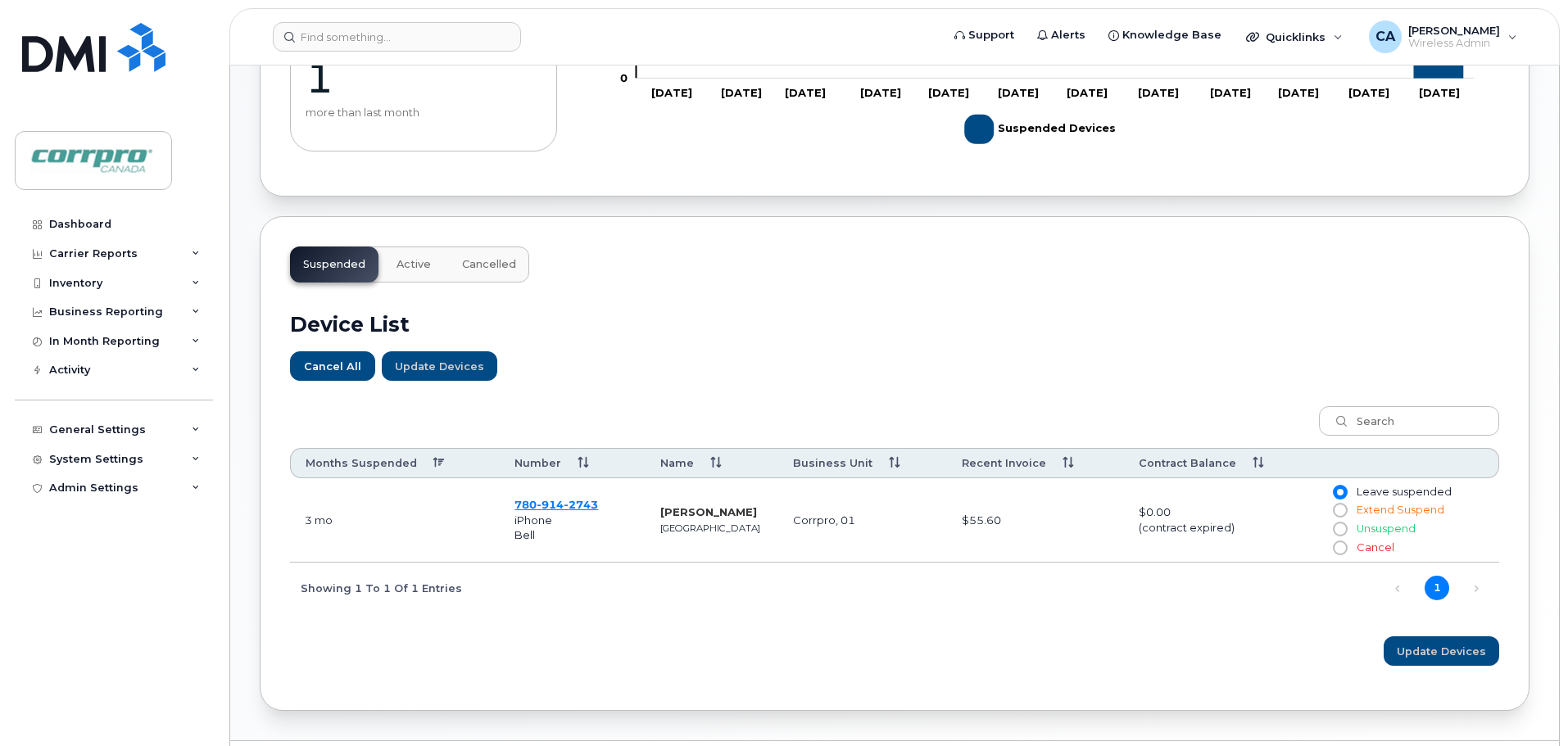
scroll to position [395, 0]
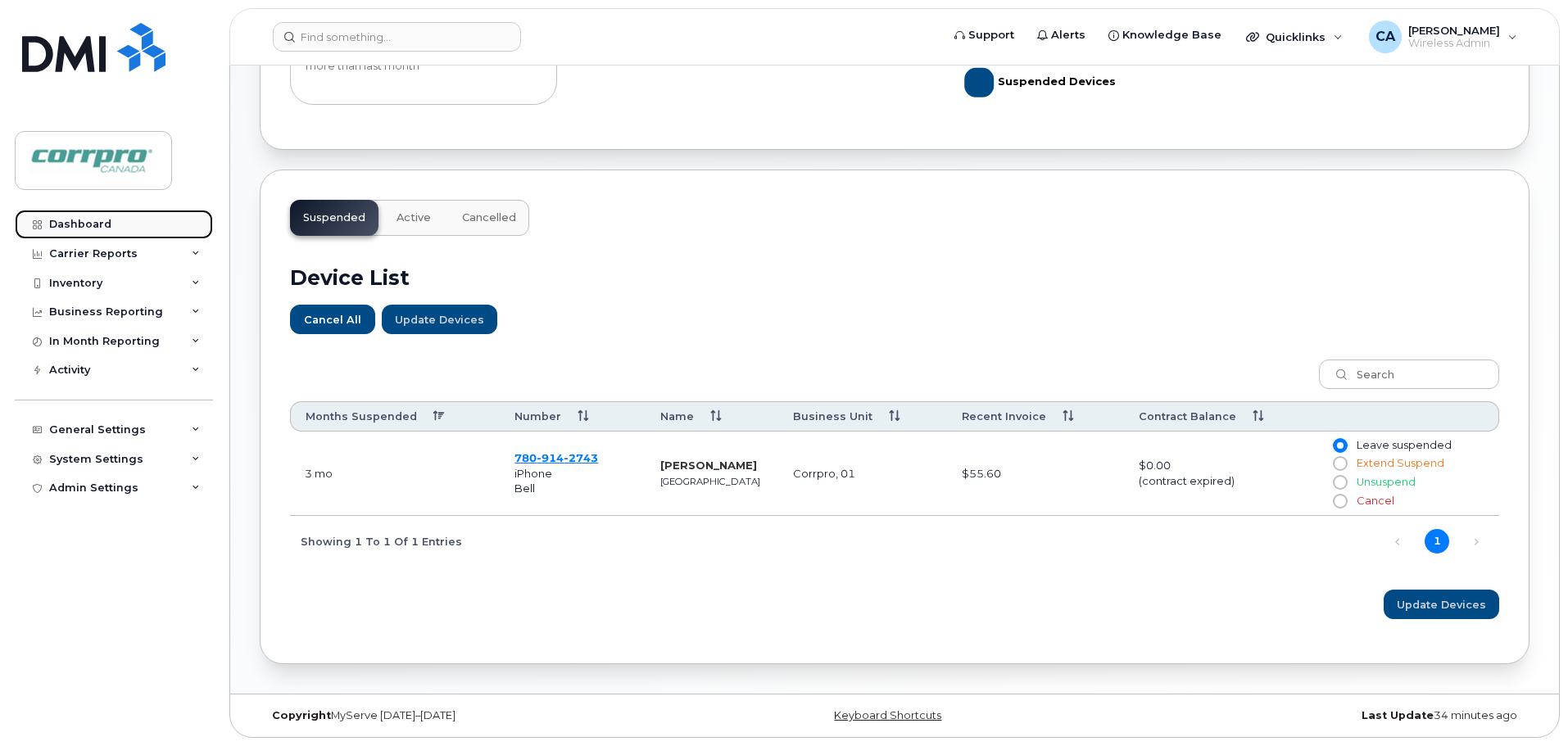
click at [77, 230] on div "Dashboard" at bounding box center [80, 224] width 62 height 13
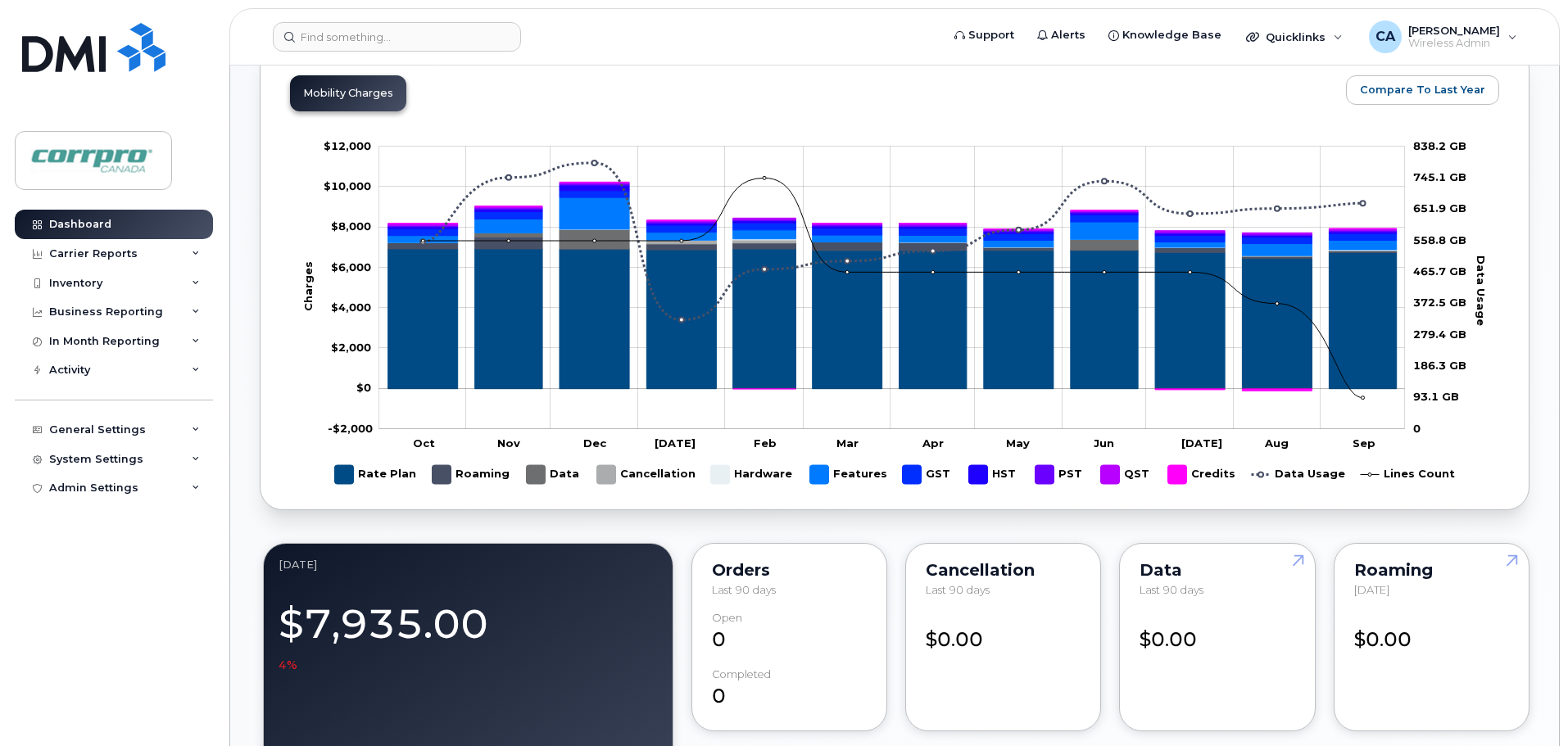
scroll to position [737, 0]
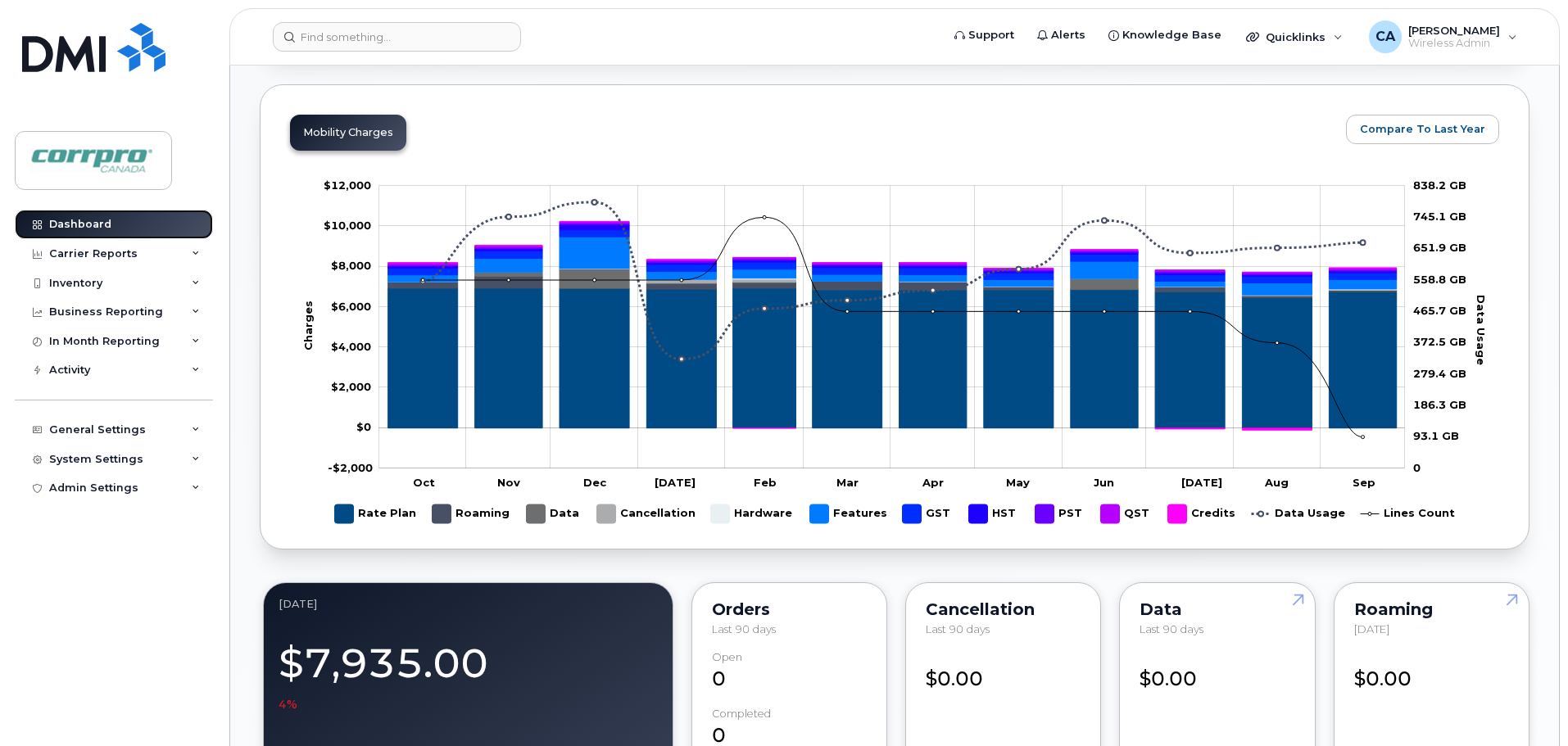
click at [84, 228] on div "Dashboard" at bounding box center [80, 224] width 62 height 13
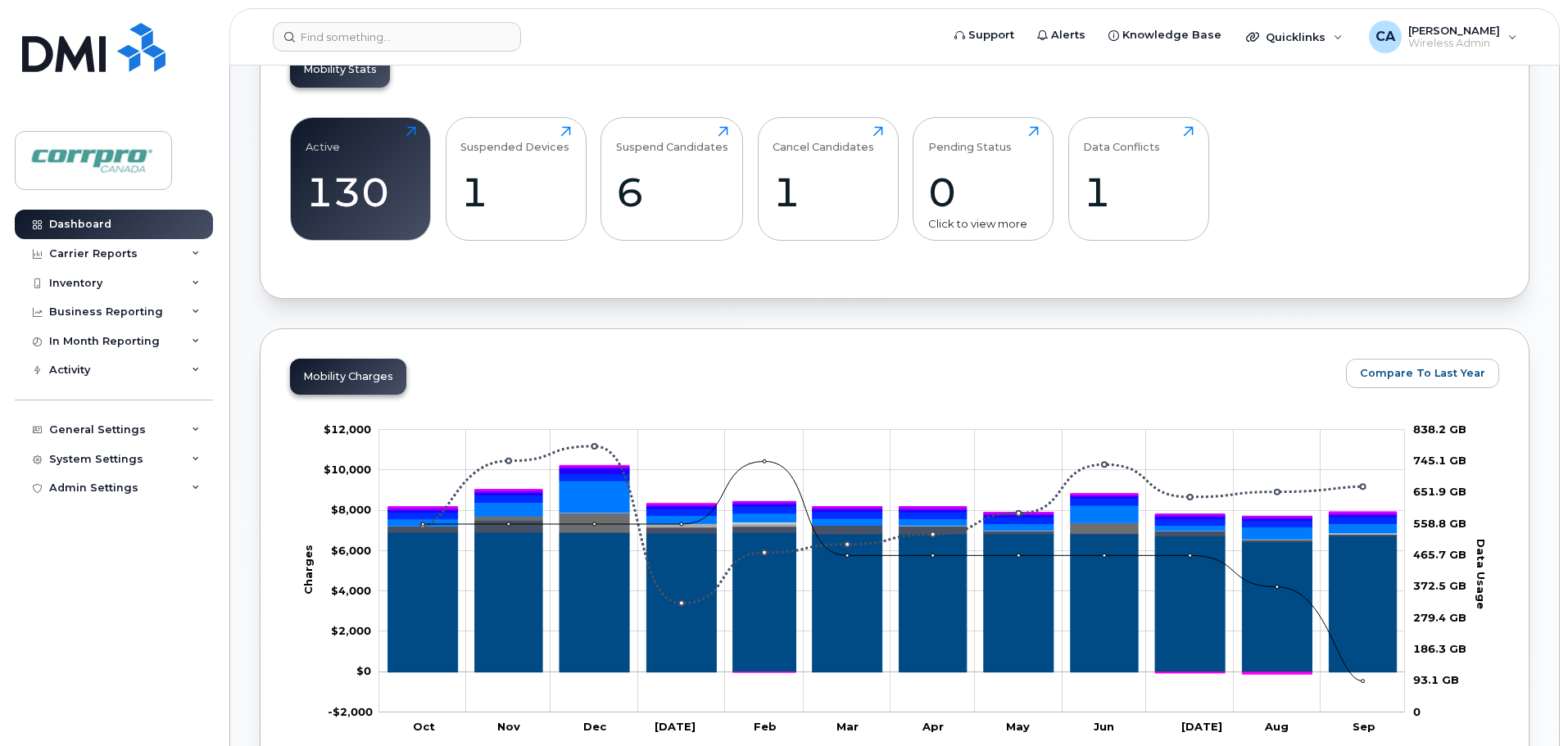
scroll to position [492, 0]
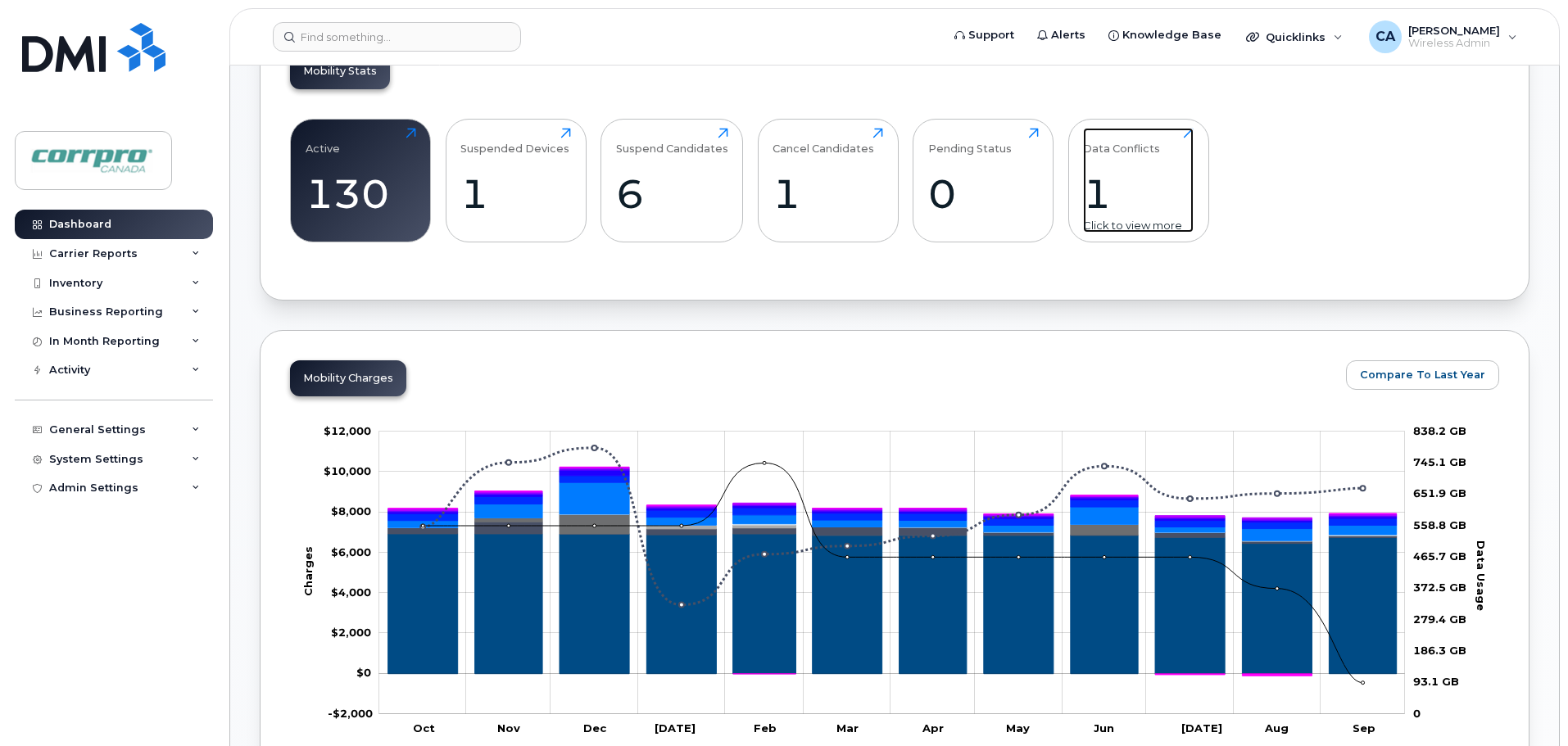
click at [1100, 204] on div "1" at bounding box center [1138, 193] width 110 height 48
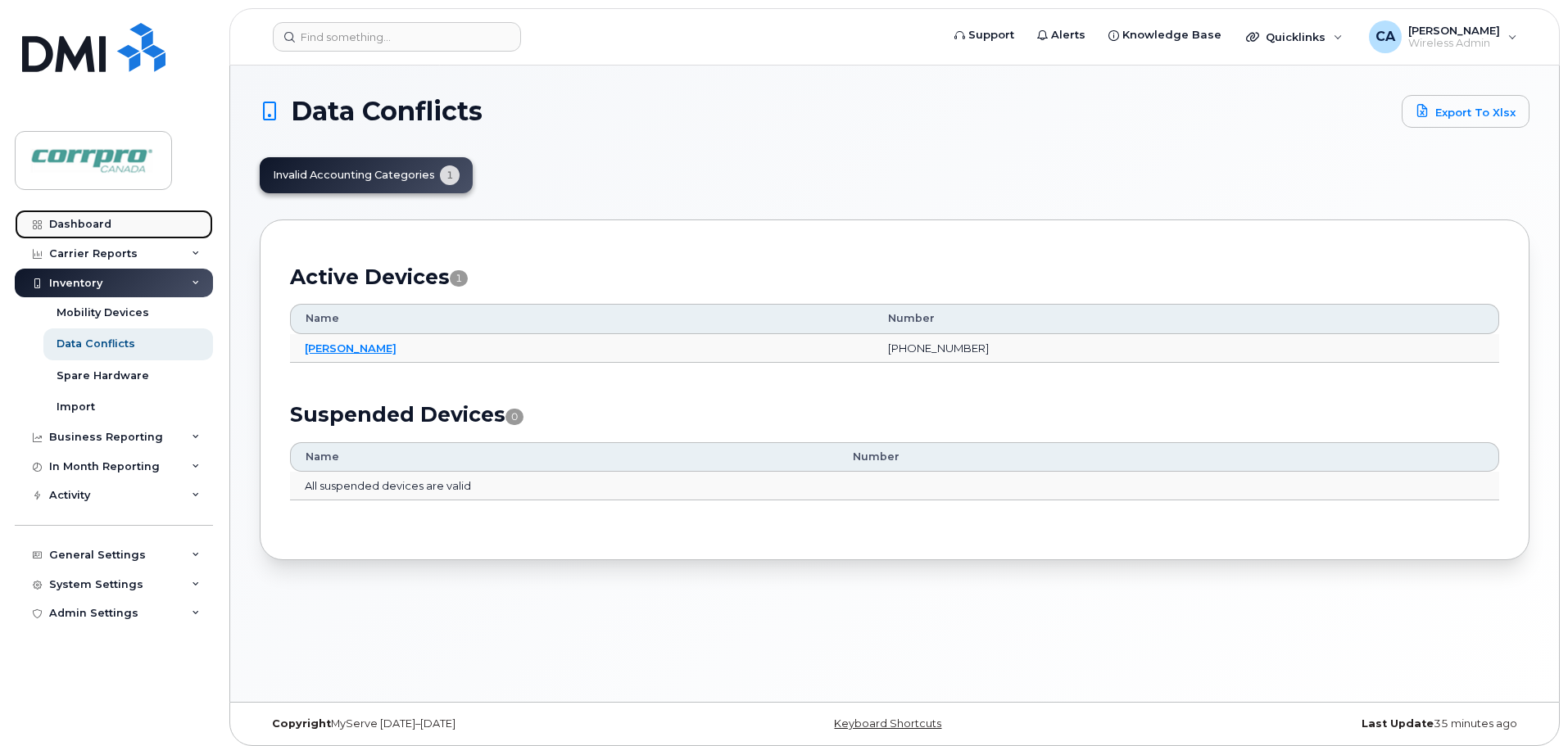
click at [108, 221] on div "Dashboard" at bounding box center [80, 224] width 62 height 13
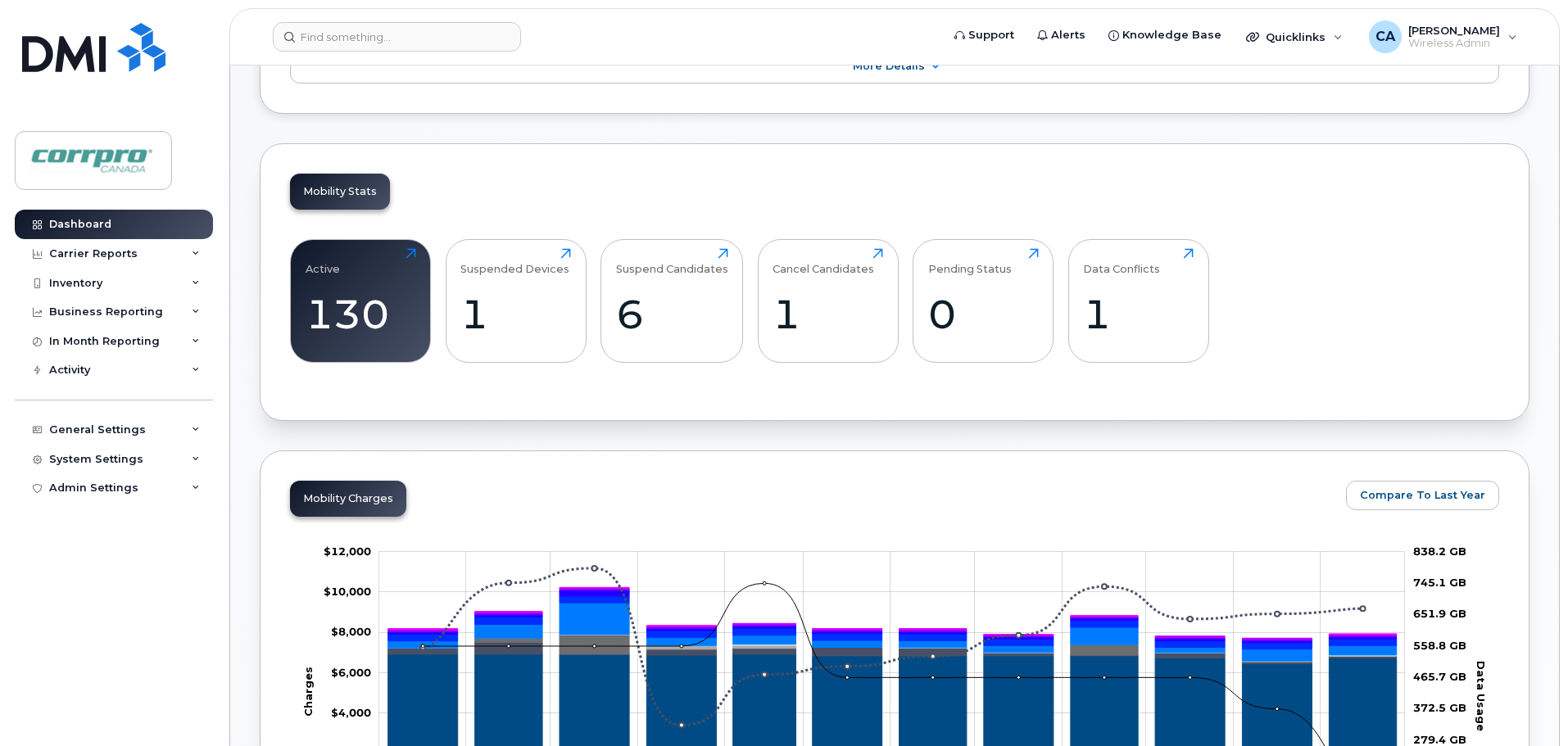
scroll to position [410, 0]
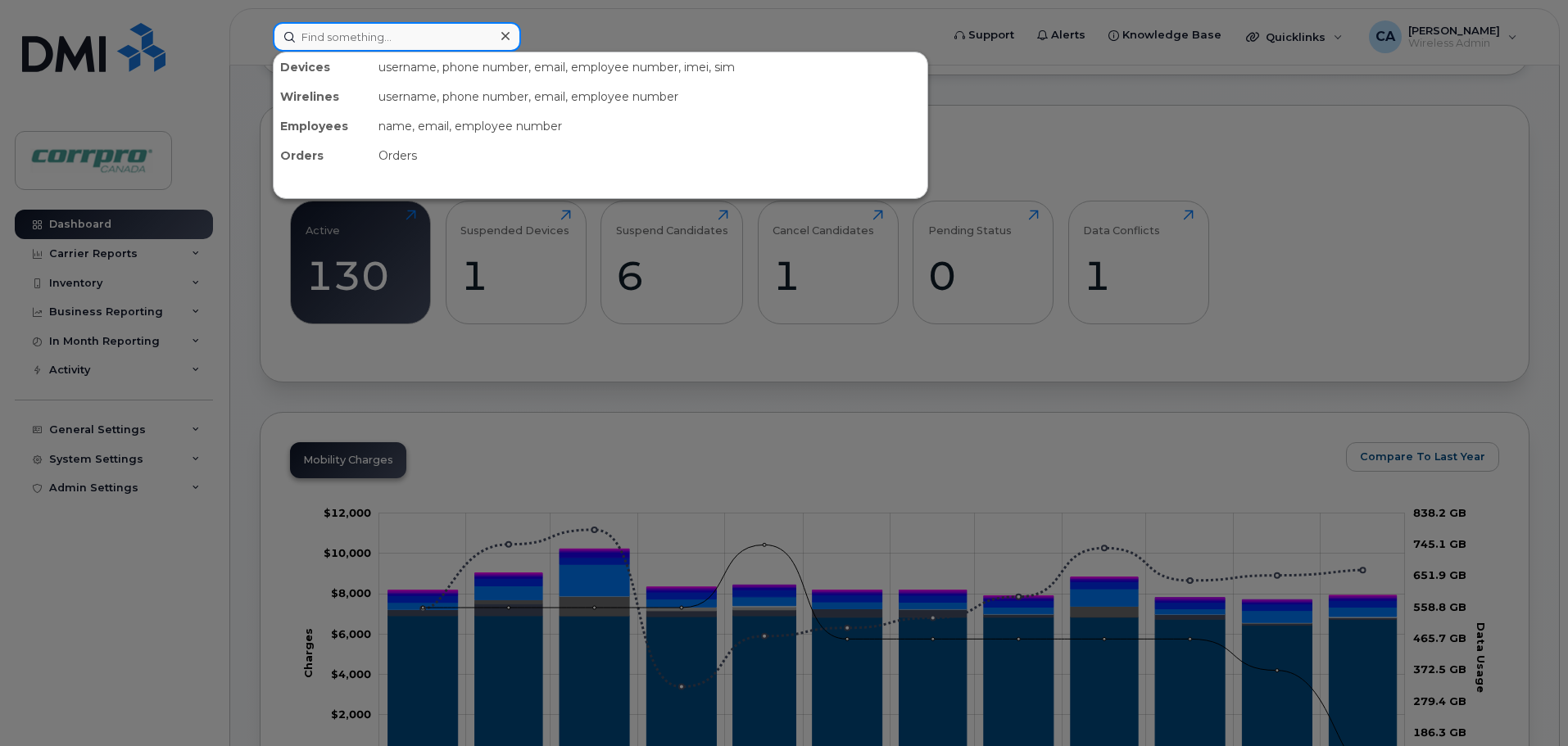
click at [321, 32] on input at bounding box center [396, 36] width 248 height 29
type input "Yasin"
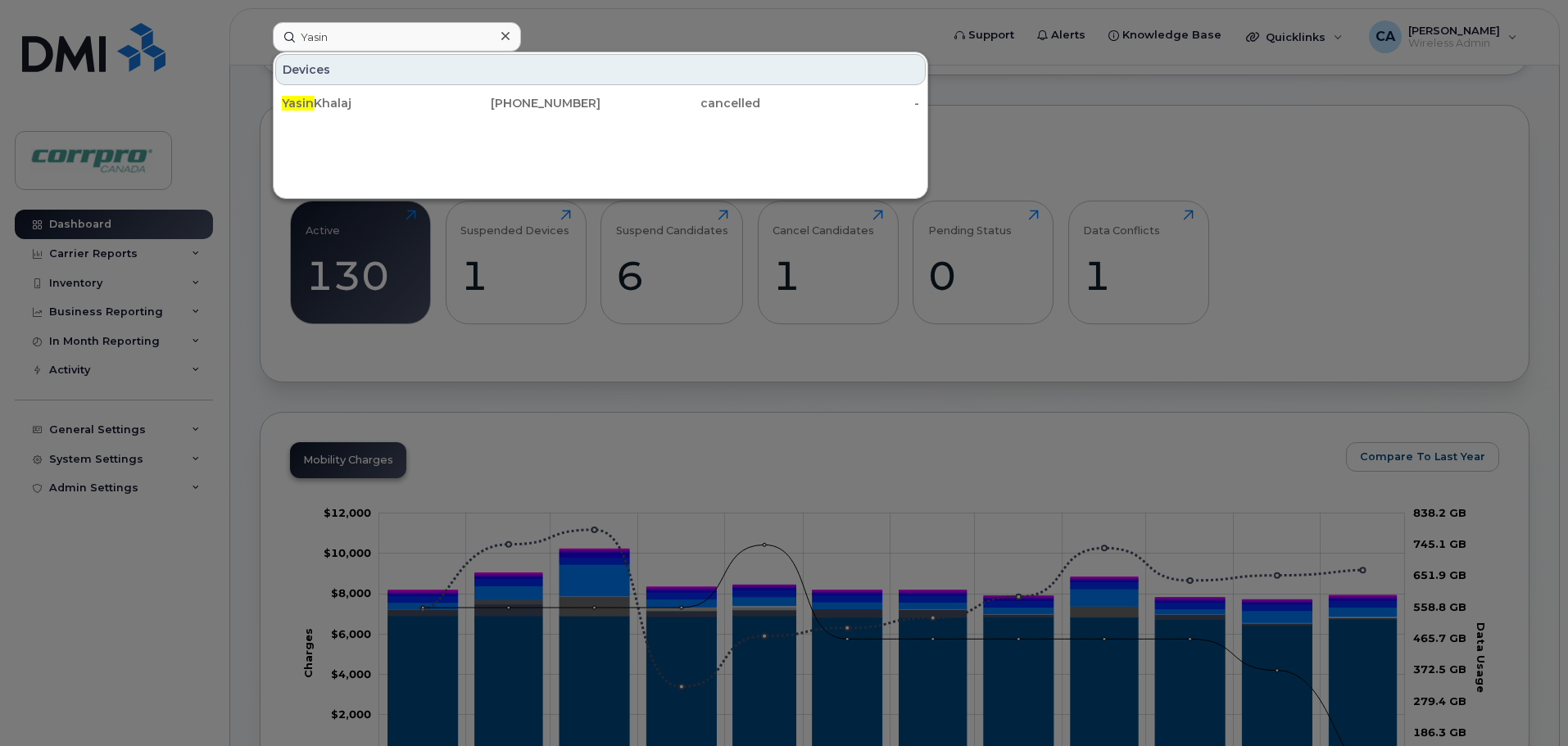
click at [97, 650] on div at bounding box center [784, 373] width 1568 height 746
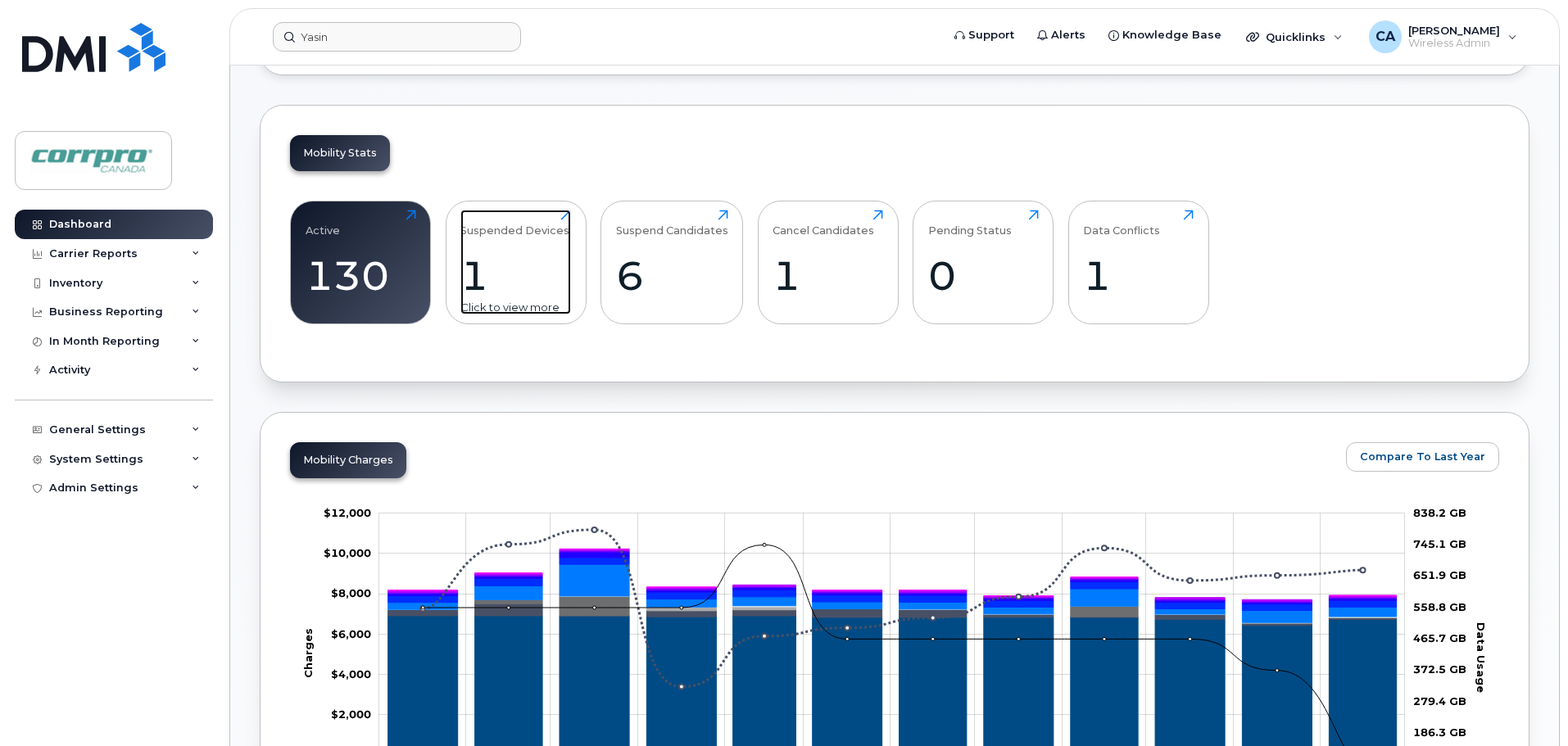
click at [478, 283] on div "1" at bounding box center [515, 275] width 110 height 48
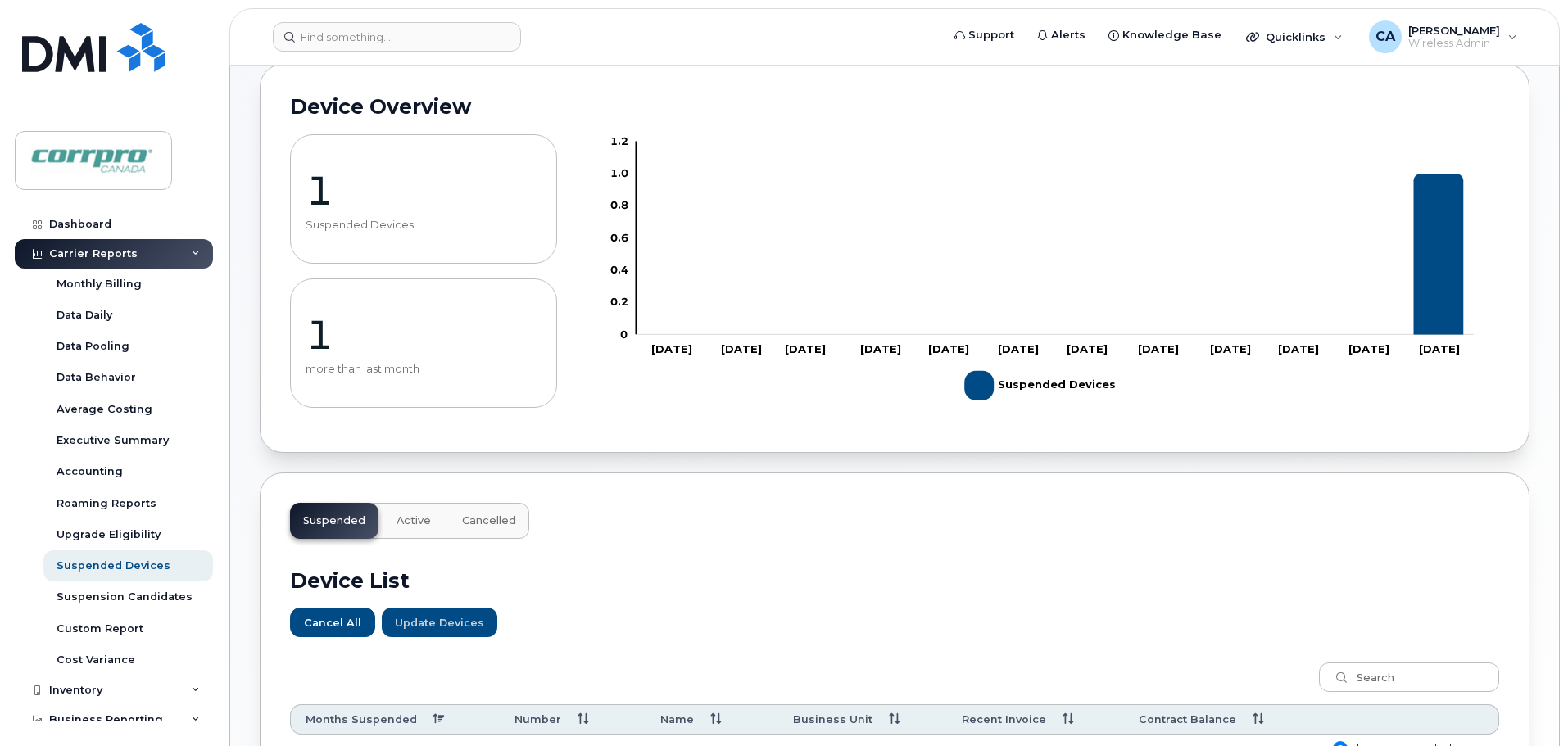
scroll to position [395, 0]
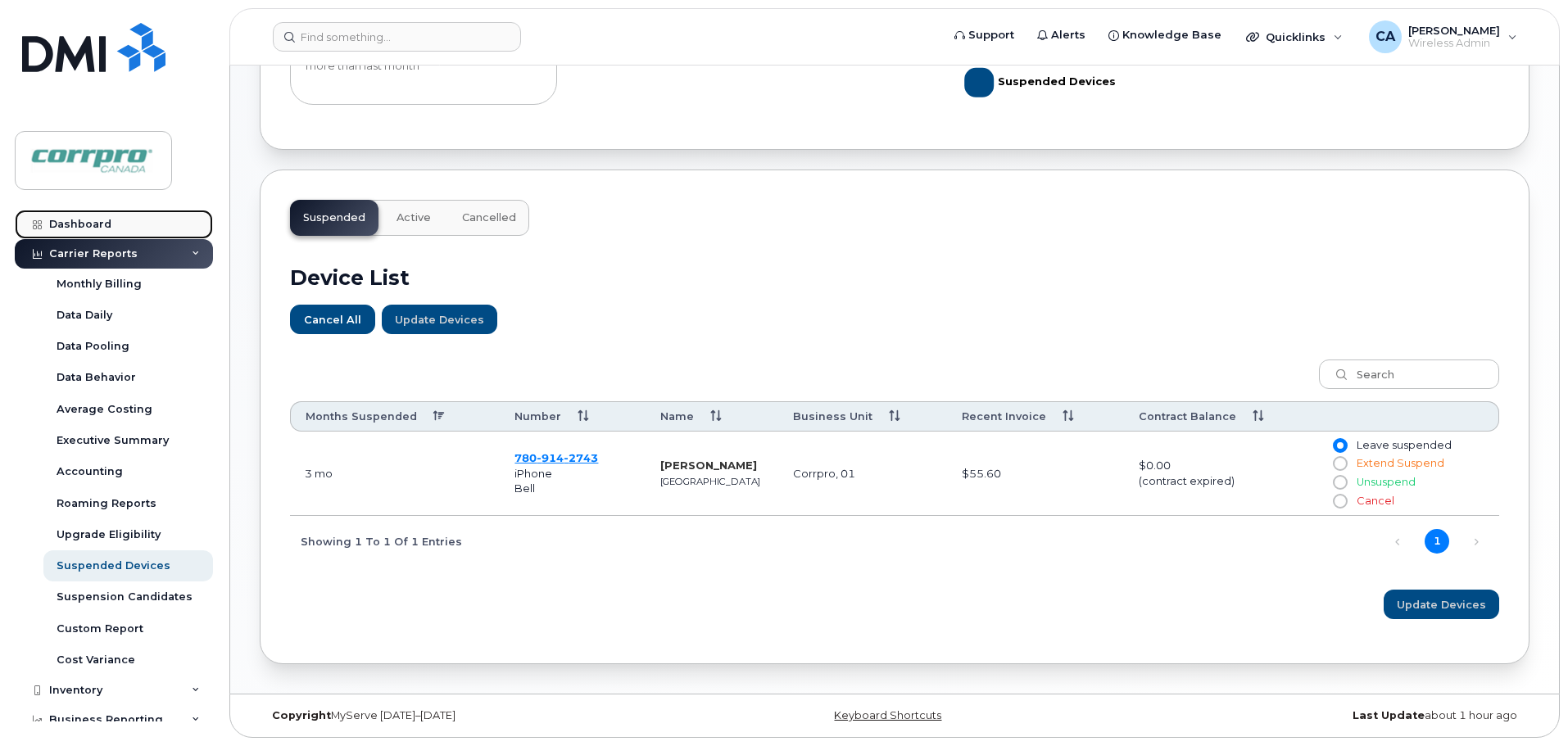
click at [77, 224] on div "Dashboard" at bounding box center [80, 224] width 62 height 13
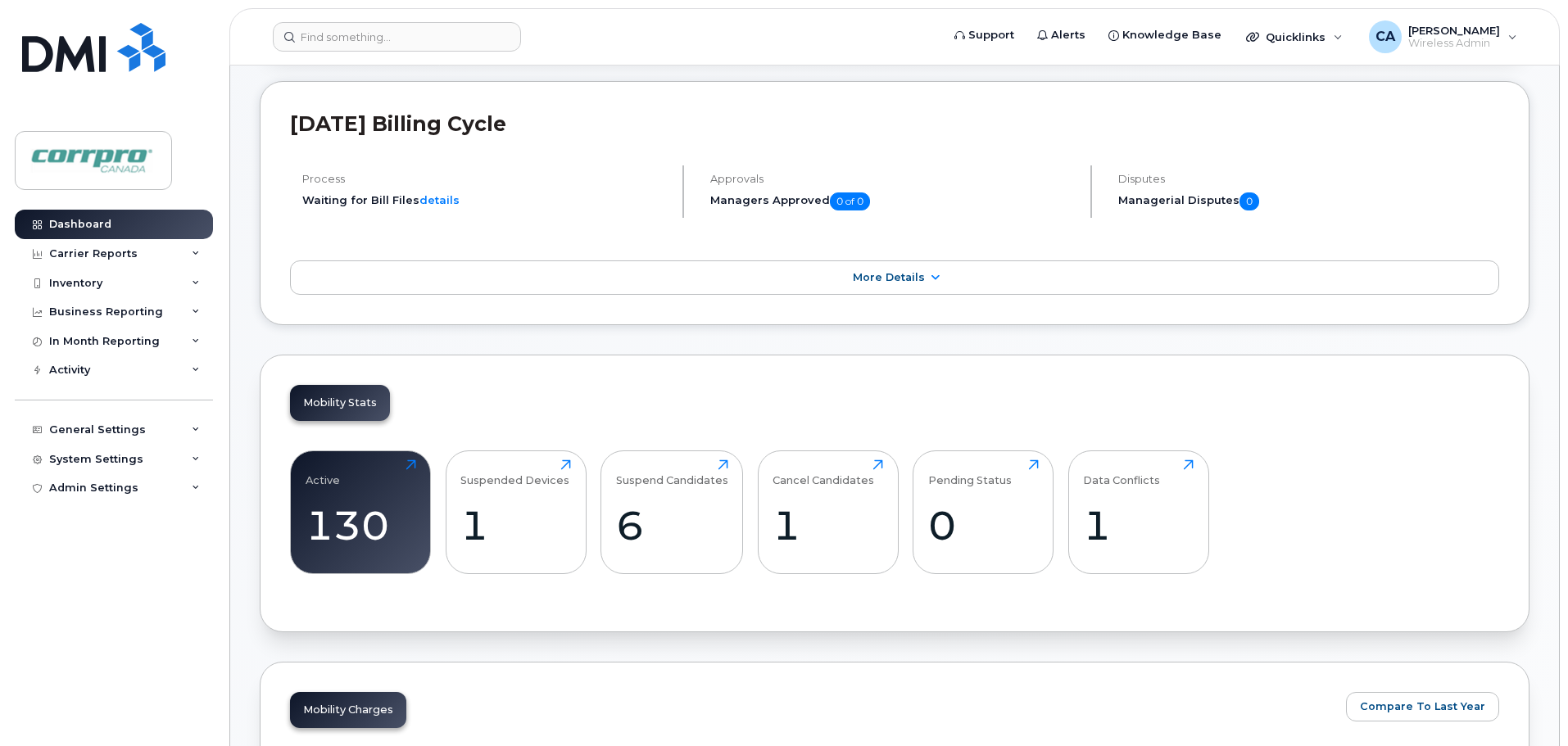
scroll to position [328, 0]
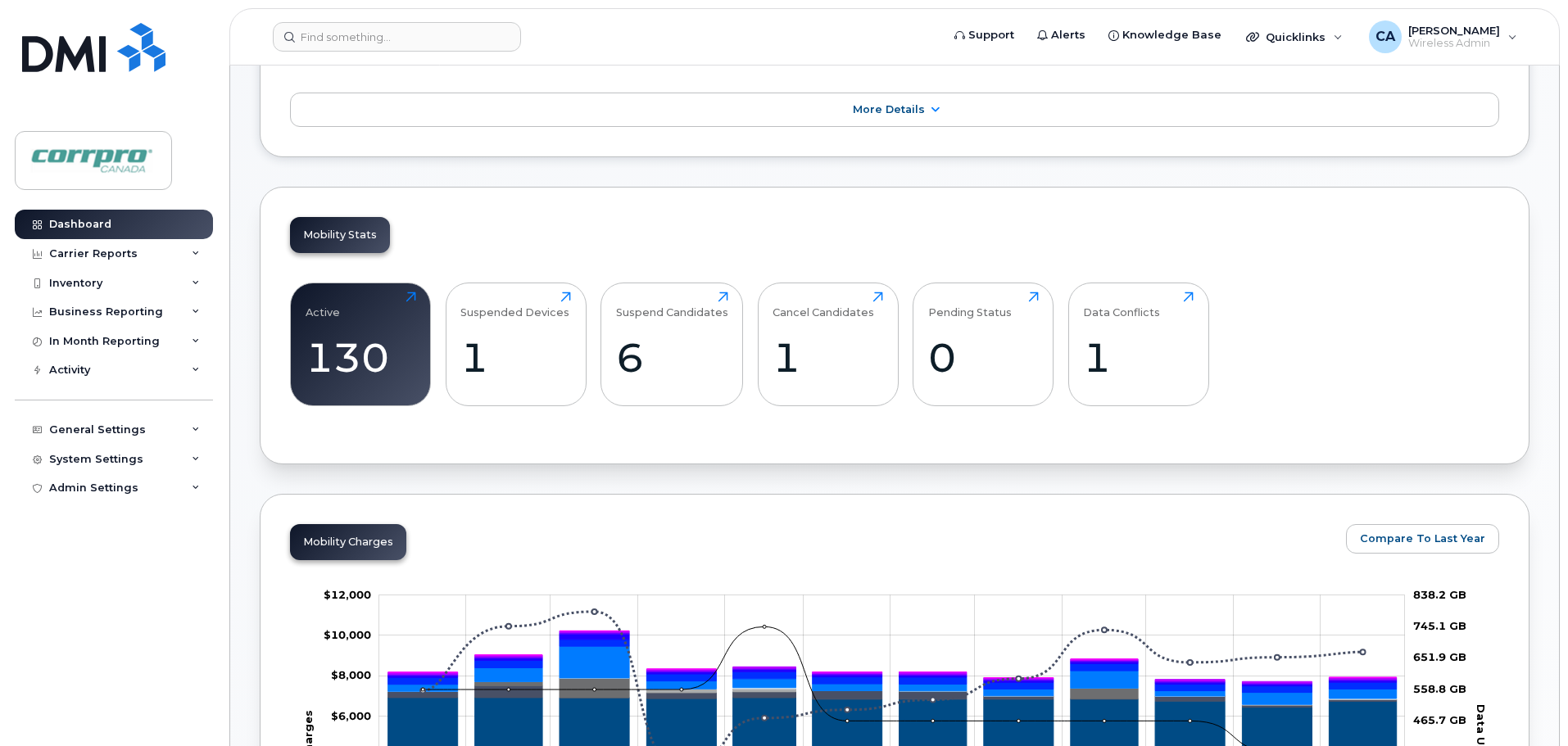
click at [150, 670] on div "Dashboard Carrier Reports Monthly Billing Data Daily Data Pooling Data Behavior…" at bounding box center [116, 465] width 202 height 512
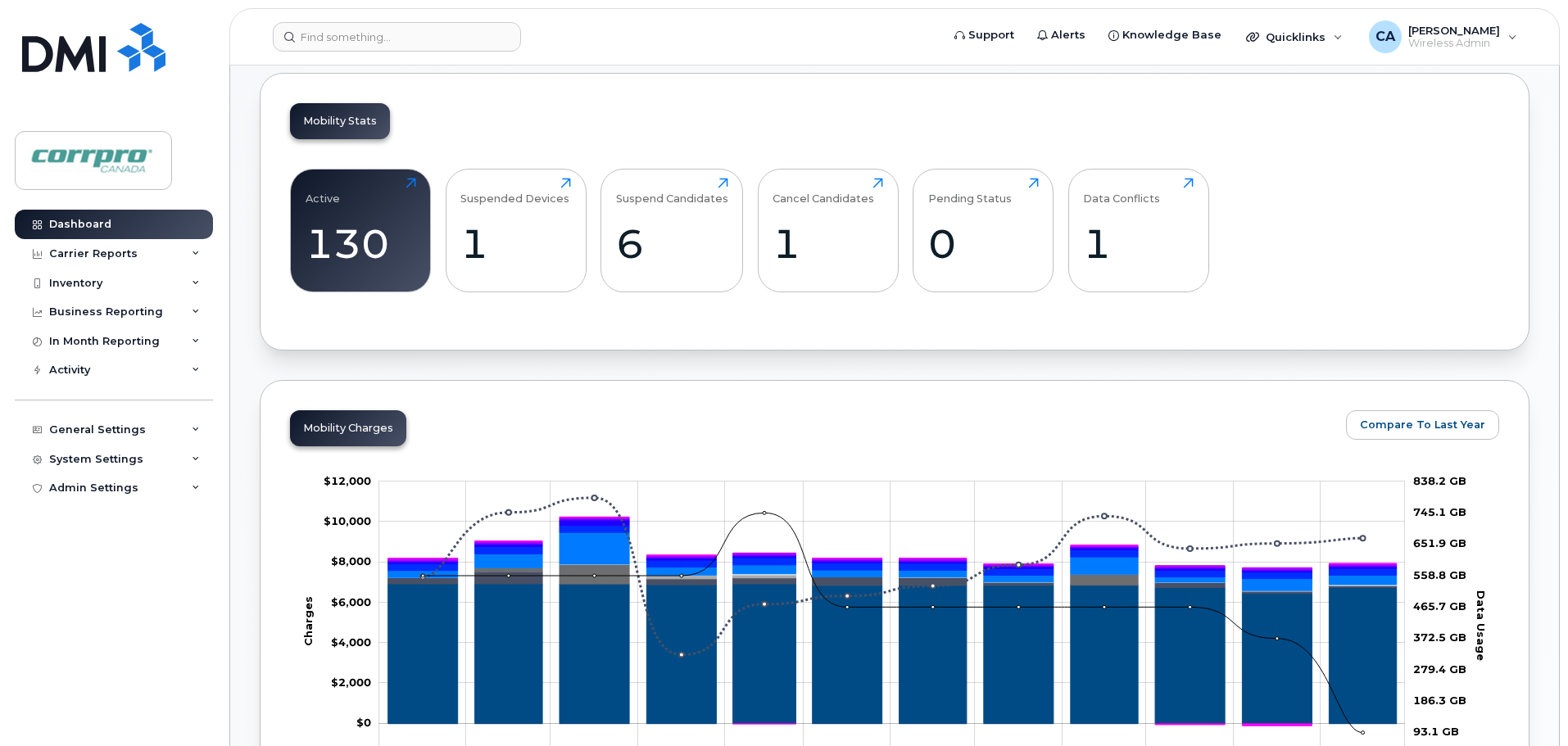
scroll to position [492, 0]
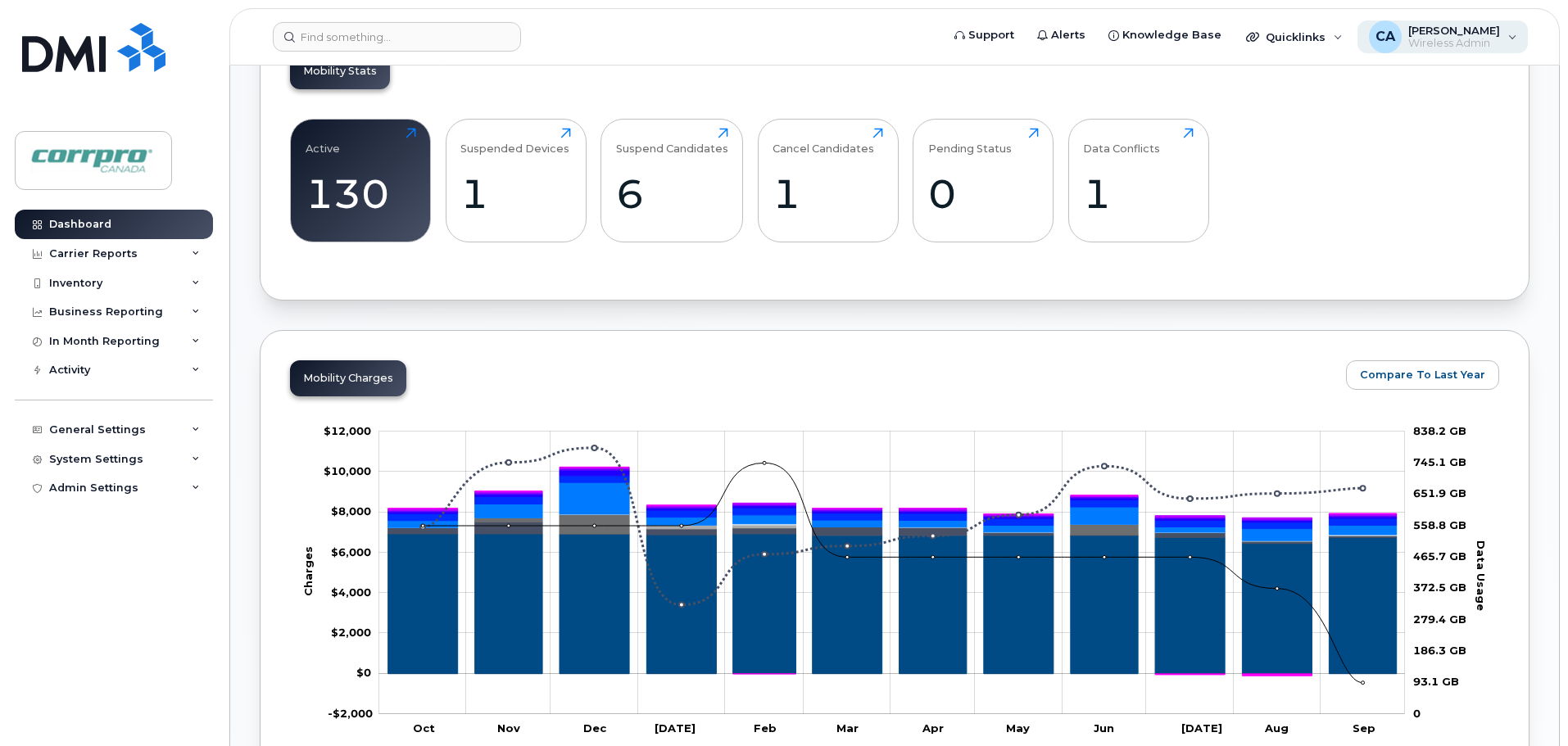
click at [1480, 45] on span "Wireless Admin" at bounding box center [1454, 43] width 92 height 13
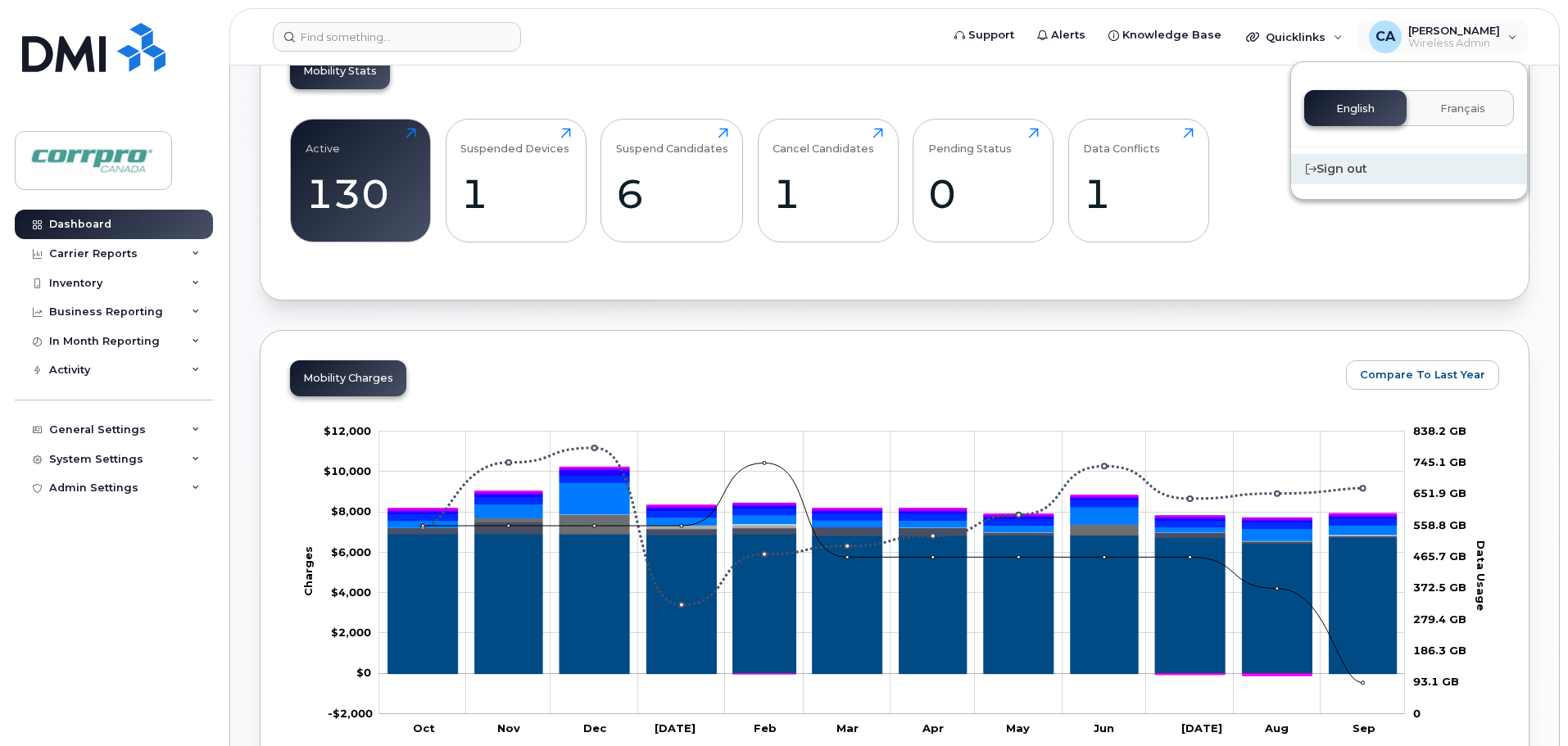
click at [1338, 170] on div "Sign out" at bounding box center [1409, 169] width 236 height 30
